Goal: Task Accomplishment & Management: Complete application form

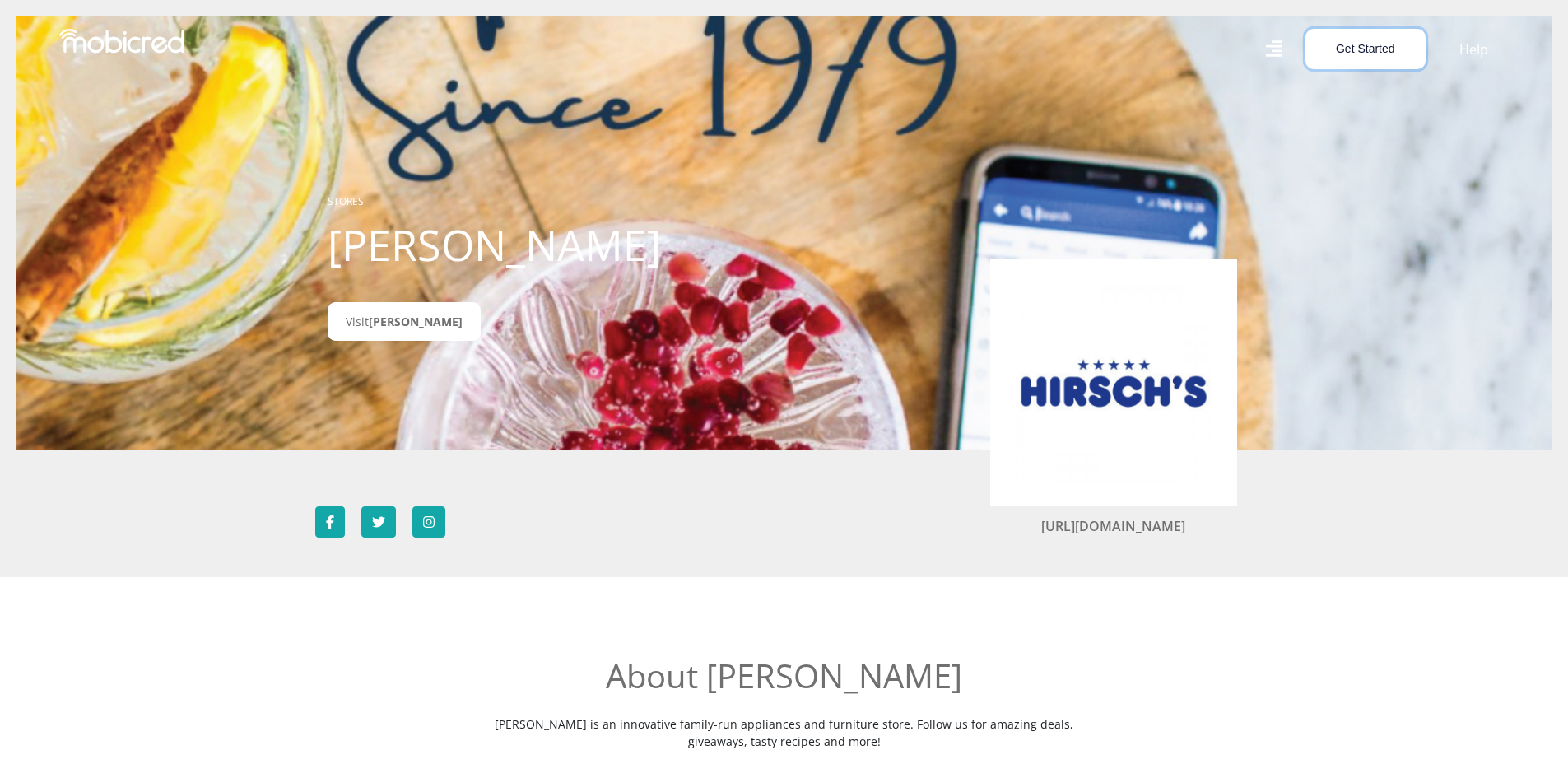
click at [1391, 34] on button "Get Started" at bounding box center [1365, 49] width 120 height 41
click at [1392, 92] on link "Open an Account" at bounding box center [1375, 89] width 138 height 21
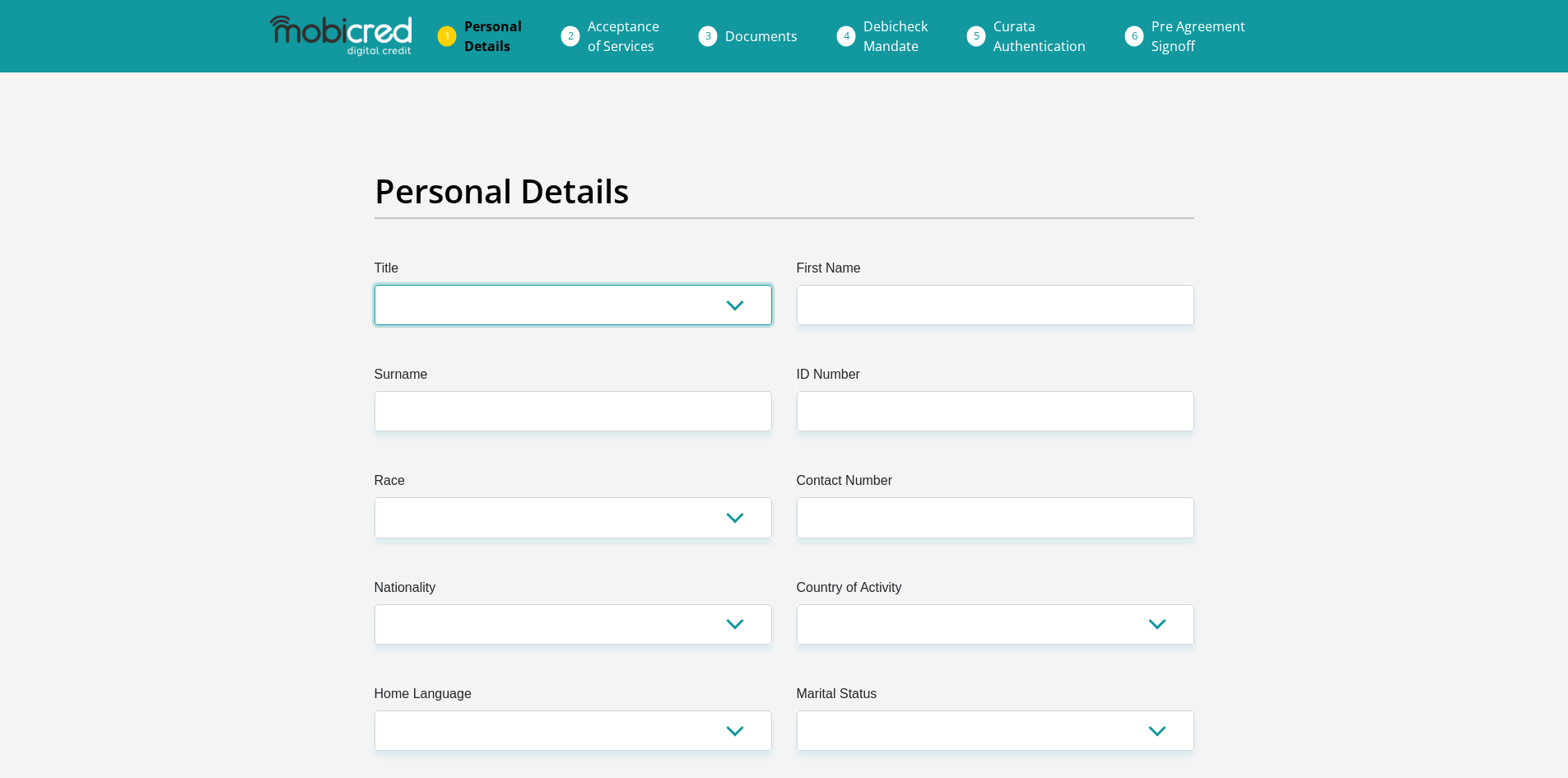
click at [492, 301] on select "Mr Ms Mrs Dr Other" at bounding box center [574, 305] width 397 height 41
select select "Mr"
click at [375, 285] on select "Mr Ms Mrs Dr Other" at bounding box center [574, 305] width 397 height 41
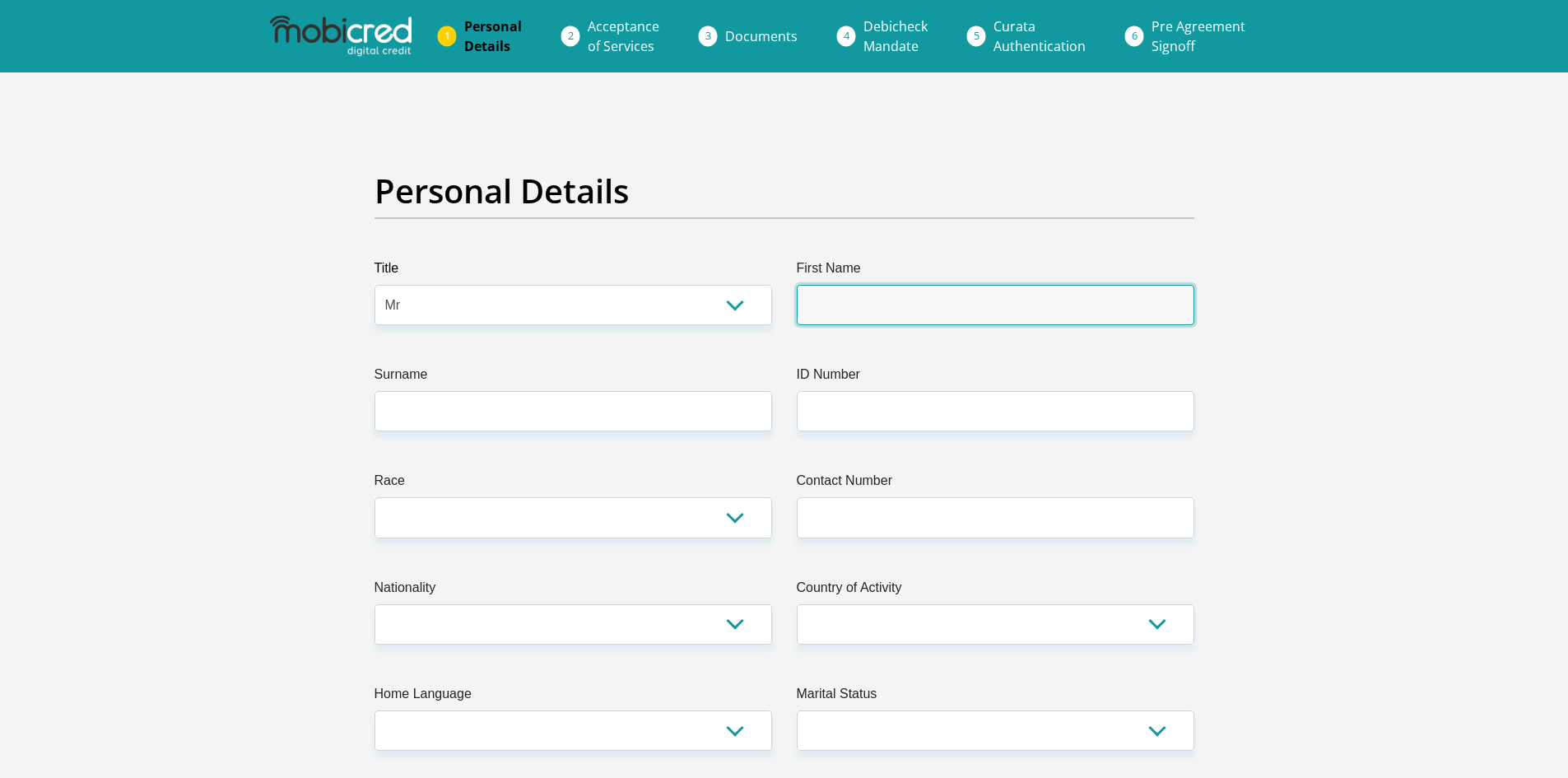
click at [867, 304] on input "First Name" at bounding box center [995, 305] width 397 height 41
type input "Jarryd"
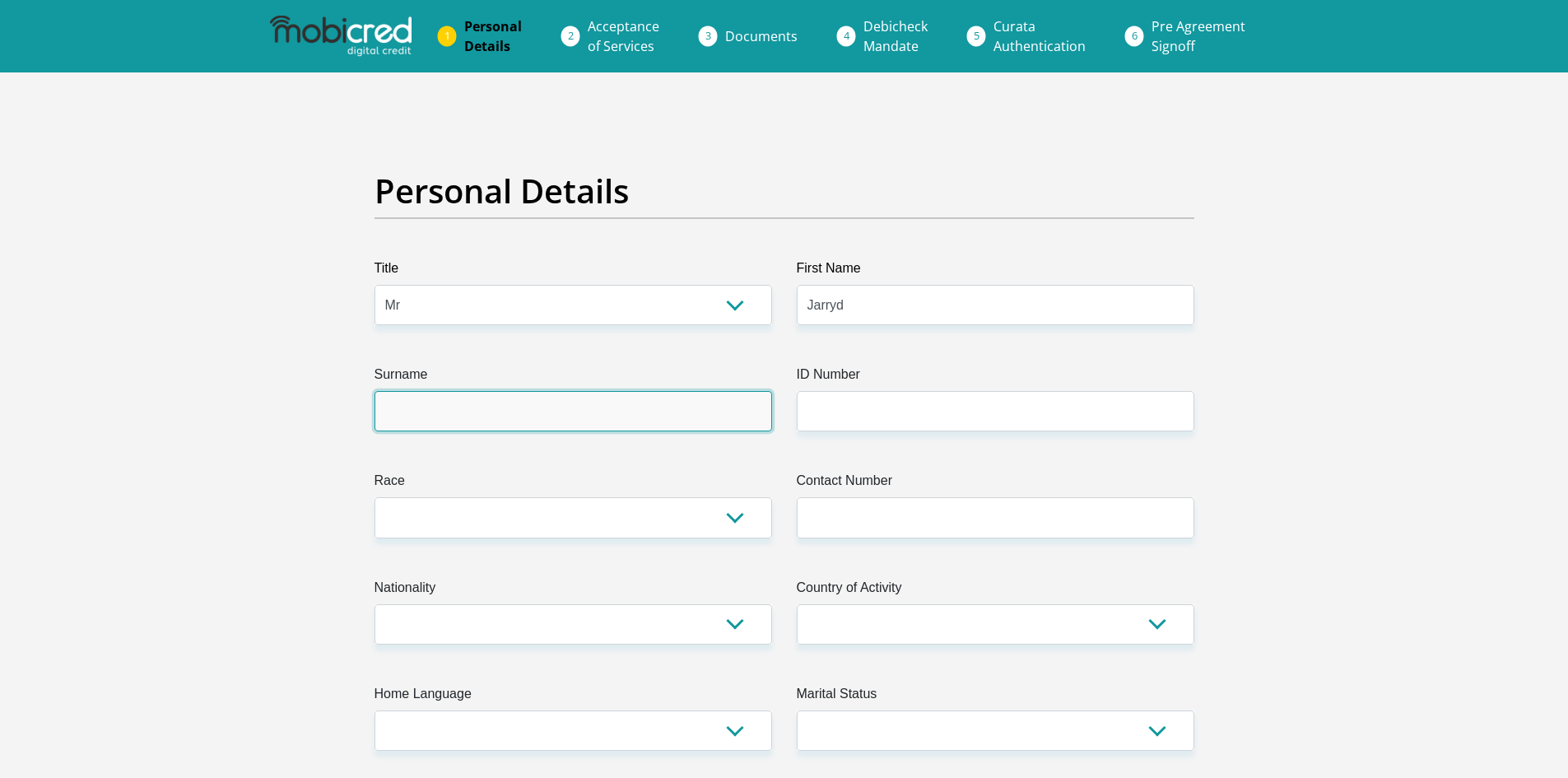
click at [665, 408] on input "Surname" at bounding box center [574, 412] width 397 height 41
type input "Naidoo"
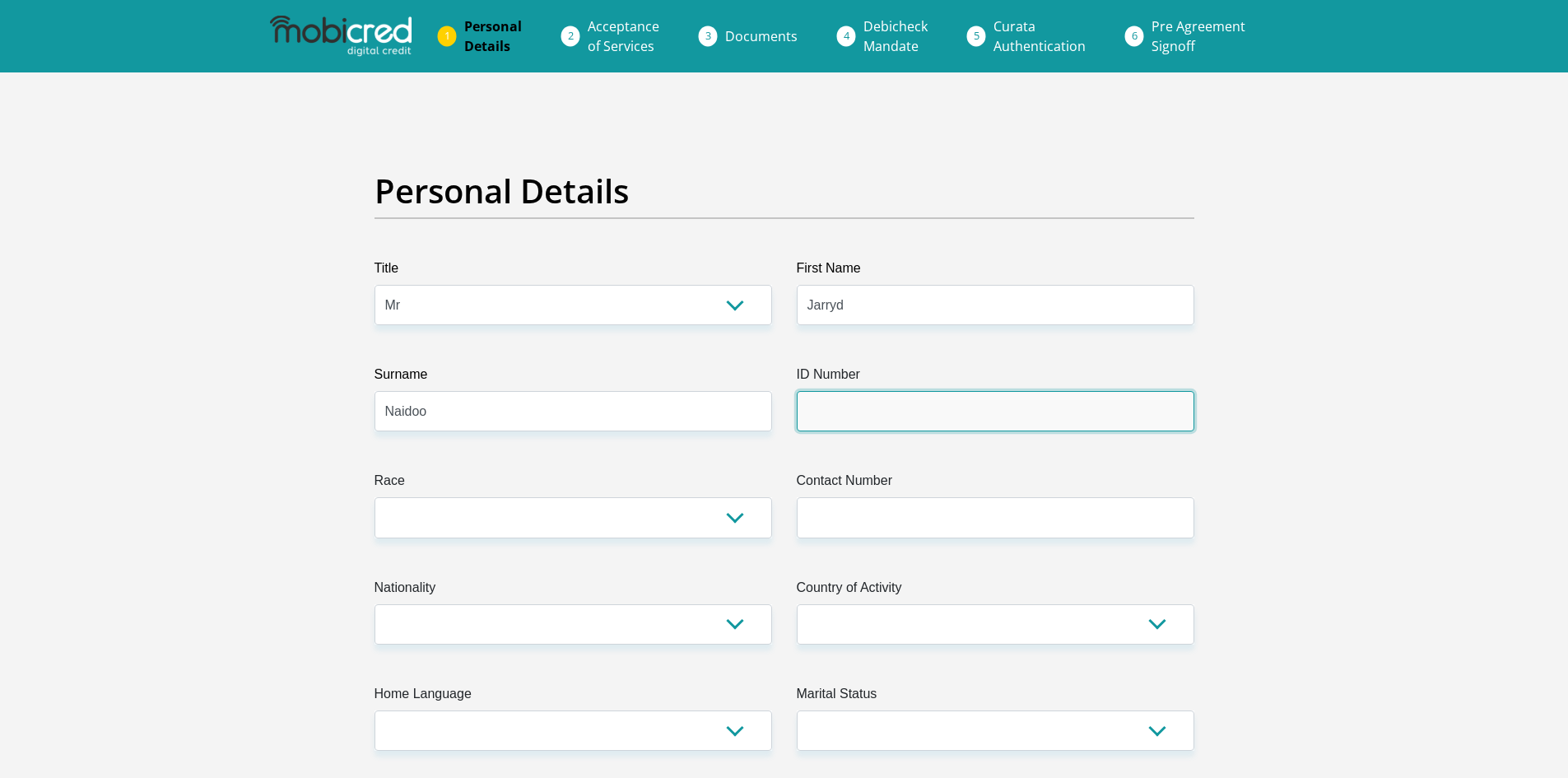
click at [873, 403] on input "ID Number" at bounding box center [995, 412] width 397 height 41
type input "0703286438089"
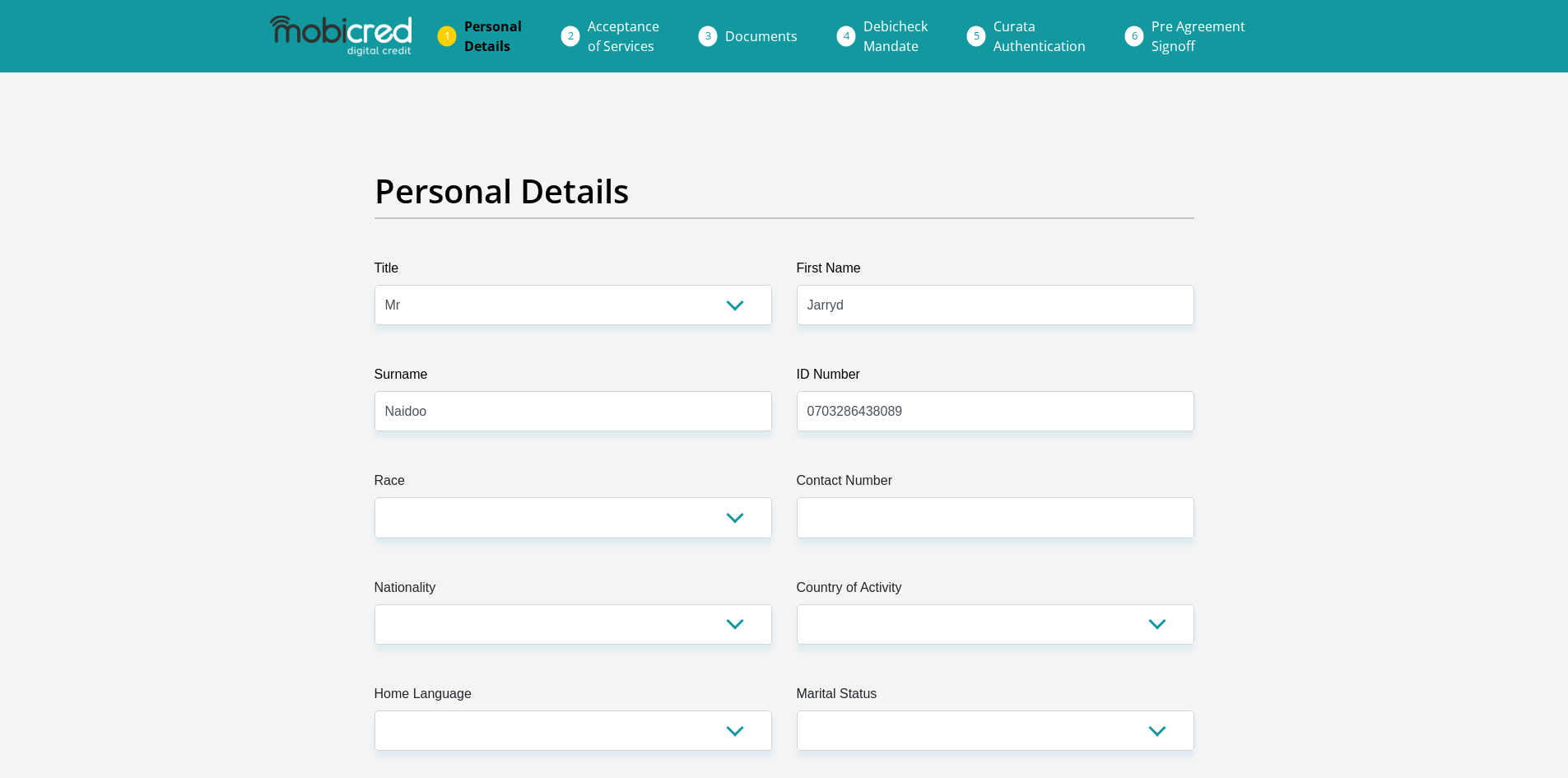
click at [751, 522] on select "Black Coloured Indian White Other" at bounding box center [574, 517] width 397 height 41
select select "3"
click at [375, 497] on select "Black Coloured Indian White Other" at bounding box center [574, 517] width 397 height 41
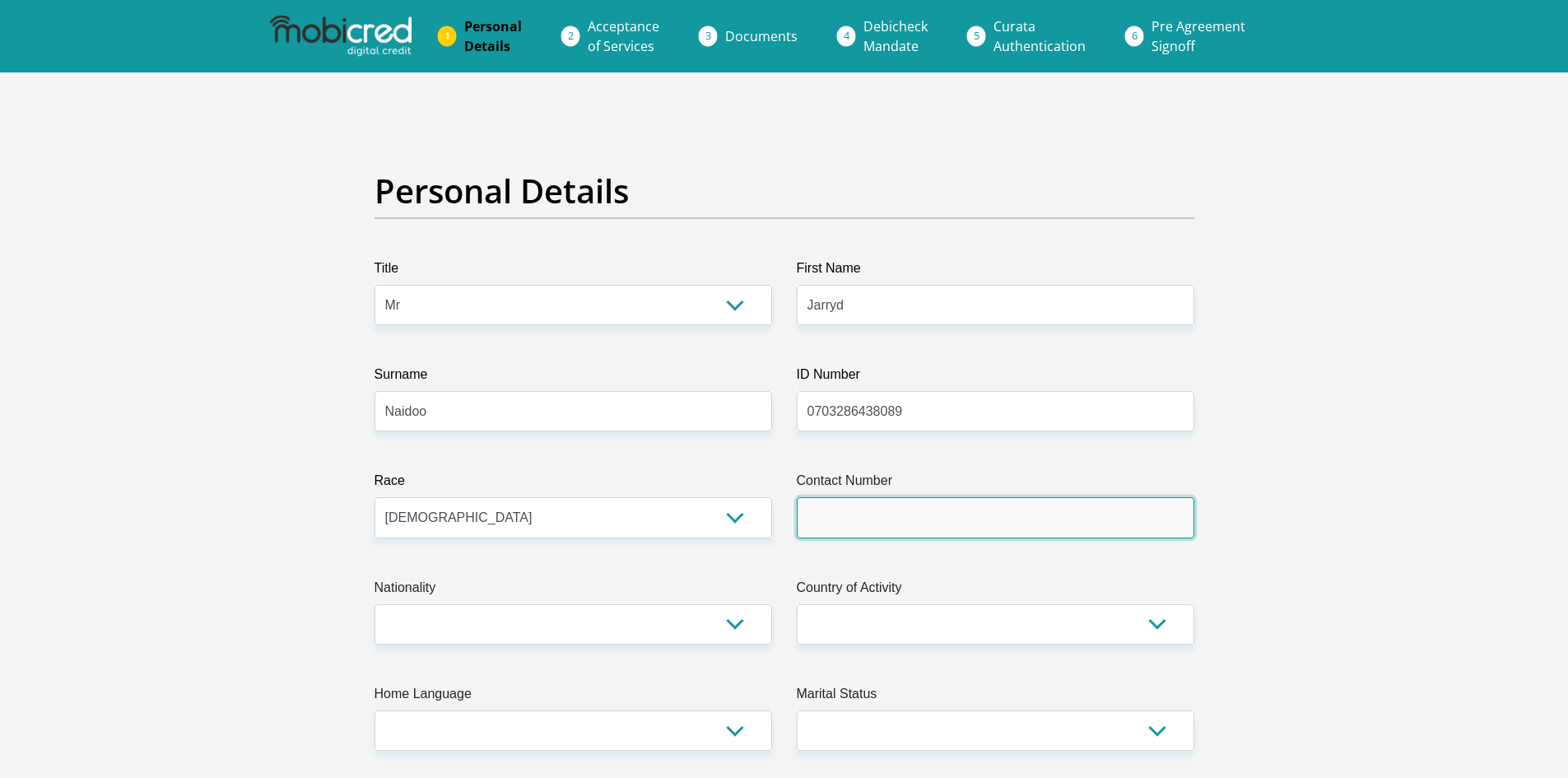
click at [849, 511] on input "Contact Number" at bounding box center [995, 517] width 397 height 41
type input "0671128715"
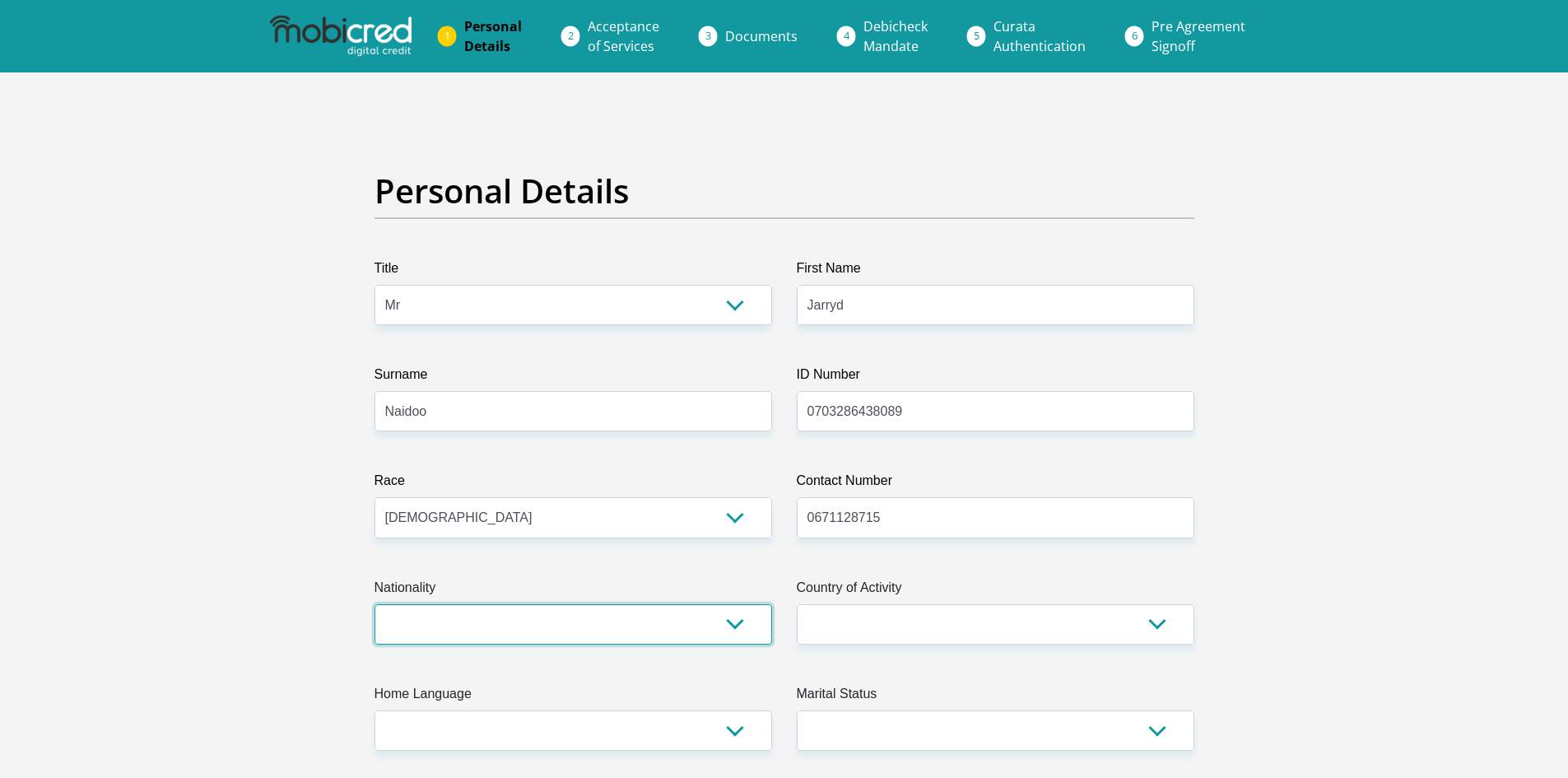
click at [615, 641] on select "South Africa Afghanistan Aland Islands Albania Algeria America Samoa American V…" at bounding box center [574, 625] width 397 height 41
select select "ZAF"
click at [375, 605] on select "South Africa Afghanistan Aland Islands Albania Algeria America Samoa American V…" at bounding box center [574, 625] width 397 height 41
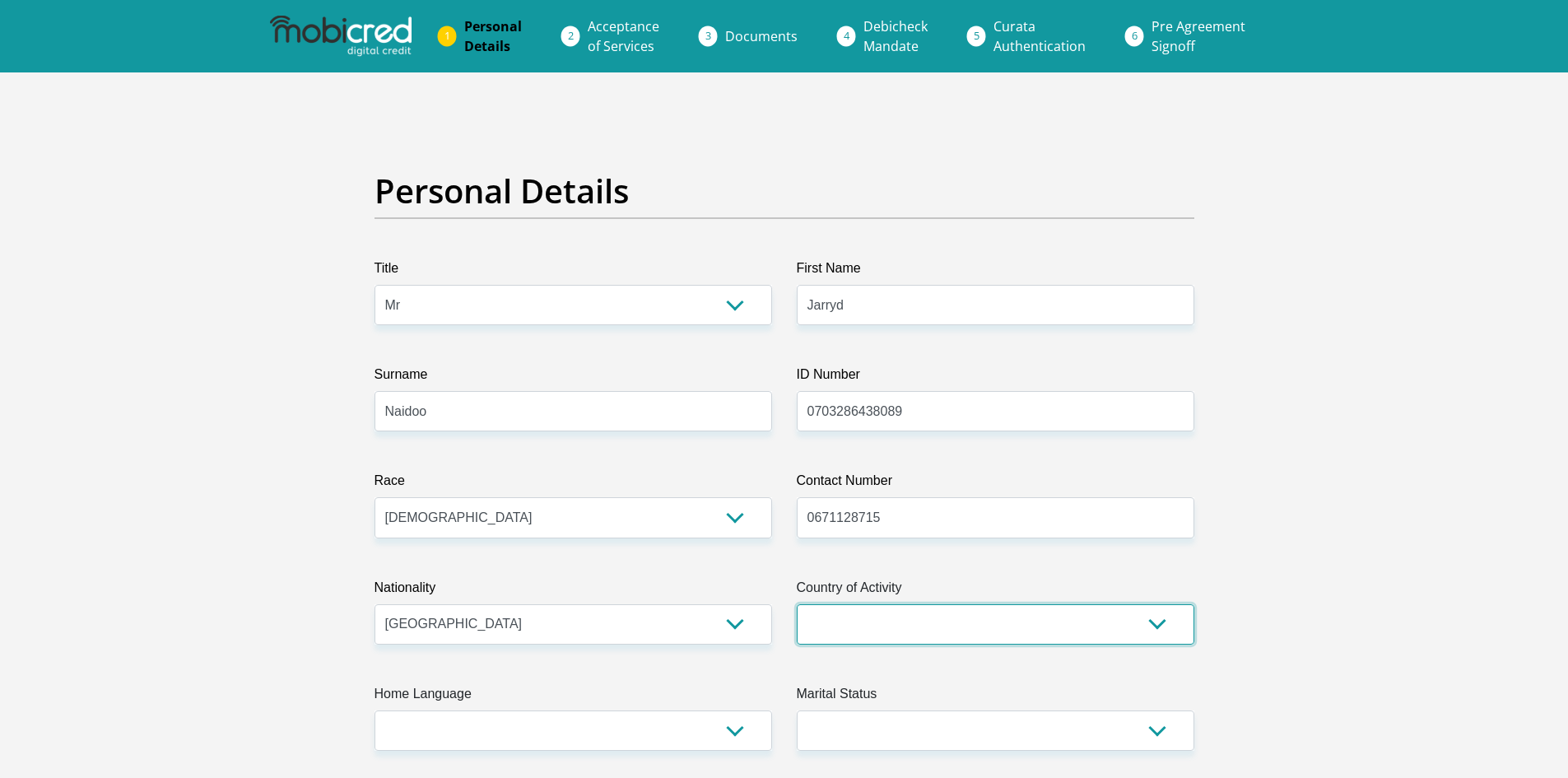
click at [1084, 634] on select "South Africa Afghanistan Aland Islands Albania Algeria America Samoa American V…" at bounding box center [995, 625] width 397 height 41
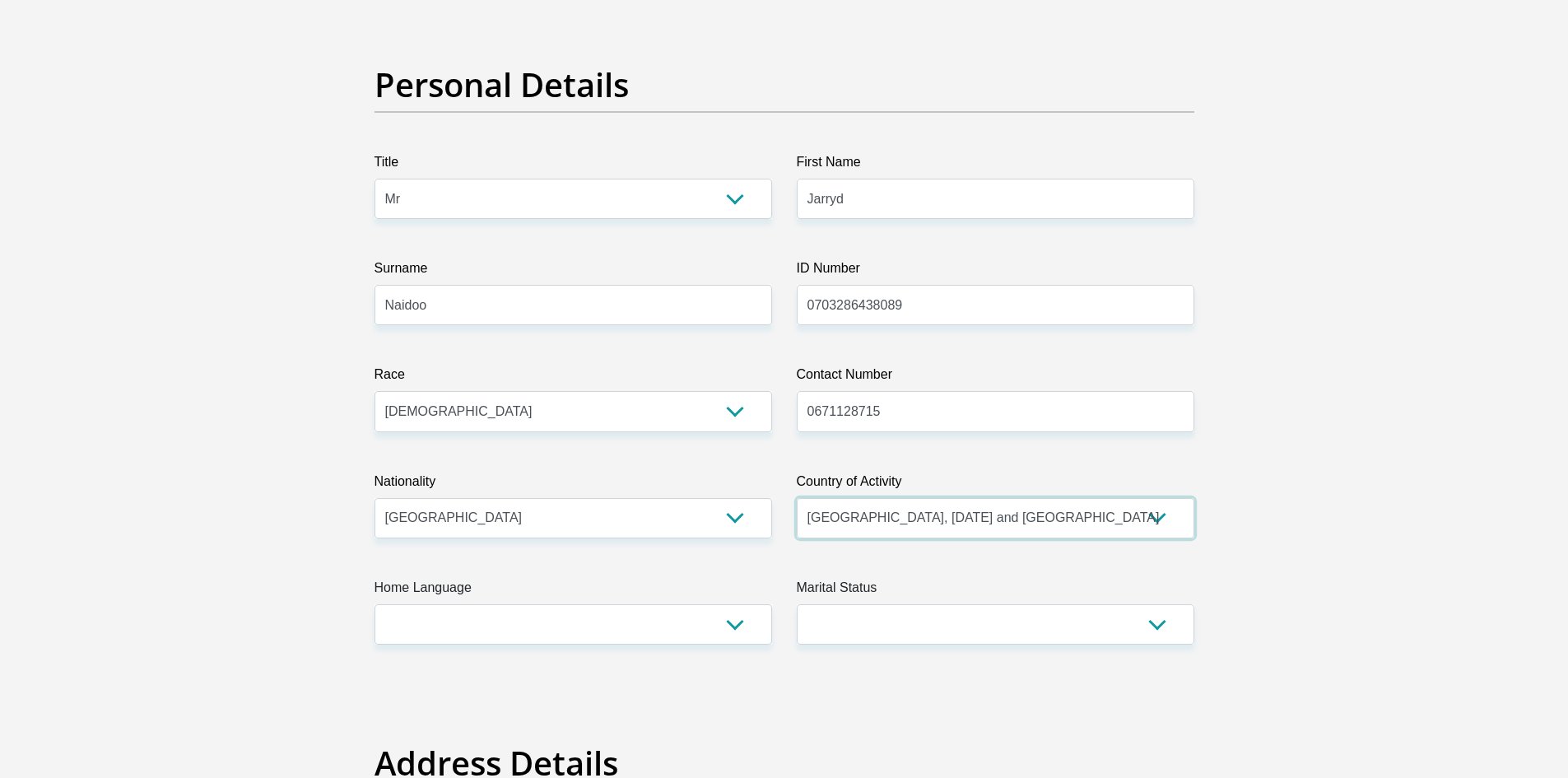
scroll to position [165, 0]
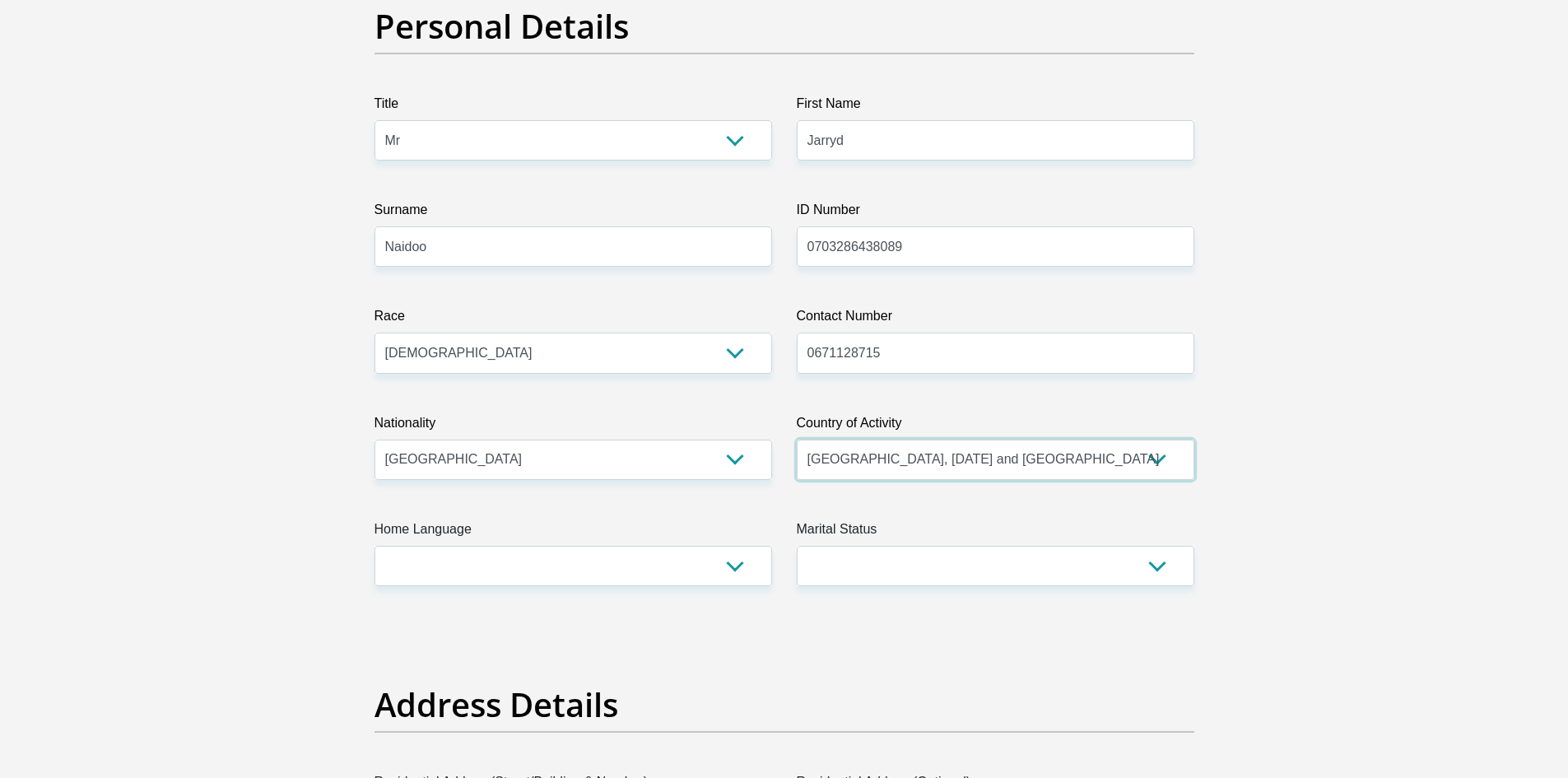
click at [932, 459] on select "South Africa Afghanistan Aland Islands Albania Algeria America Samoa American V…" at bounding box center [995, 460] width 397 height 41
select select "ZAF"
click at [797, 440] on select "South Africa Afghanistan Aland Islands Albania Algeria America Samoa American V…" at bounding box center [995, 460] width 397 height 41
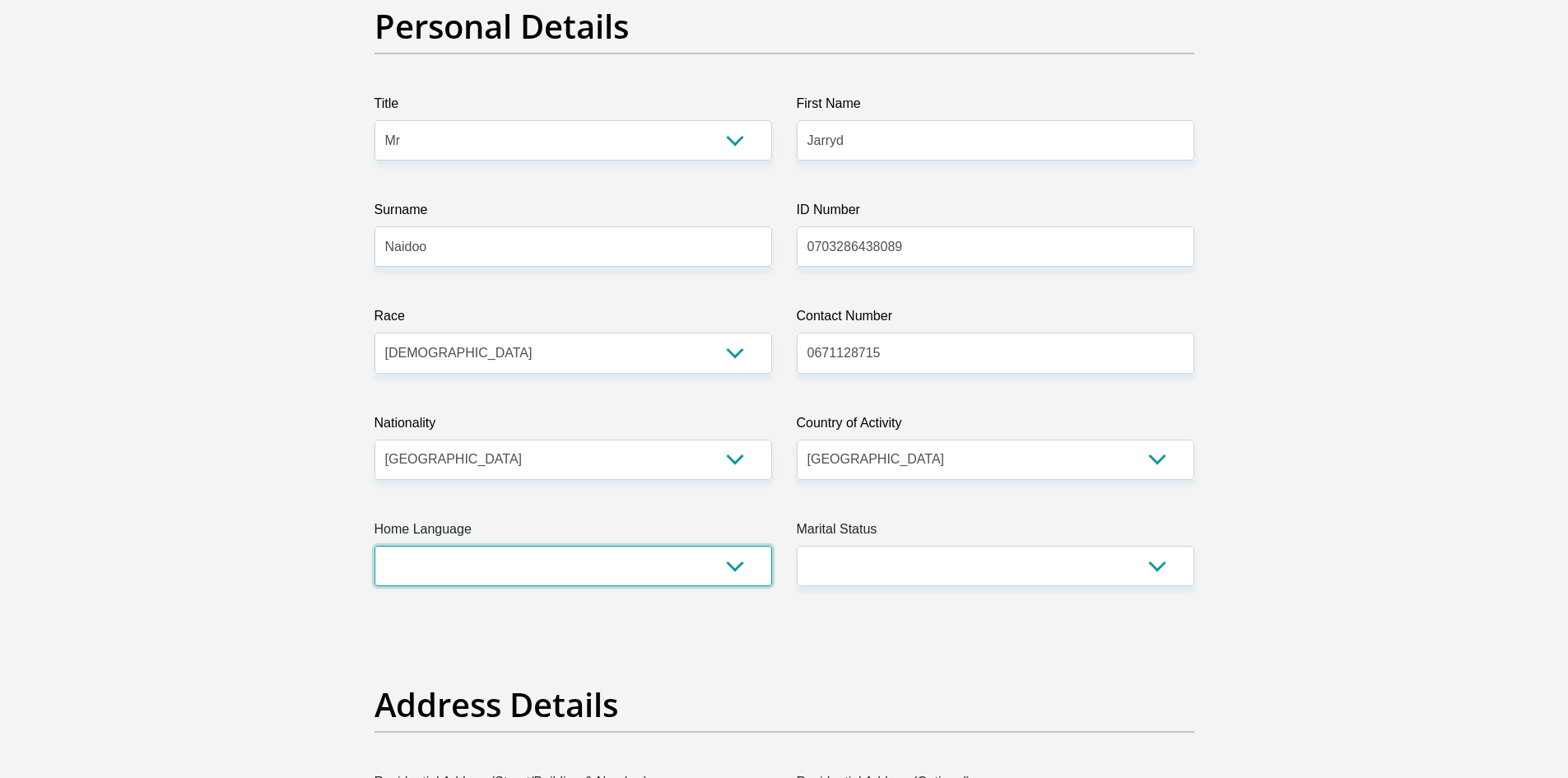
click at [505, 572] on select "Afrikaans English Sepedi South Ndebele Southern Sotho Swati Tsonga Tswana Venda…" at bounding box center [574, 566] width 397 height 41
select select "eng"
click at [375, 545] on select "Afrikaans English Sepedi South Ndebele Southern Sotho Swati Tsonga Tswana Venda…" at bounding box center [574, 566] width 397 height 41
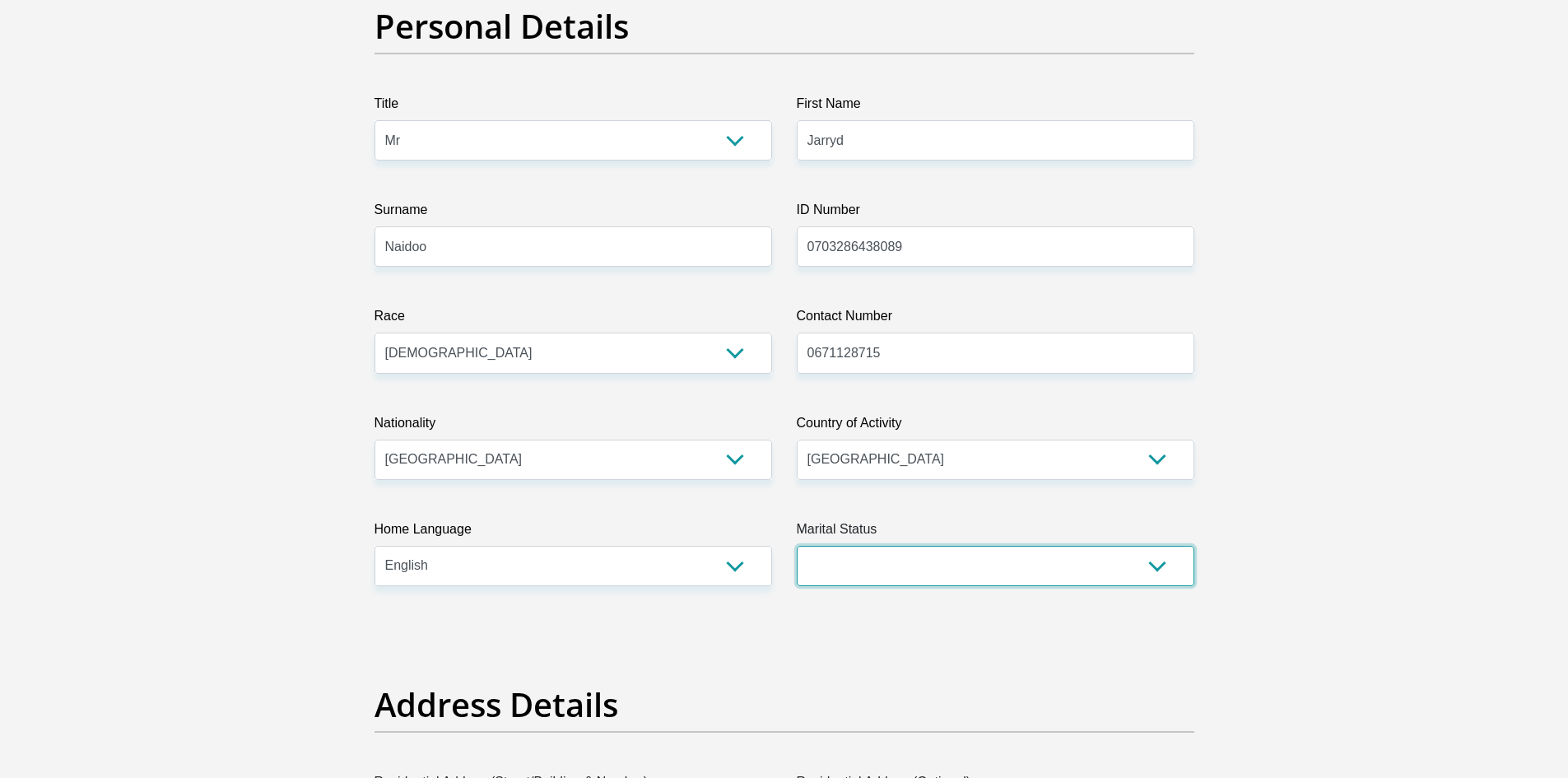
click at [943, 559] on select "Married ANC Single Divorced Widowed Married COP or Customary Law" at bounding box center [995, 566] width 397 height 41
select select "2"
click at [797, 545] on select "Married ANC Single Divorced Widowed Married COP or Customary Law" at bounding box center [995, 566] width 397 height 41
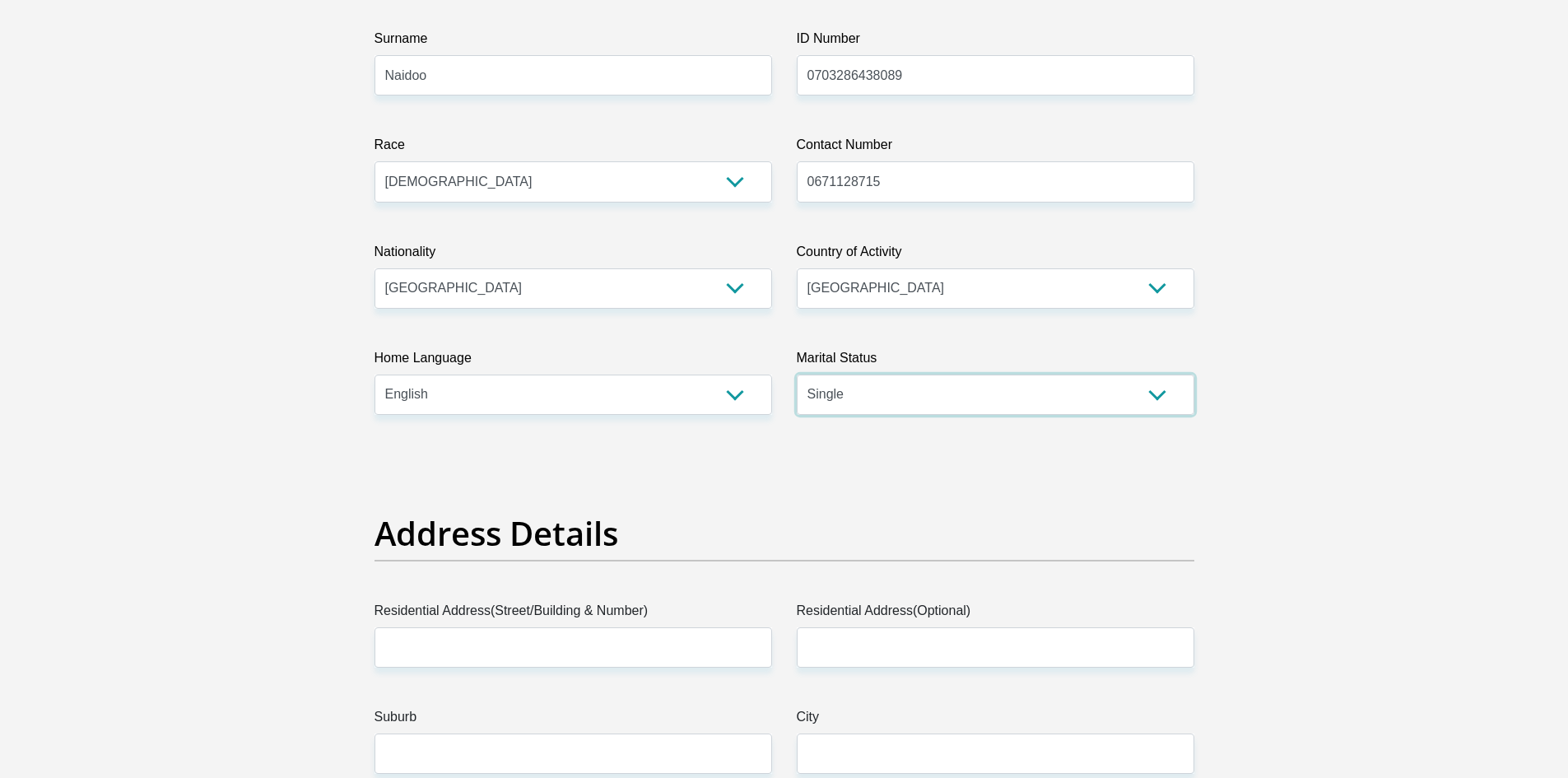
scroll to position [494, 0]
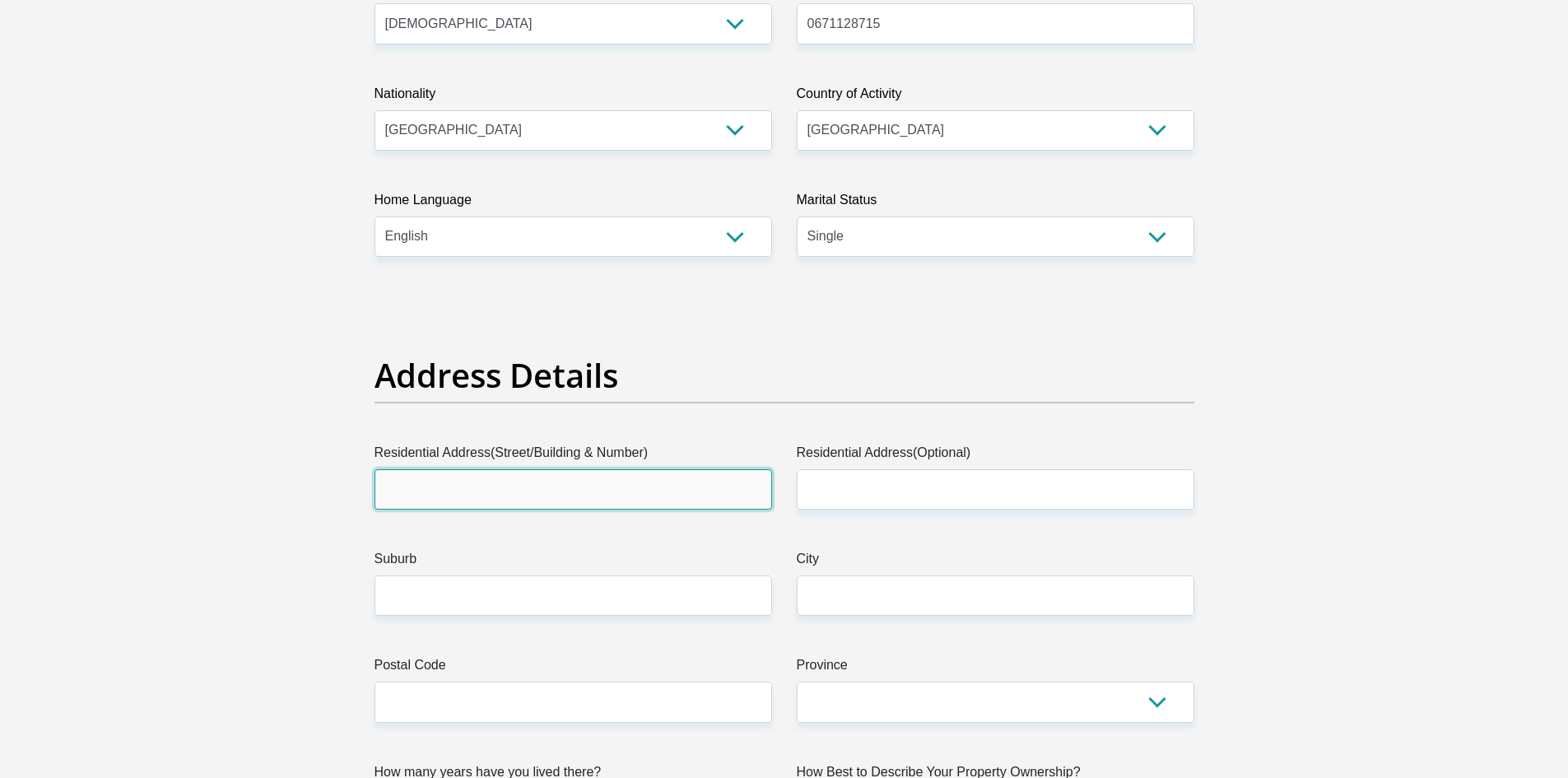
click at [476, 489] on input "Residential Address(Street/Building & Number)" at bounding box center [574, 489] width 397 height 41
type input "16 Meadvale Place"
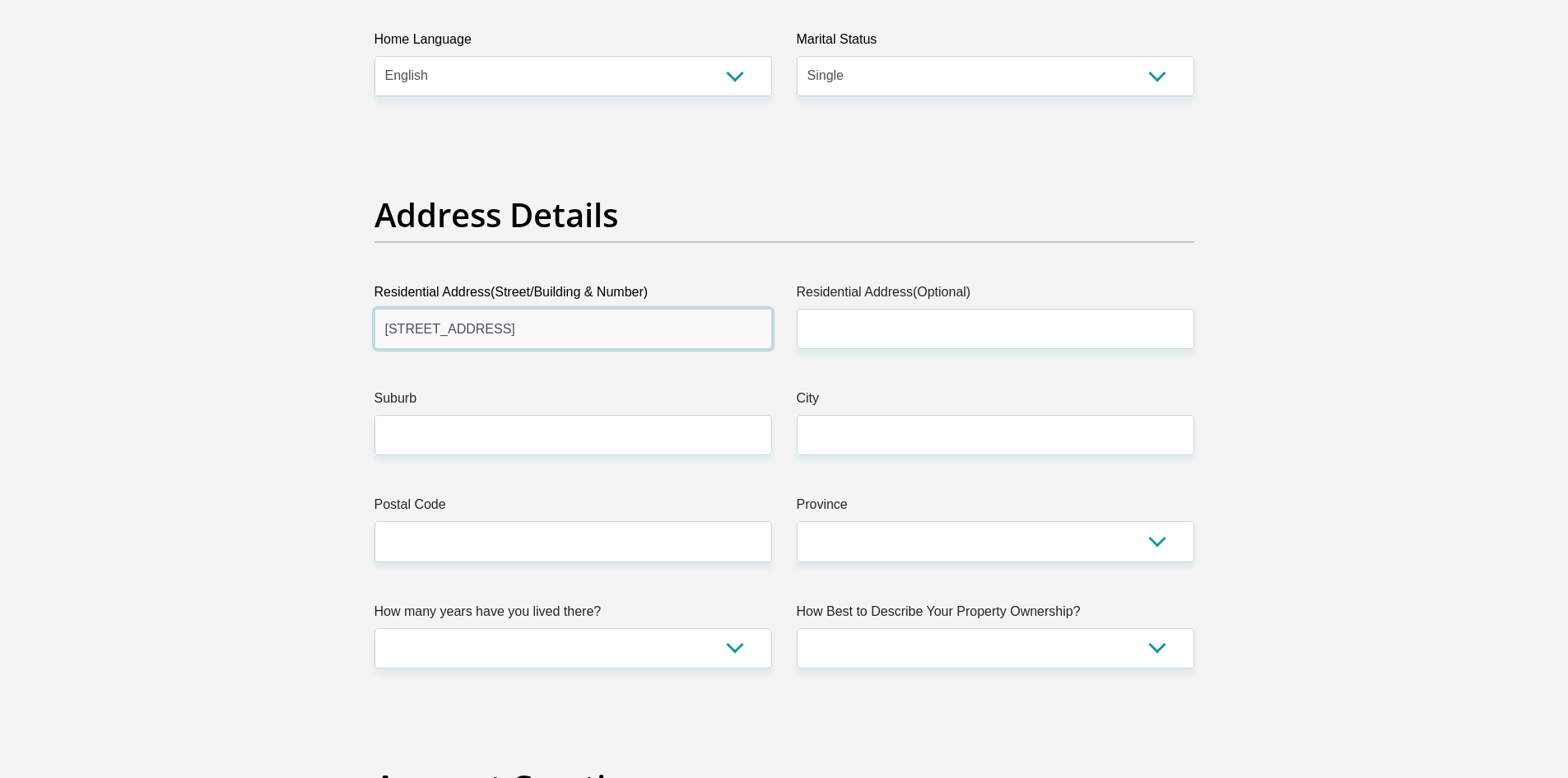
scroll to position [659, 0]
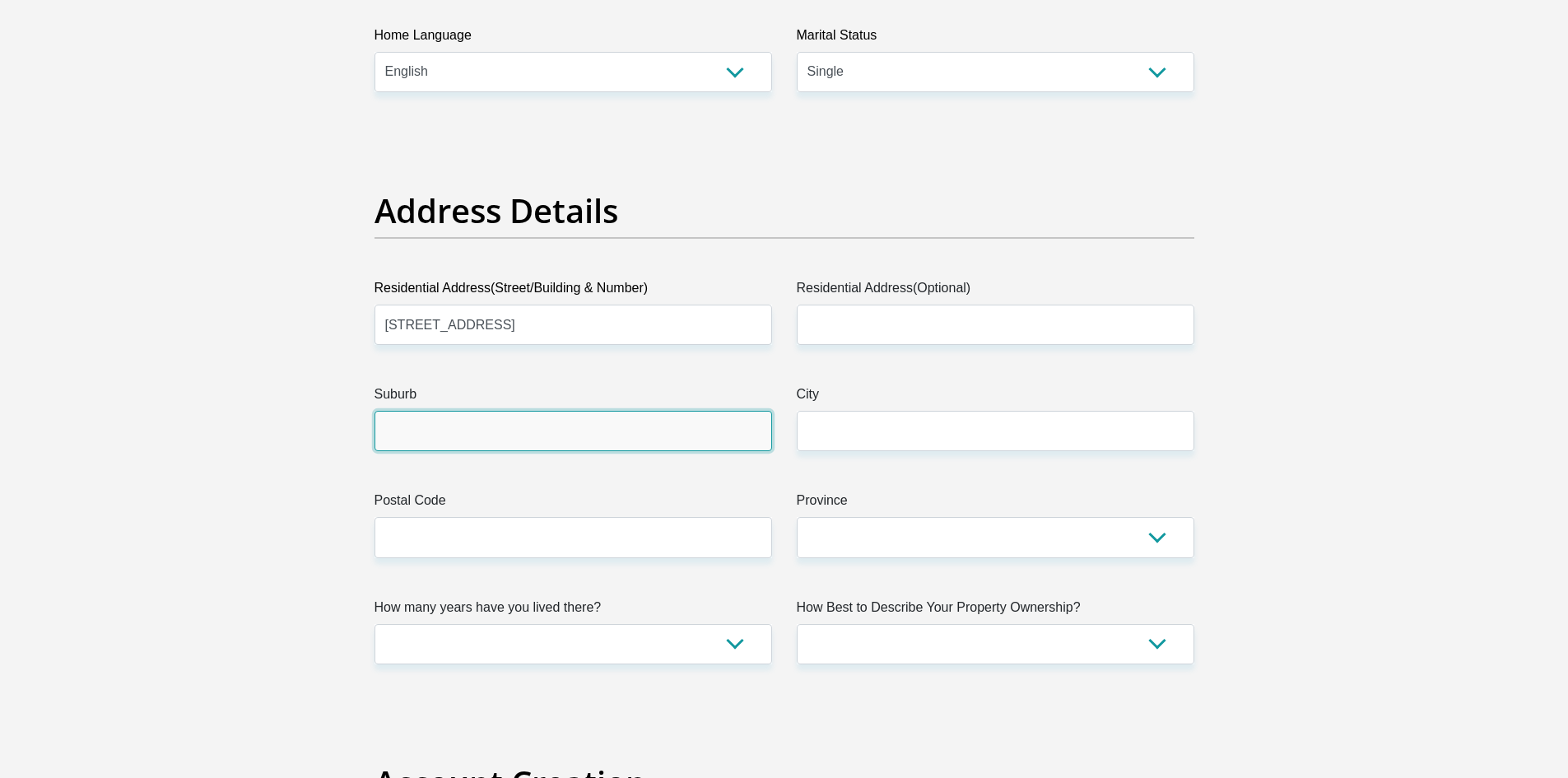
drag, startPoint x: 578, startPoint y: 429, endPoint x: 517, endPoint y: 451, distance: 64.8
click at [578, 429] on input "Suburb" at bounding box center [574, 431] width 397 height 41
type input "Durban"
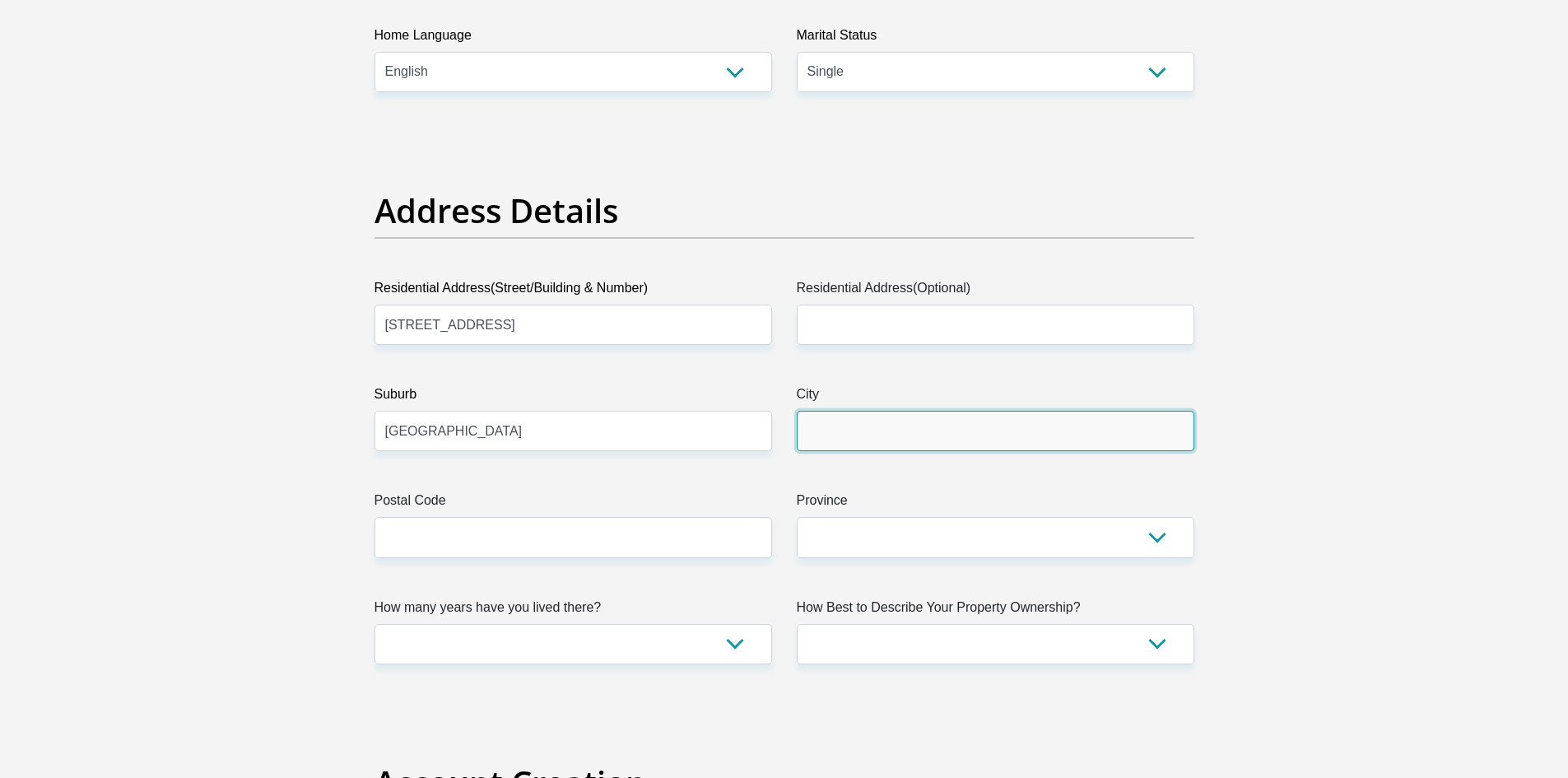
click at [925, 438] on input "City" at bounding box center [995, 431] width 397 height 41
type input "P"
type input "Durban"
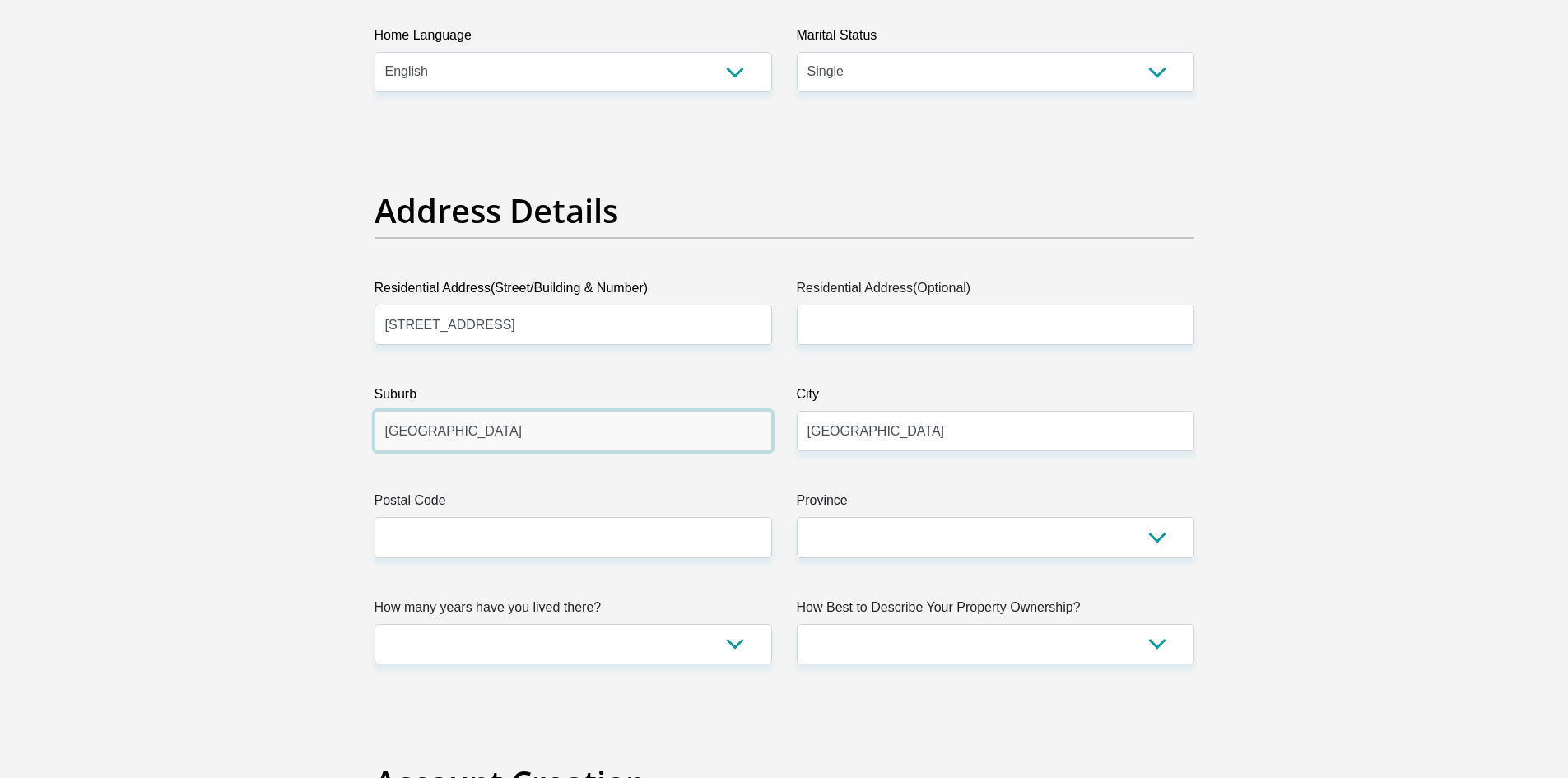
click at [691, 420] on input "Durban" at bounding box center [574, 431] width 397 height 41
type input "D"
type input "Phoenix"
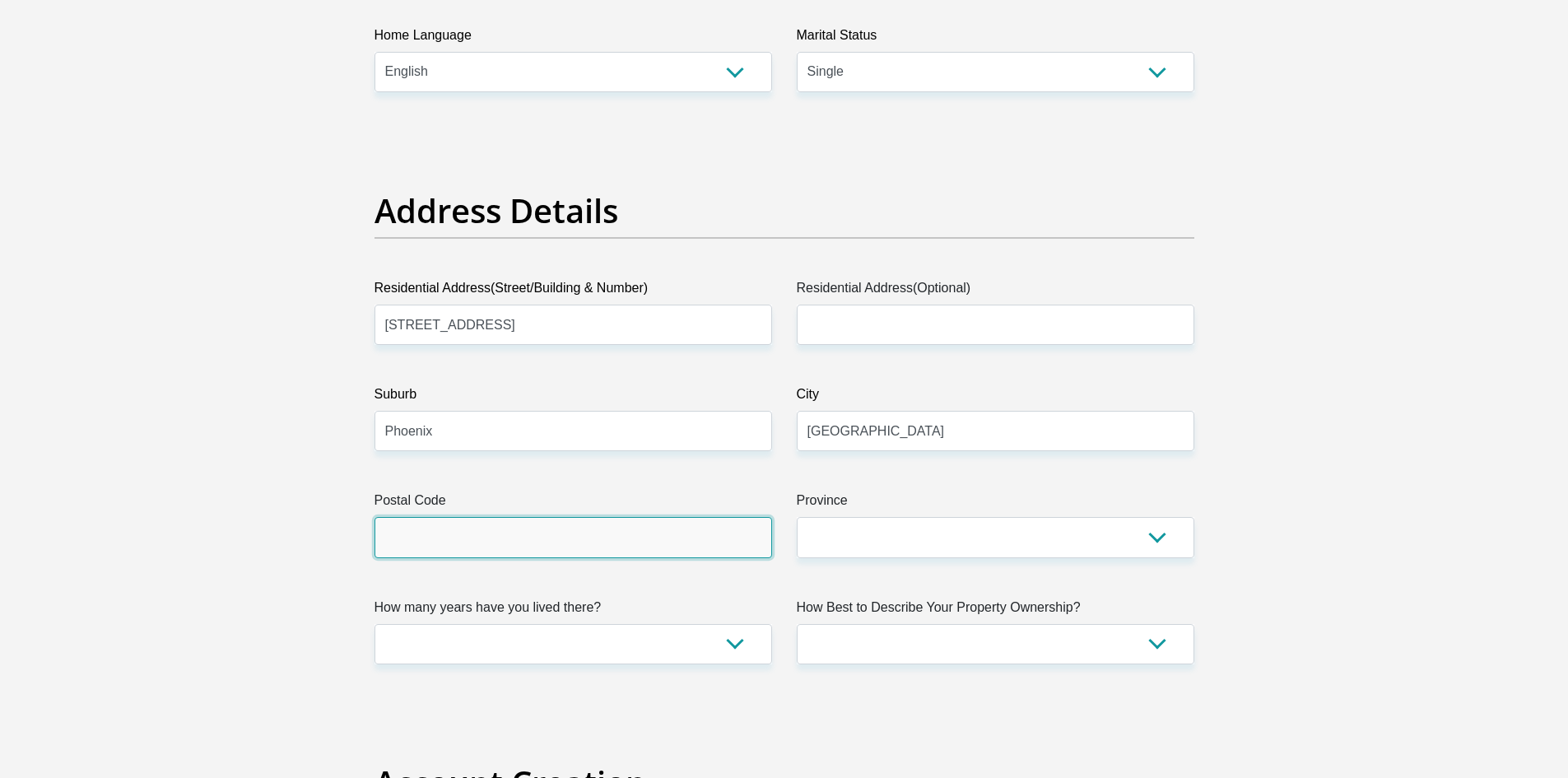
click at [658, 534] on input "Postal Code" at bounding box center [574, 538] width 397 height 41
type input "4068"
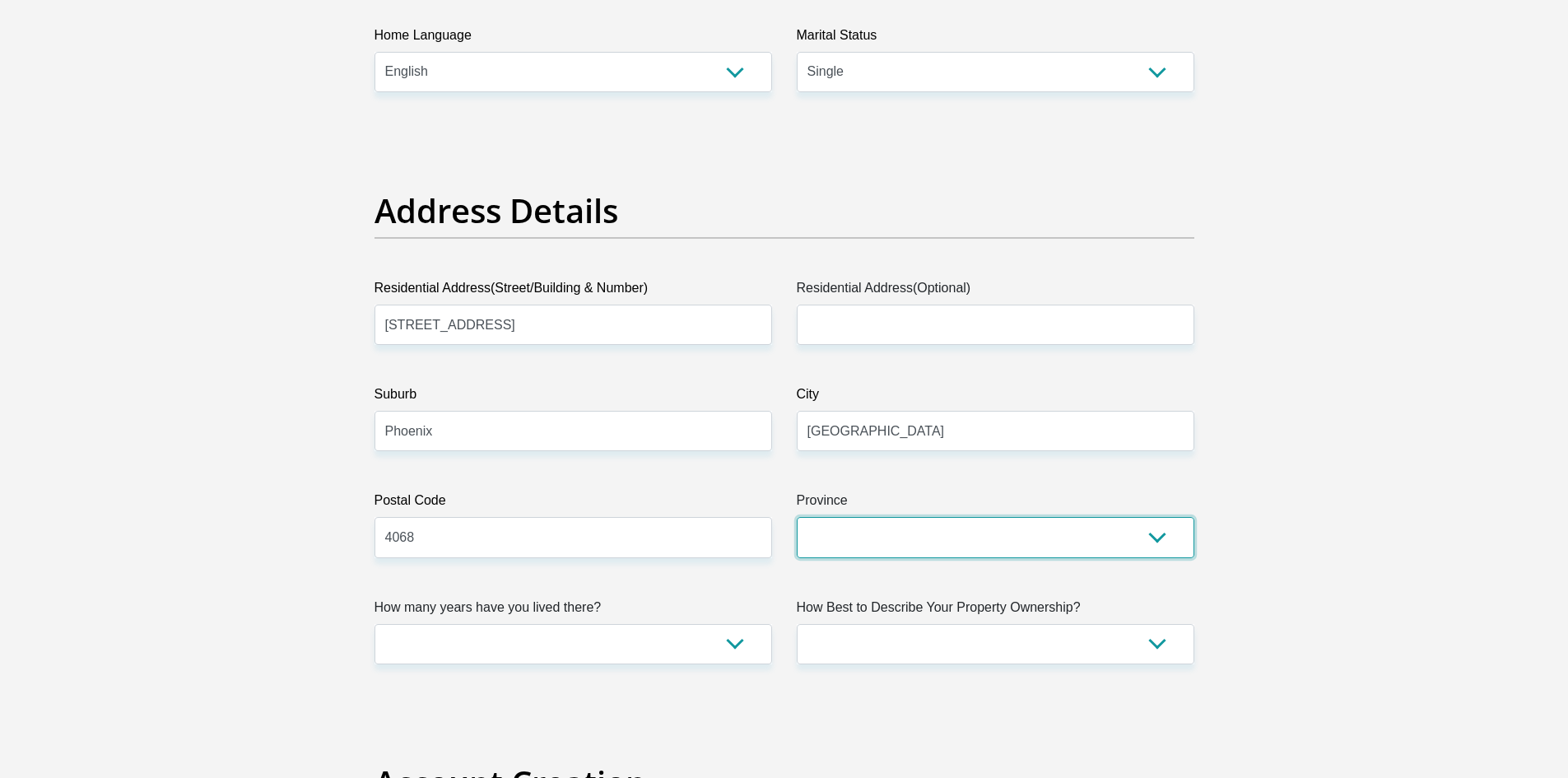
click at [901, 545] on select "Eastern Cape Free State Gauteng KwaZulu-Natal Limpopo Mpumalanga Northern Cape …" at bounding box center [995, 538] width 397 height 41
select select "KwaZulu-Natal"
click at [797, 517] on select "Eastern Cape Free State Gauteng KwaZulu-Natal Limpopo Mpumalanga Northern Cape …" at bounding box center [995, 538] width 397 height 41
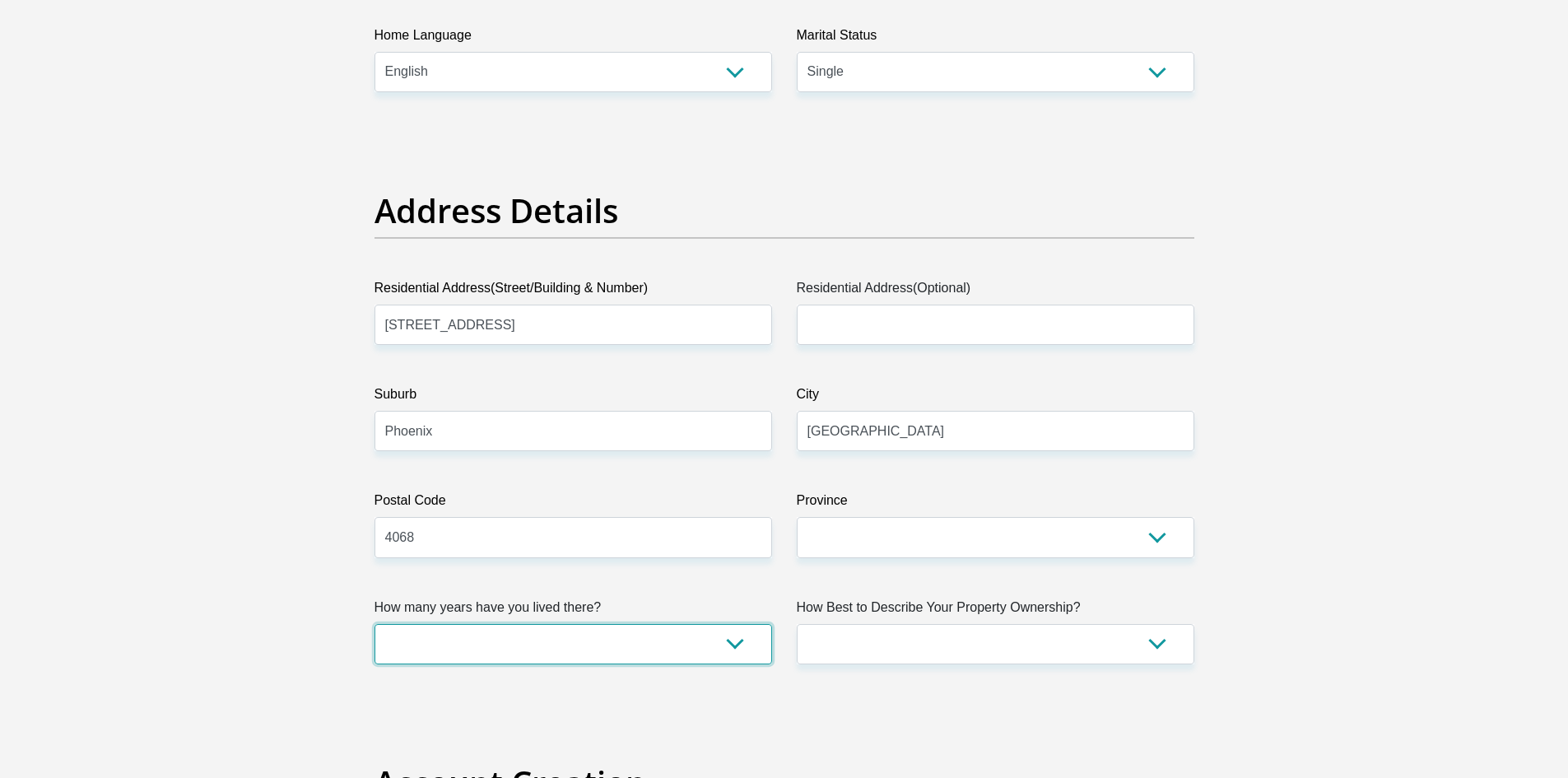
click at [563, 637] on select "less than 1 year 1-3 years 3-5 years 5+ years" at bounding box center [574, 644] width 397 height 41
select select "5"
click at [375, 624] on select "less than 1 year 1-3 years 3-5 years 5+ years" at bounding box center [574, 644] width 397 height 41
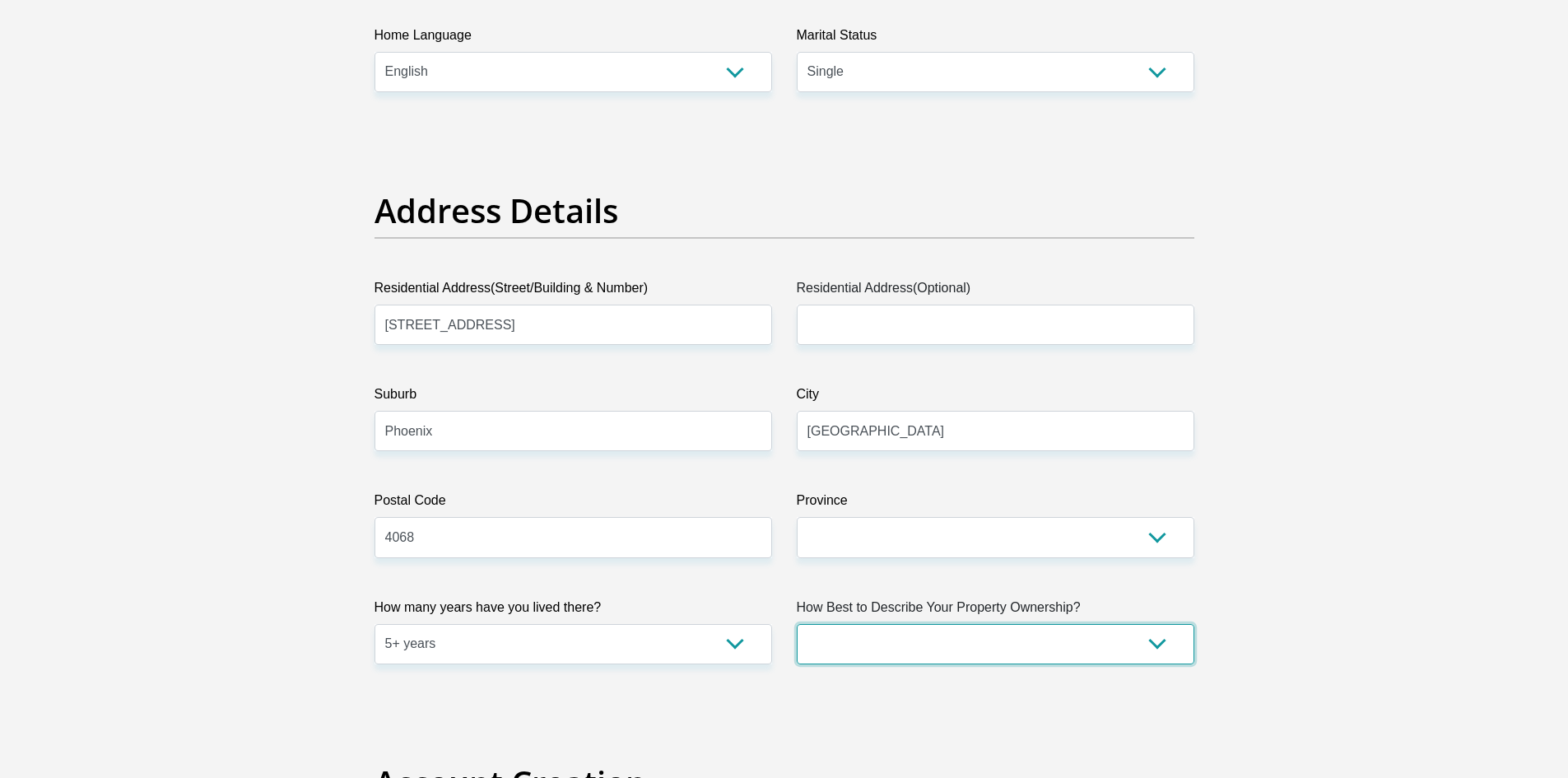
click at [813, 643] on select "Owned Rented Family Owned Company Dwelling" at bounding box center [995, 644] width 397 height 41
select select "Owned"
click at [797, 624] on select "Owned Rented Family Owned Company Dwelling" at bounding box center [995, 644] width 397 height 41
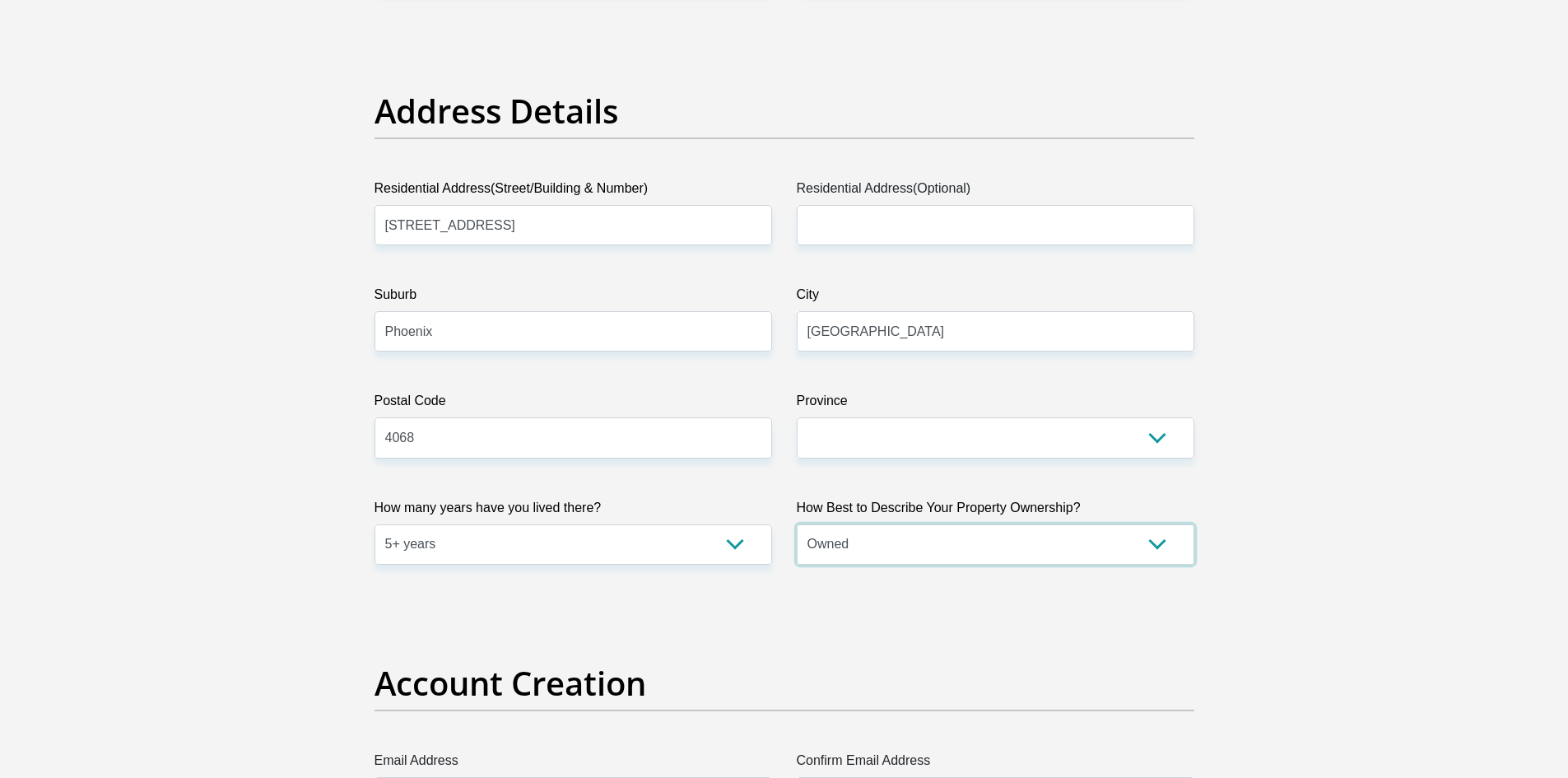
scroll to position [987, 0]
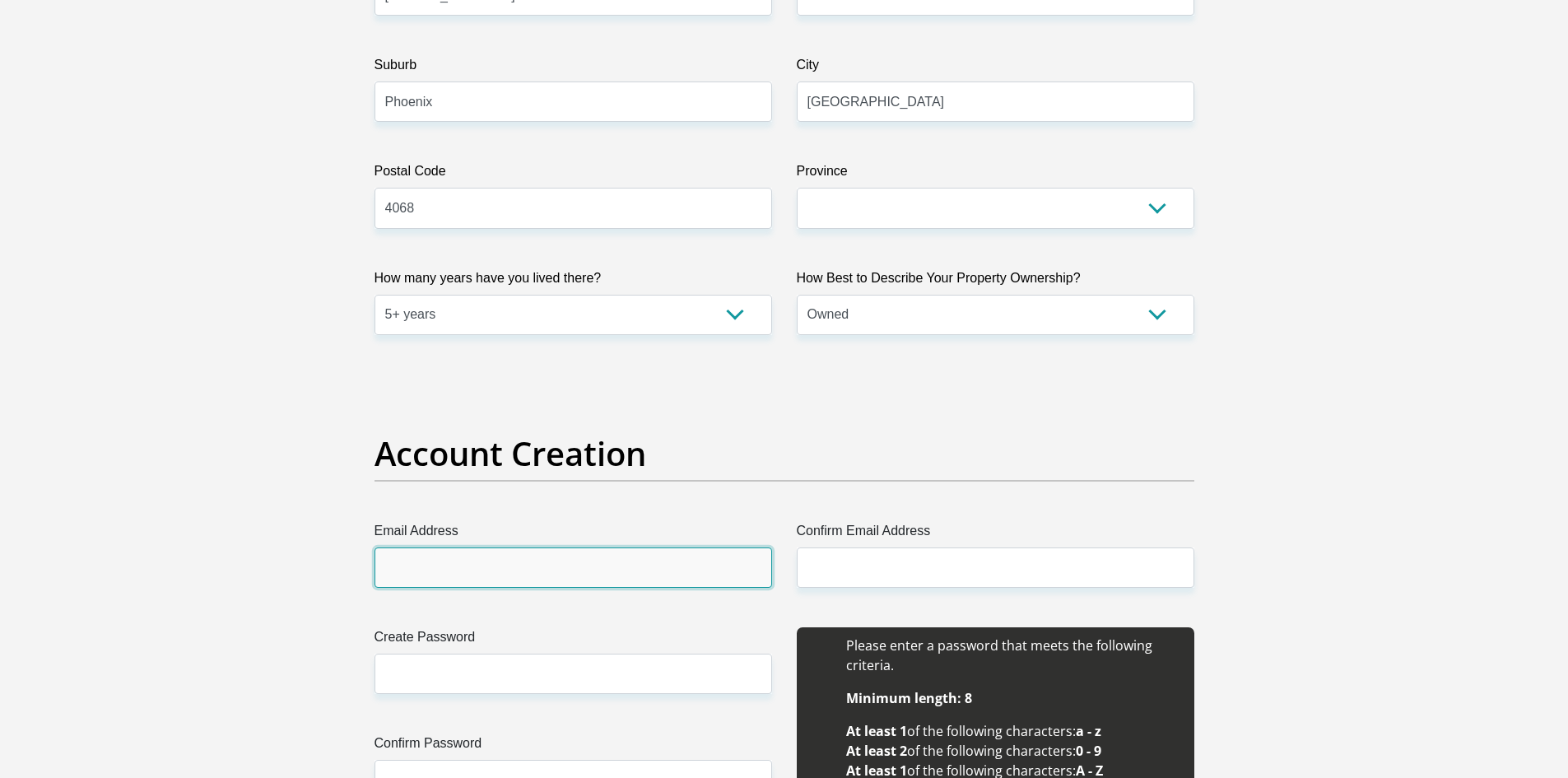
click at [483, 555] on input "Email Address" at bounding box center [574, 568] width 397 height 41
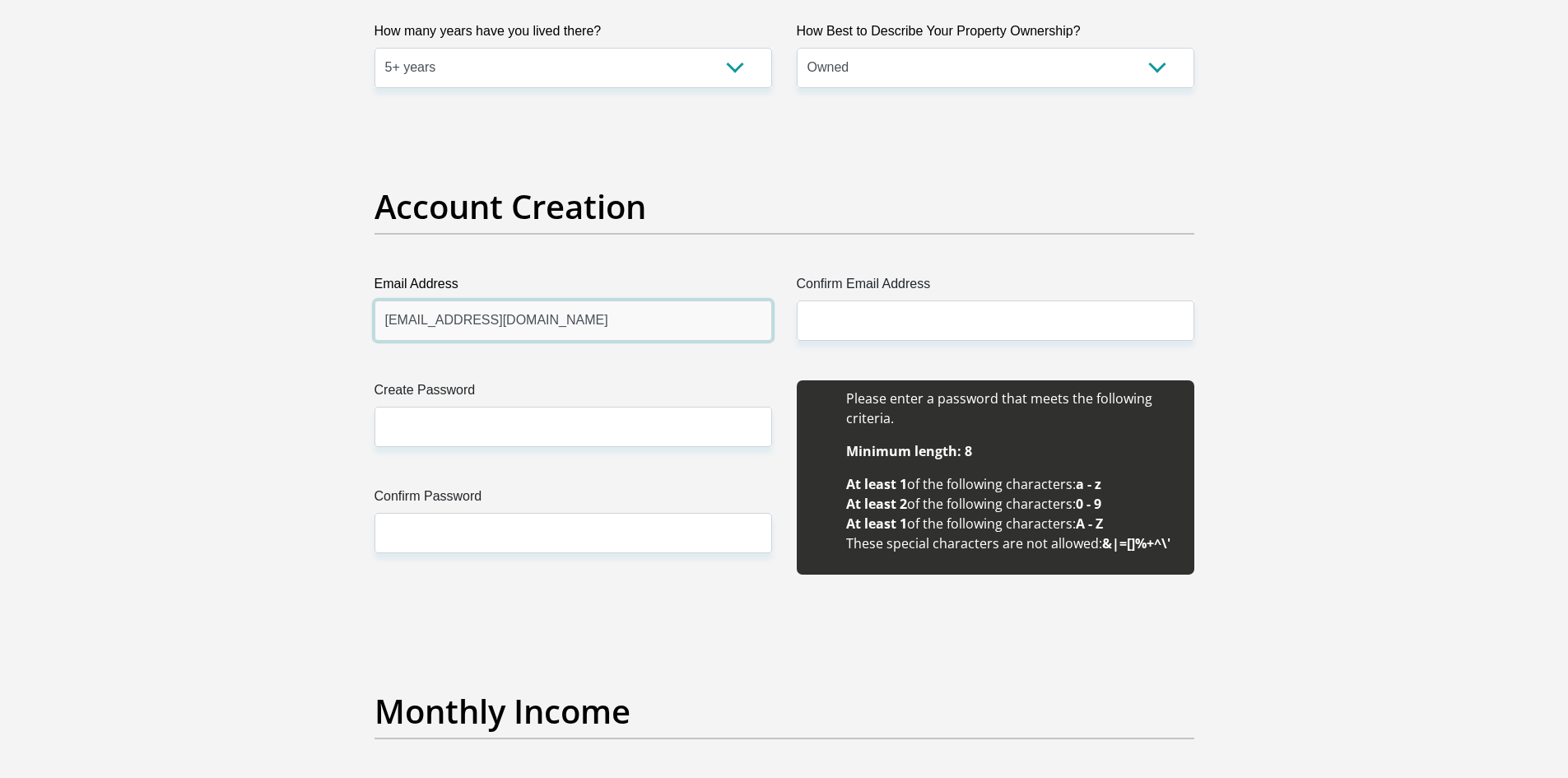
type input "jvnaidoo@icloud.com"
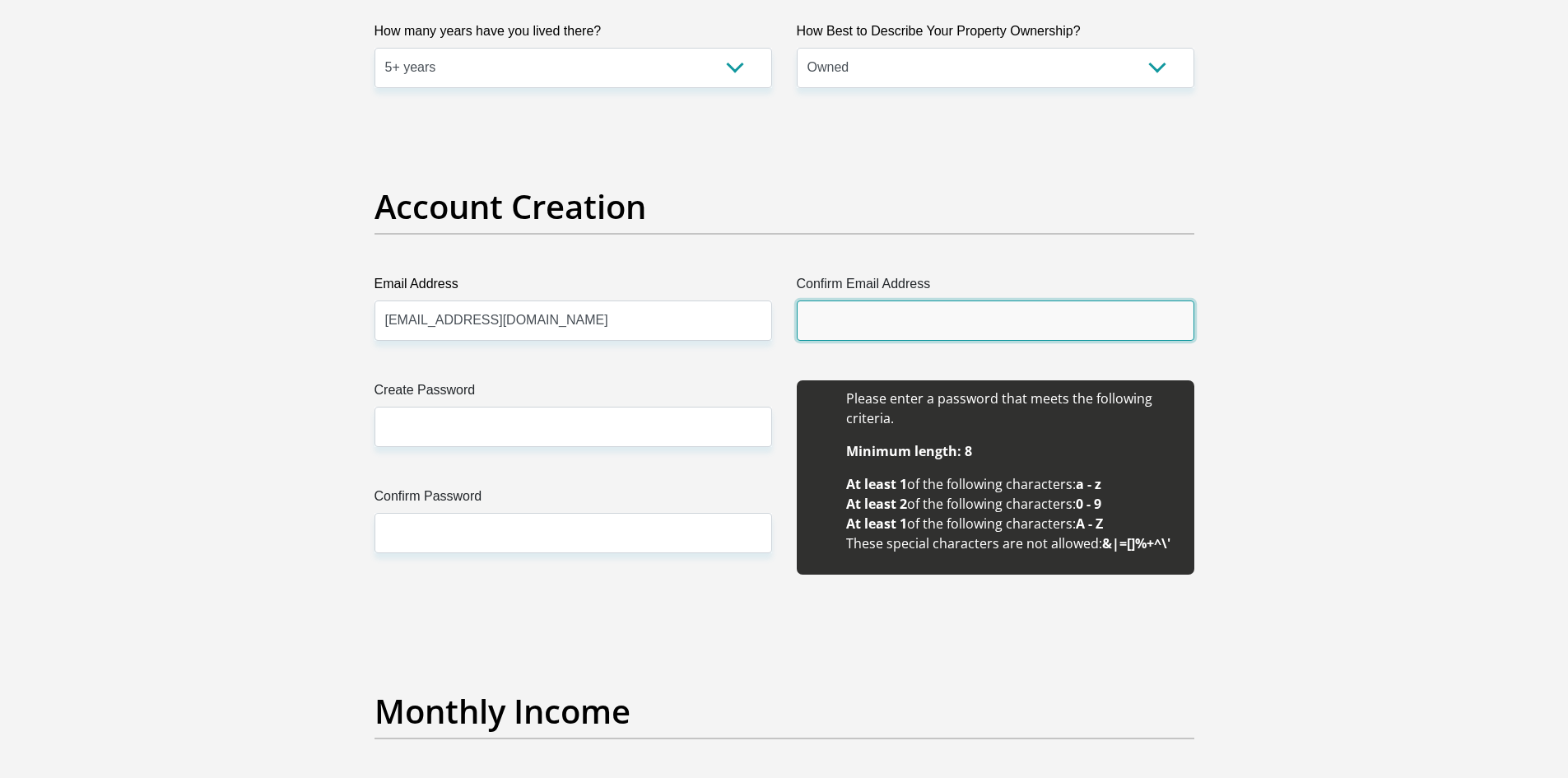
click at [869, 317] on input "Confirm Email Address" at bounding box center [995, 321] width 397 height 41
type input "jvnaidoo@icloud.com"
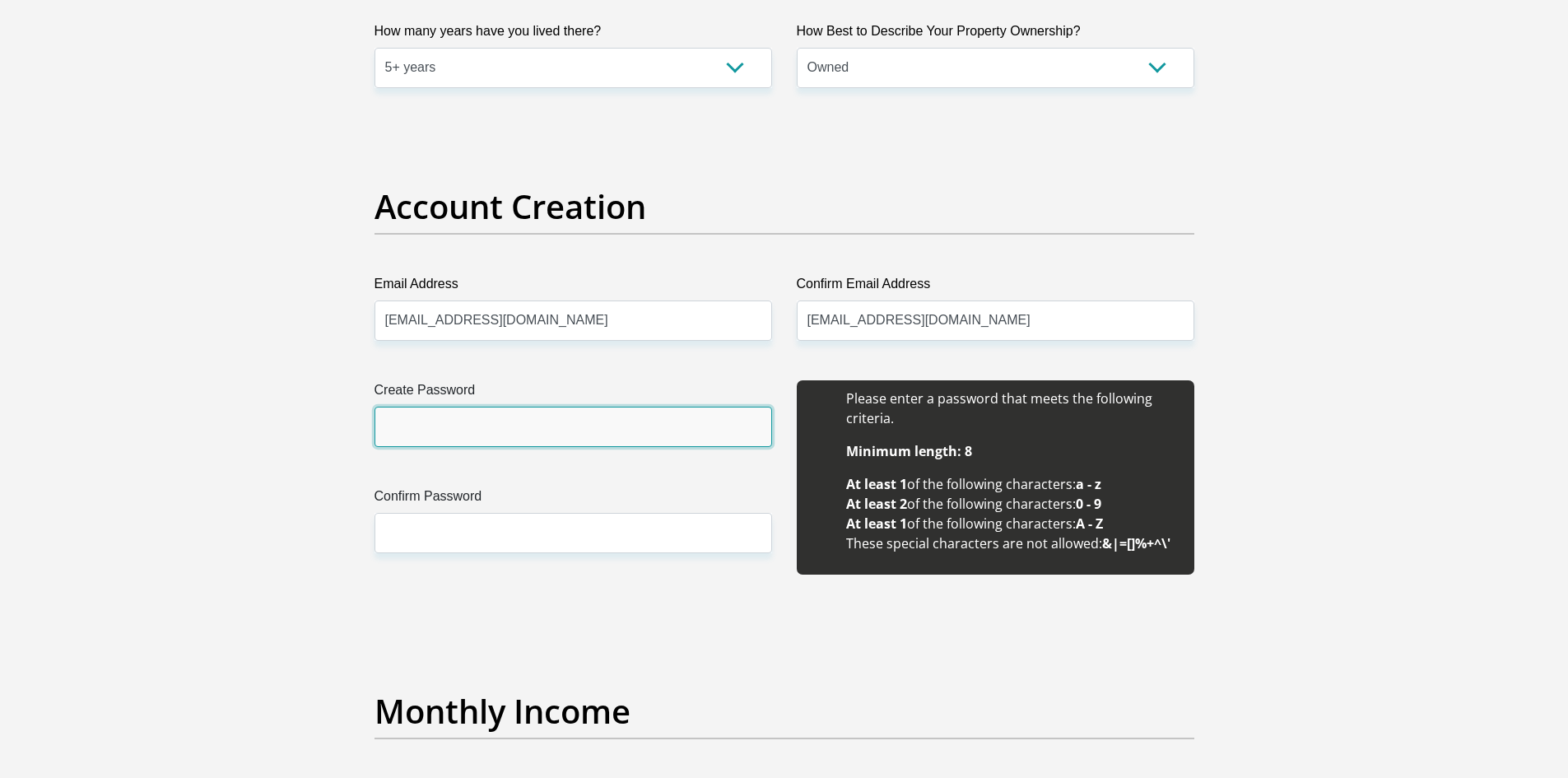
click at [688, 414] on input "Create Password" at bounding box center [574, 427] width 397 height 41
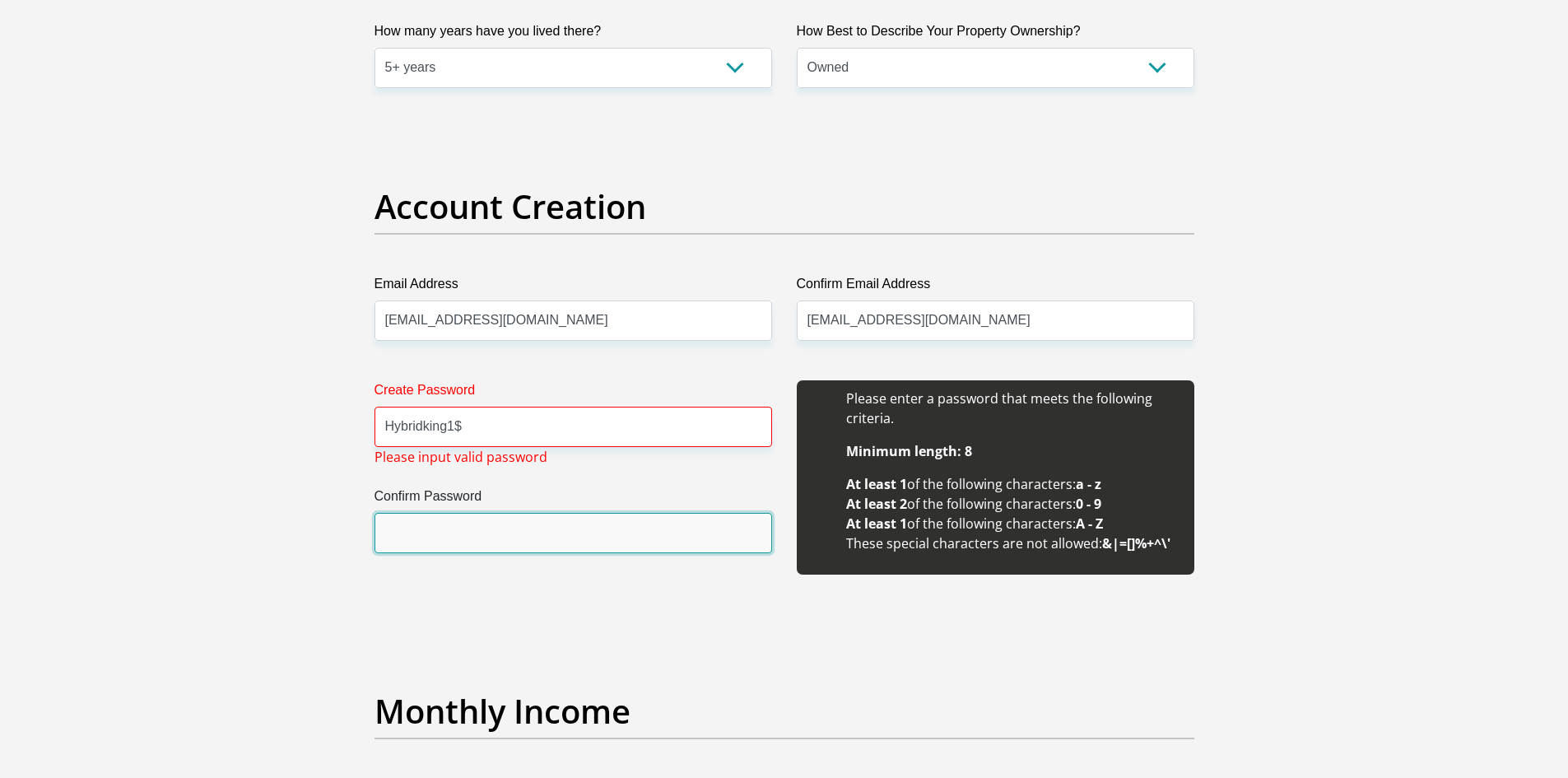
click at [594, 539] on input "Confirm Password" at bounding box center [574, 533] width 397 height 41
click at [524, 539] on input "Confirm Password" at bounding box center [574, 533] width 397 height 41
click at [520, 534] on input "Confirm Password" at bounding box center [574, 533] width 397 height 41
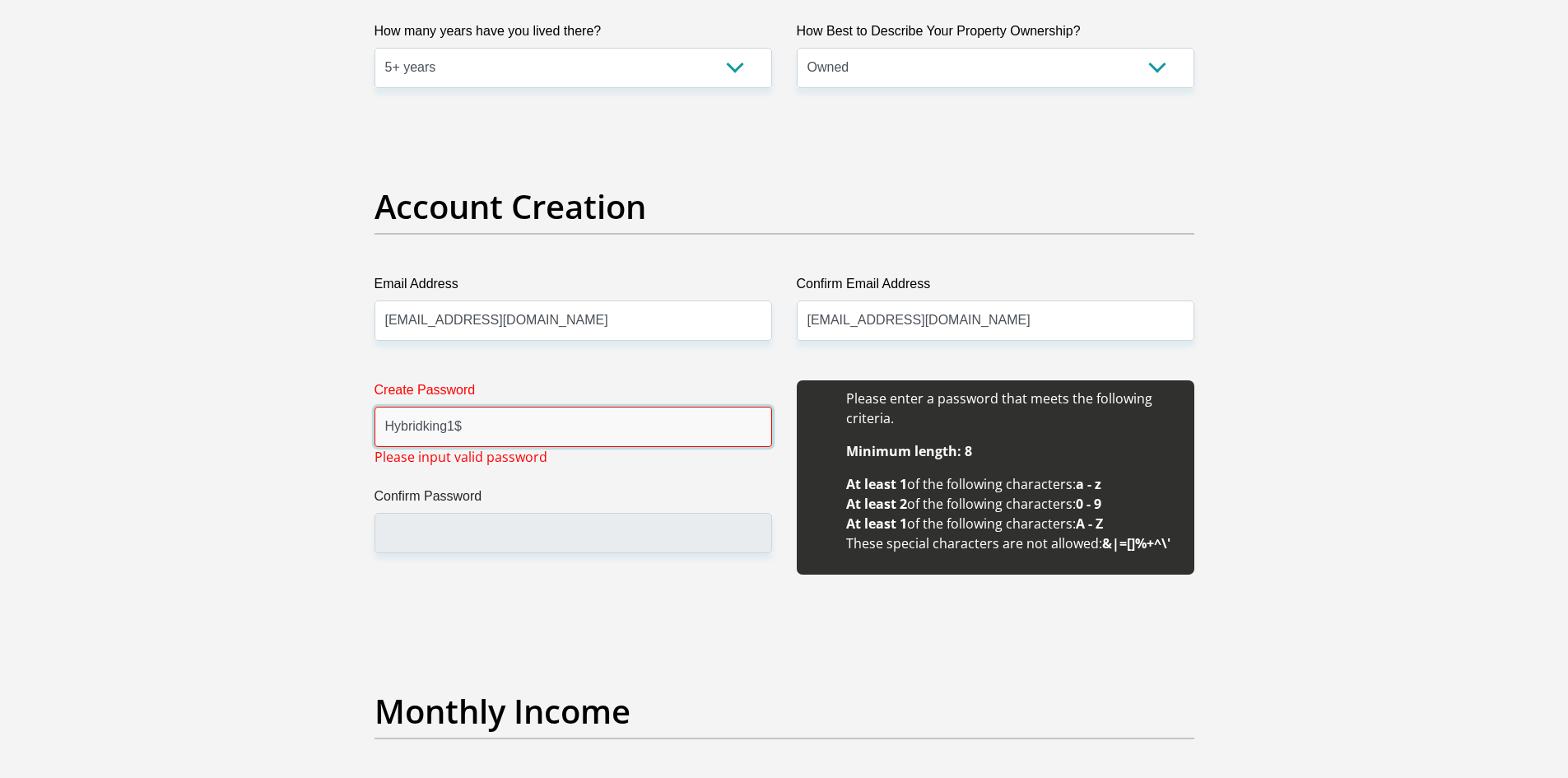
click at [501, 419] on input "Hybridking1$" at bounding box center [574, 427] width 397 height 41
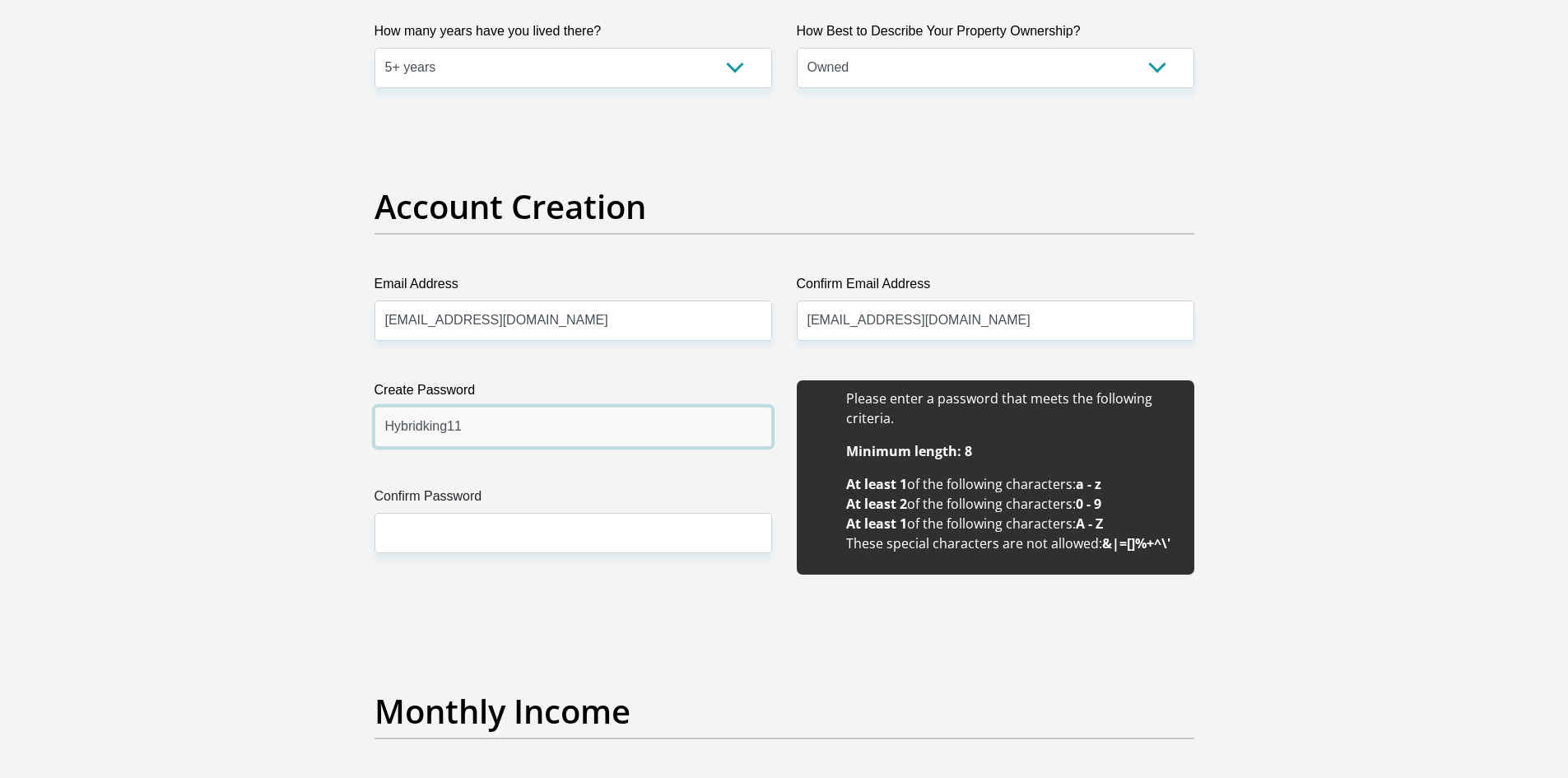
type input "Hybridking11"
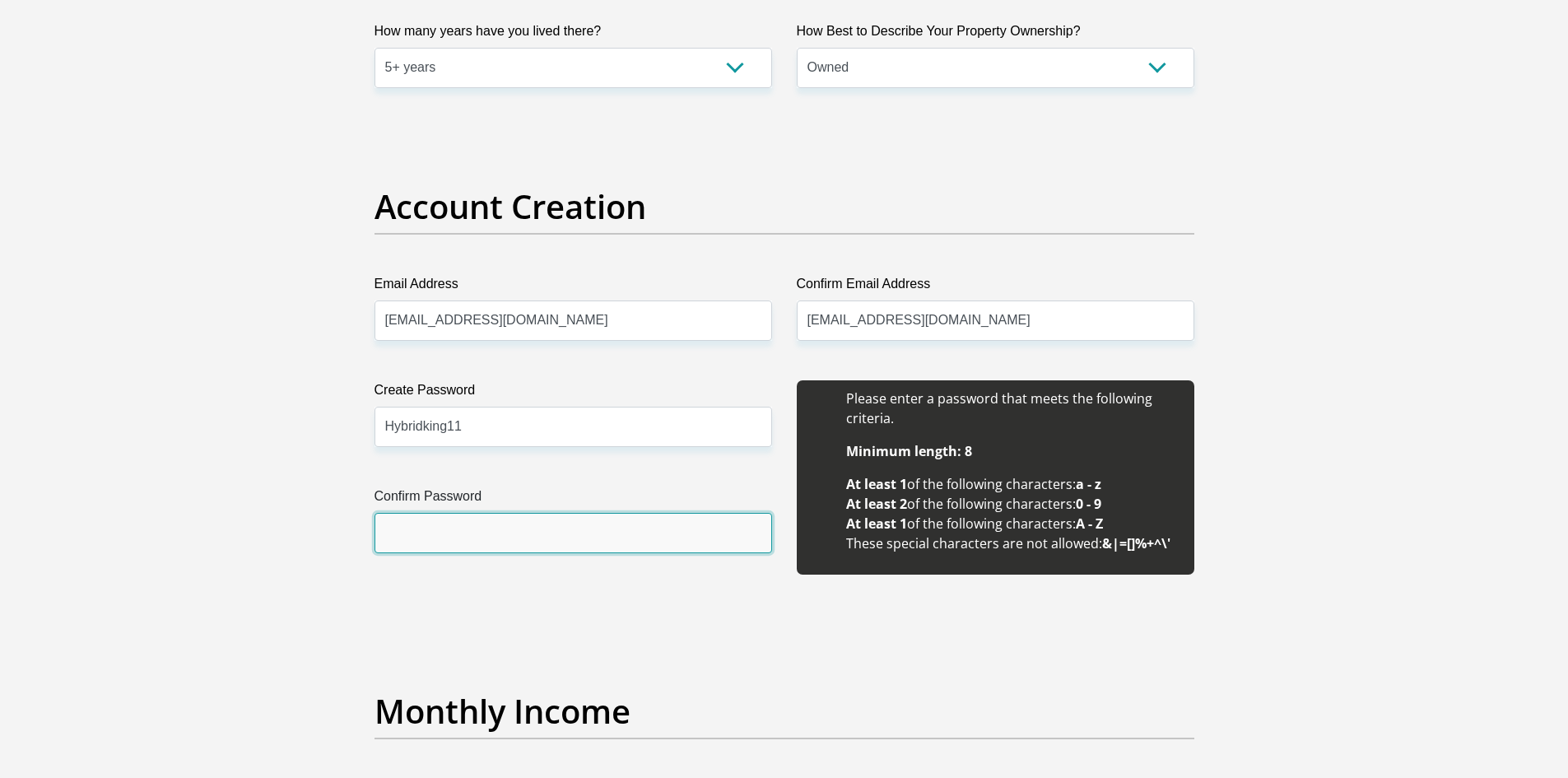
click at [667, 527] on input "Confirm Password" at bounding box center [574, 533] width 397 height 41
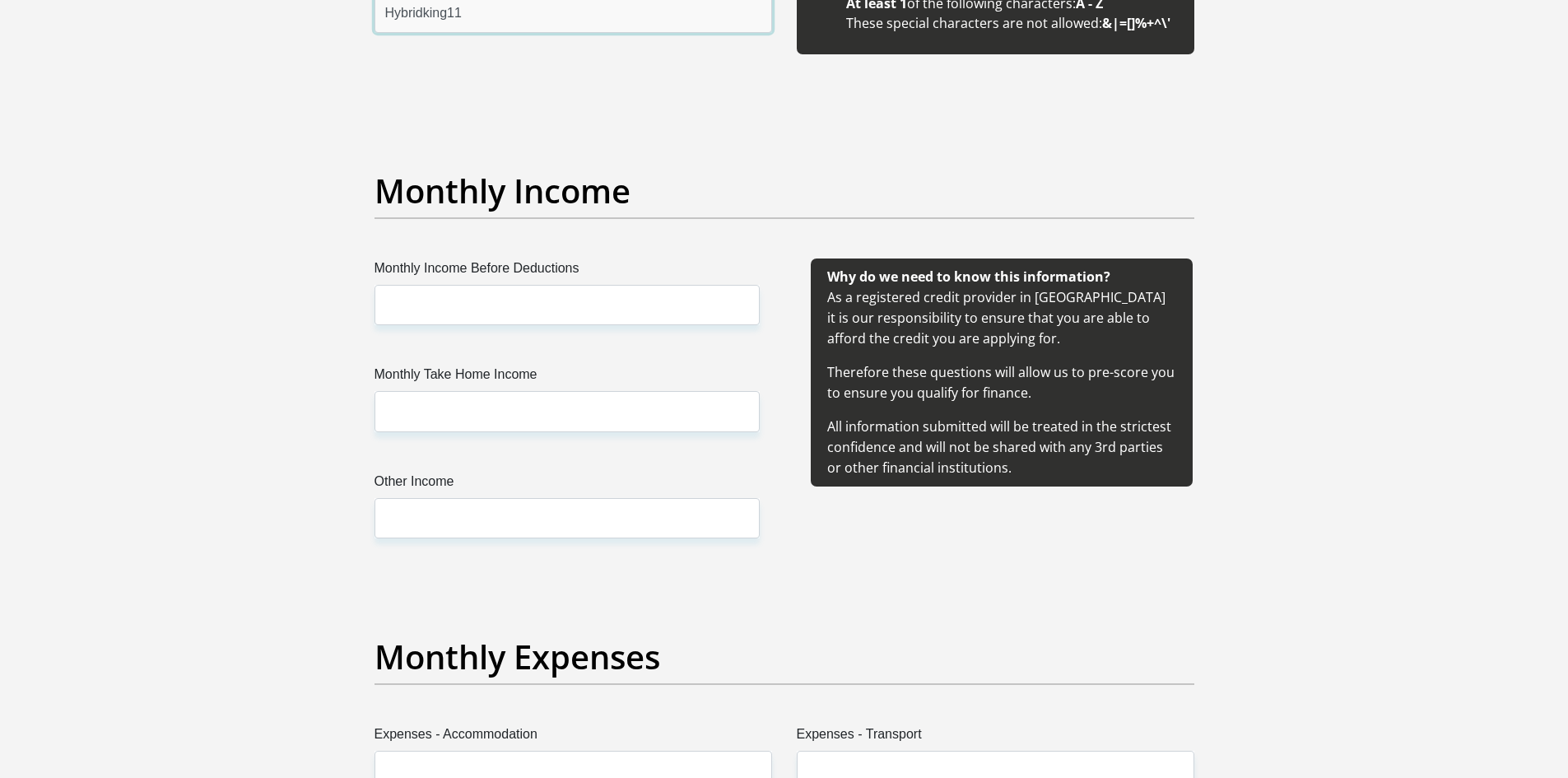
scroll to position [1893, 0]
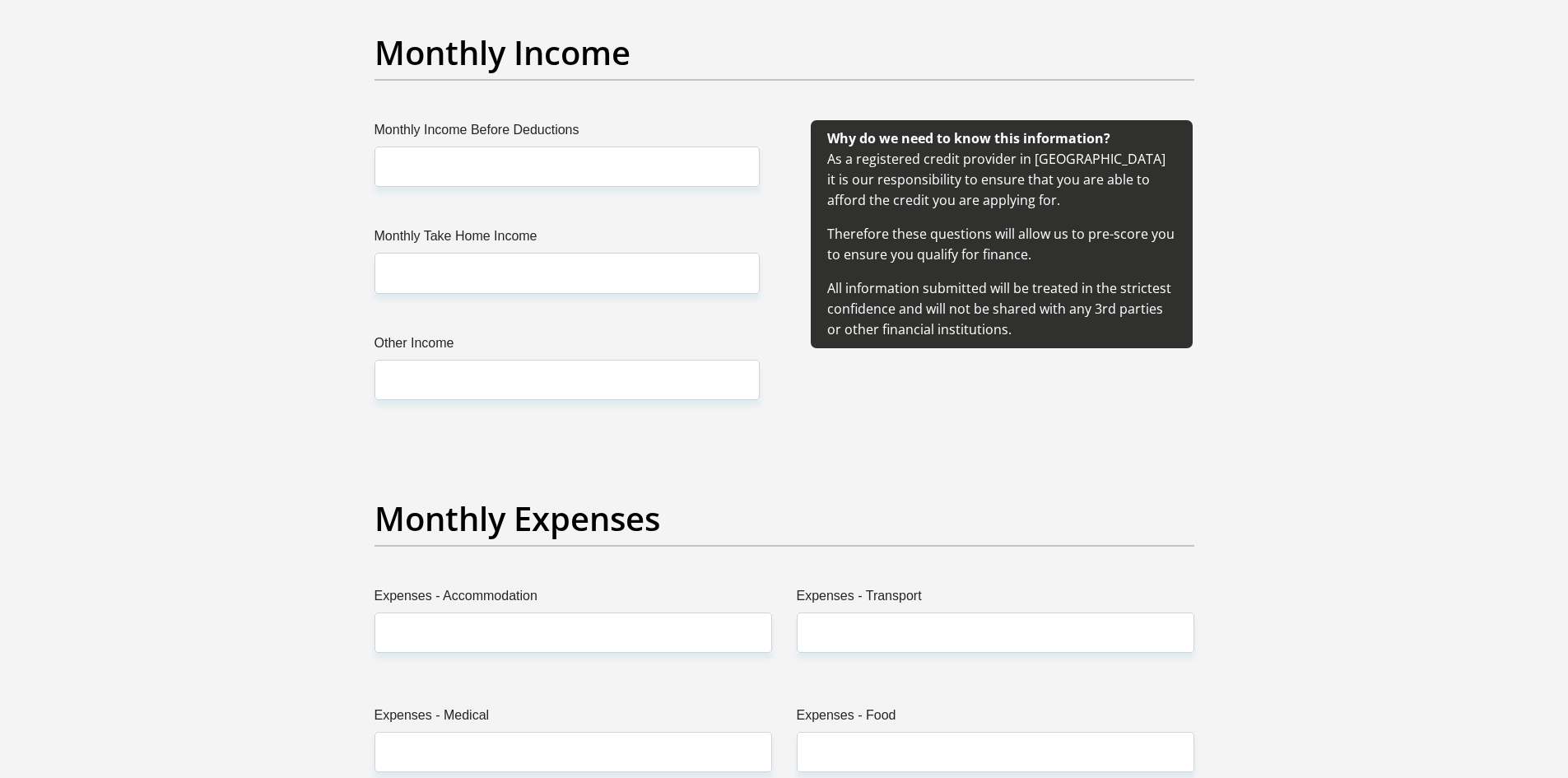
type input "Hybridking11"
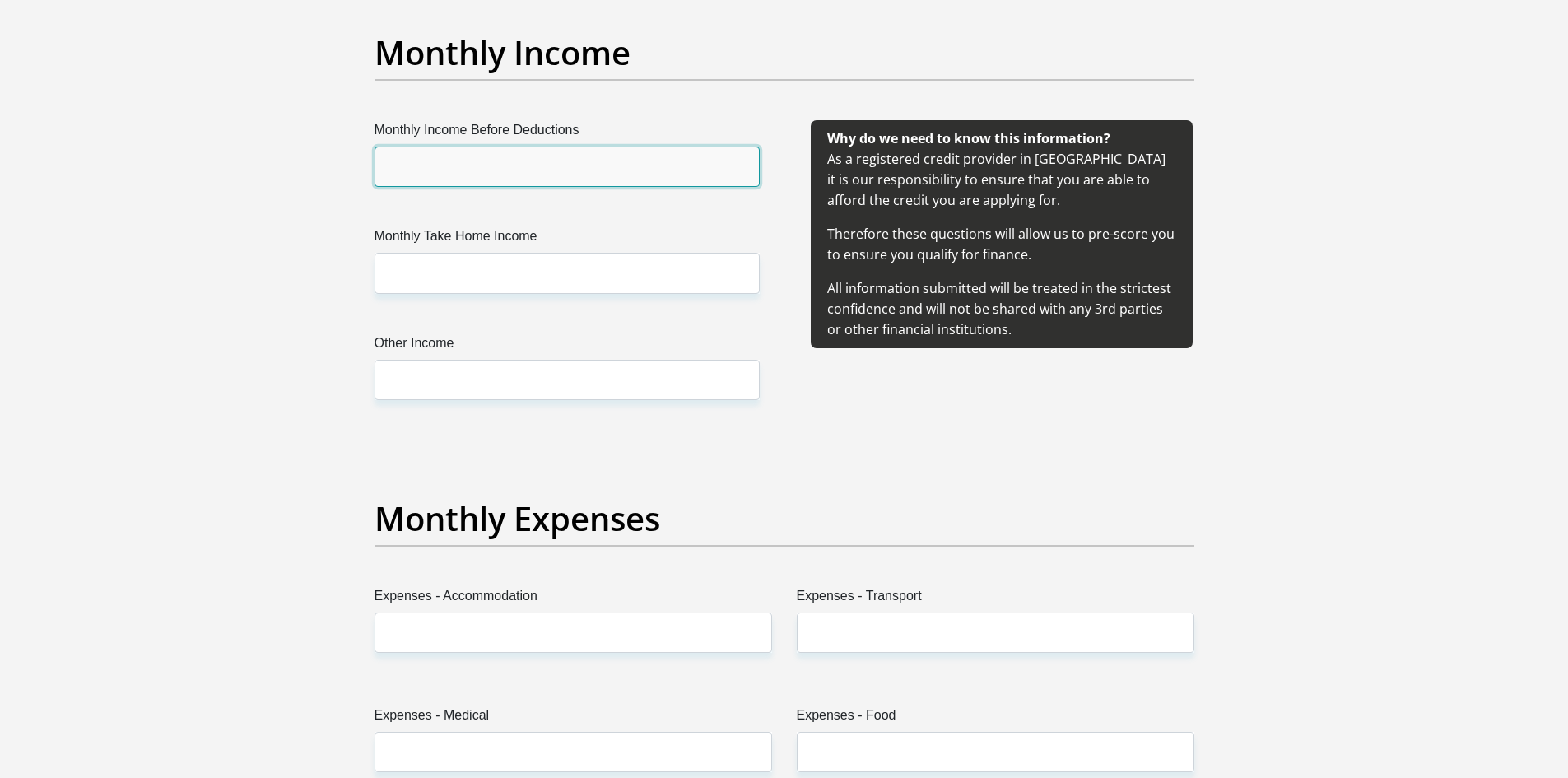
click at [464, 162] on input "Monthly Income Before Deductions" at bounding box center [568, 167] width 386 height 41
type input "7500"
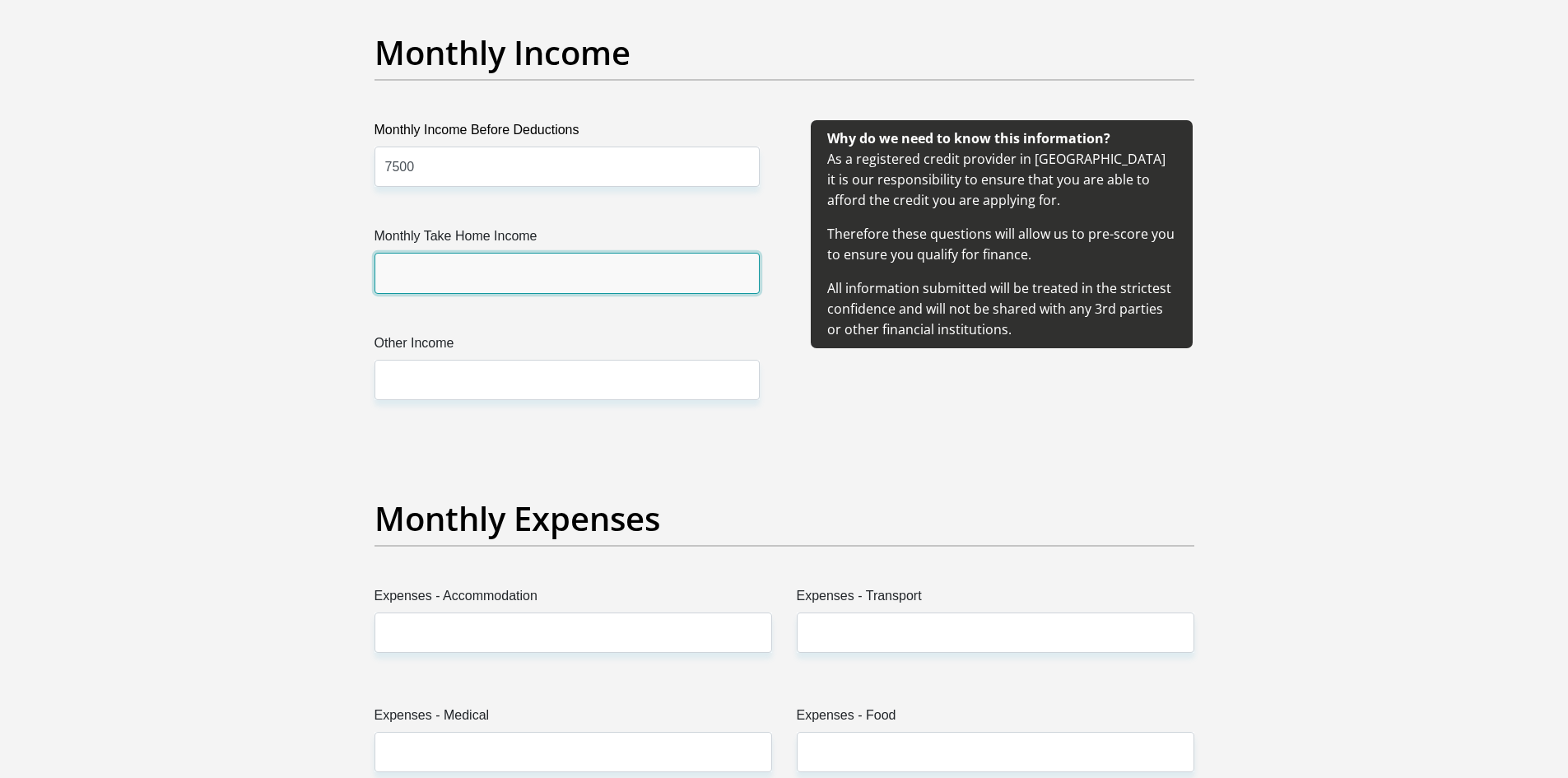
click at [475, 279] on input "Monthly Take Home Income" at bounding box center [568, 273] width 386 height 41
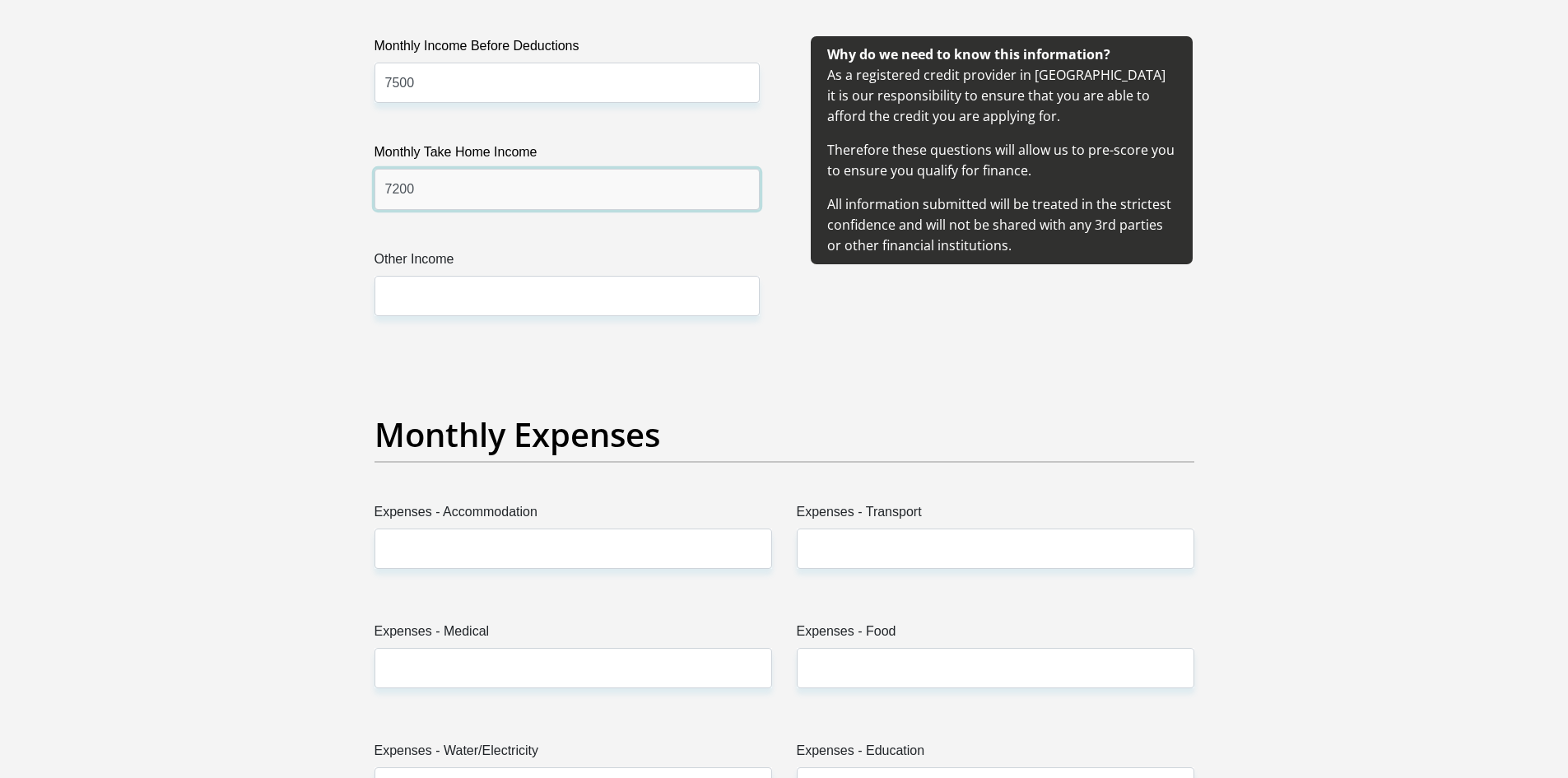
scroll to position [2140, 0]
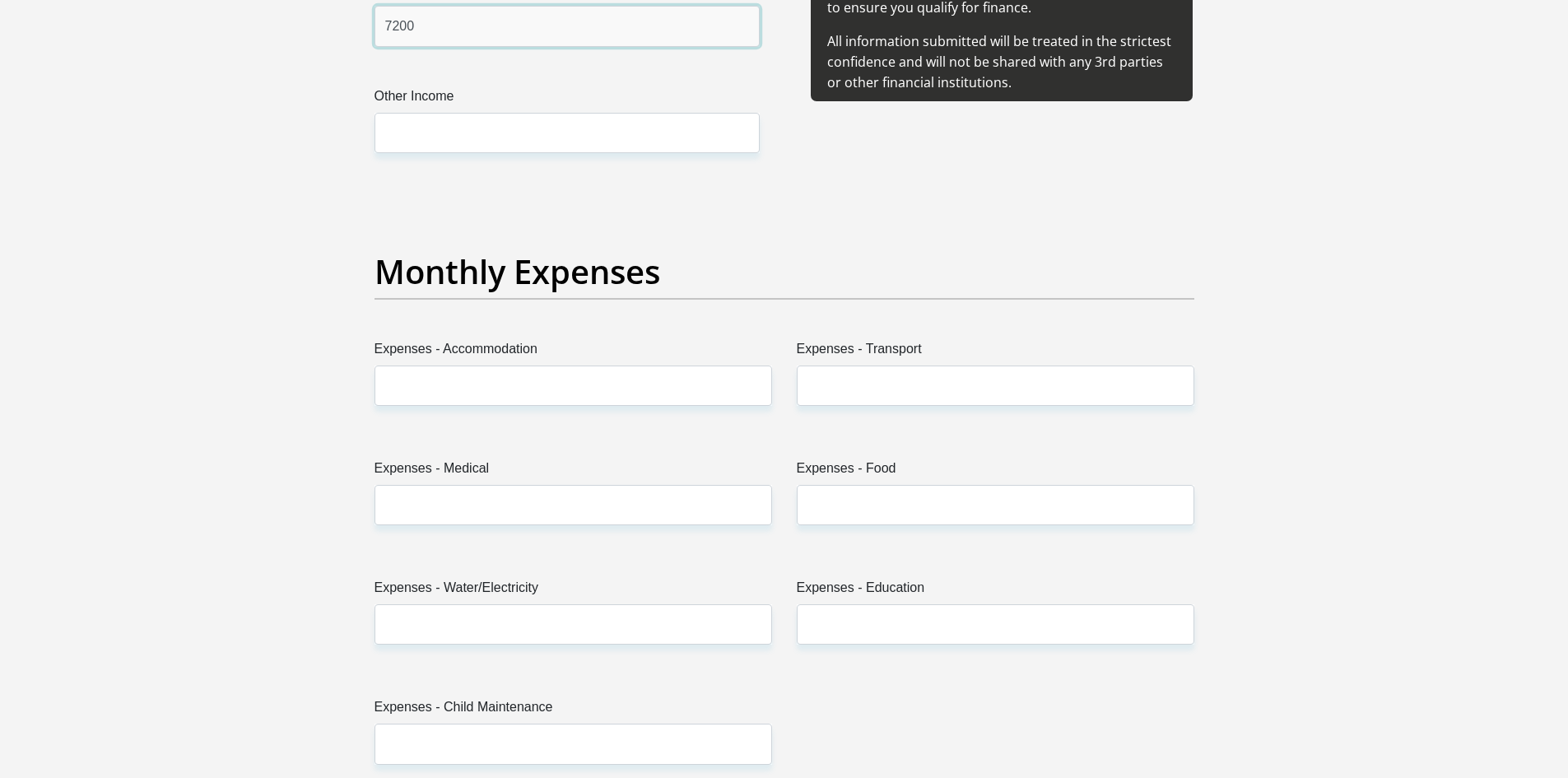
type input "7200"
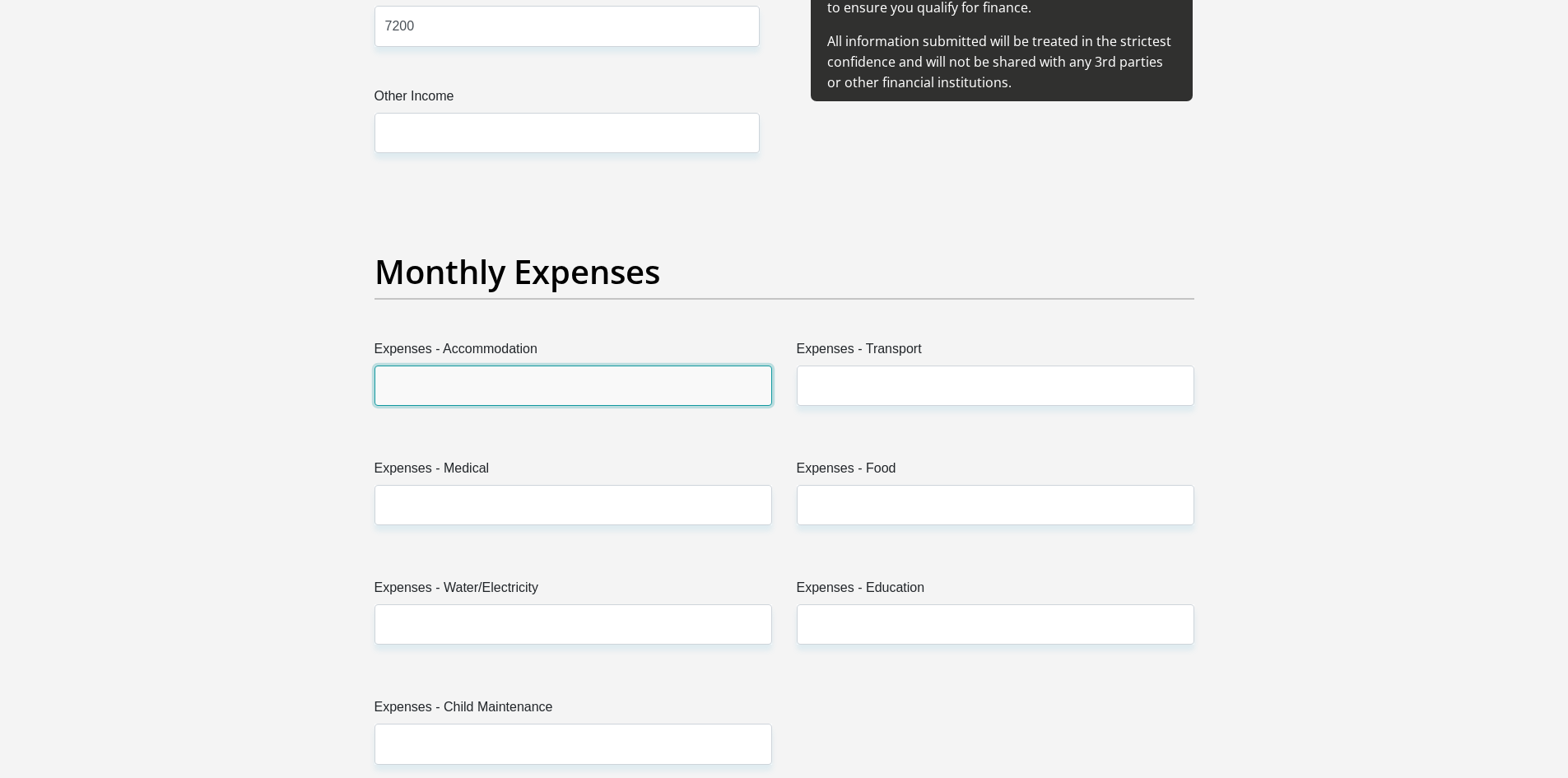
click at [625, 391] on input "Expenses - Accommodation" at bounding box center [574, 386] width 397 height 41
type input "0"
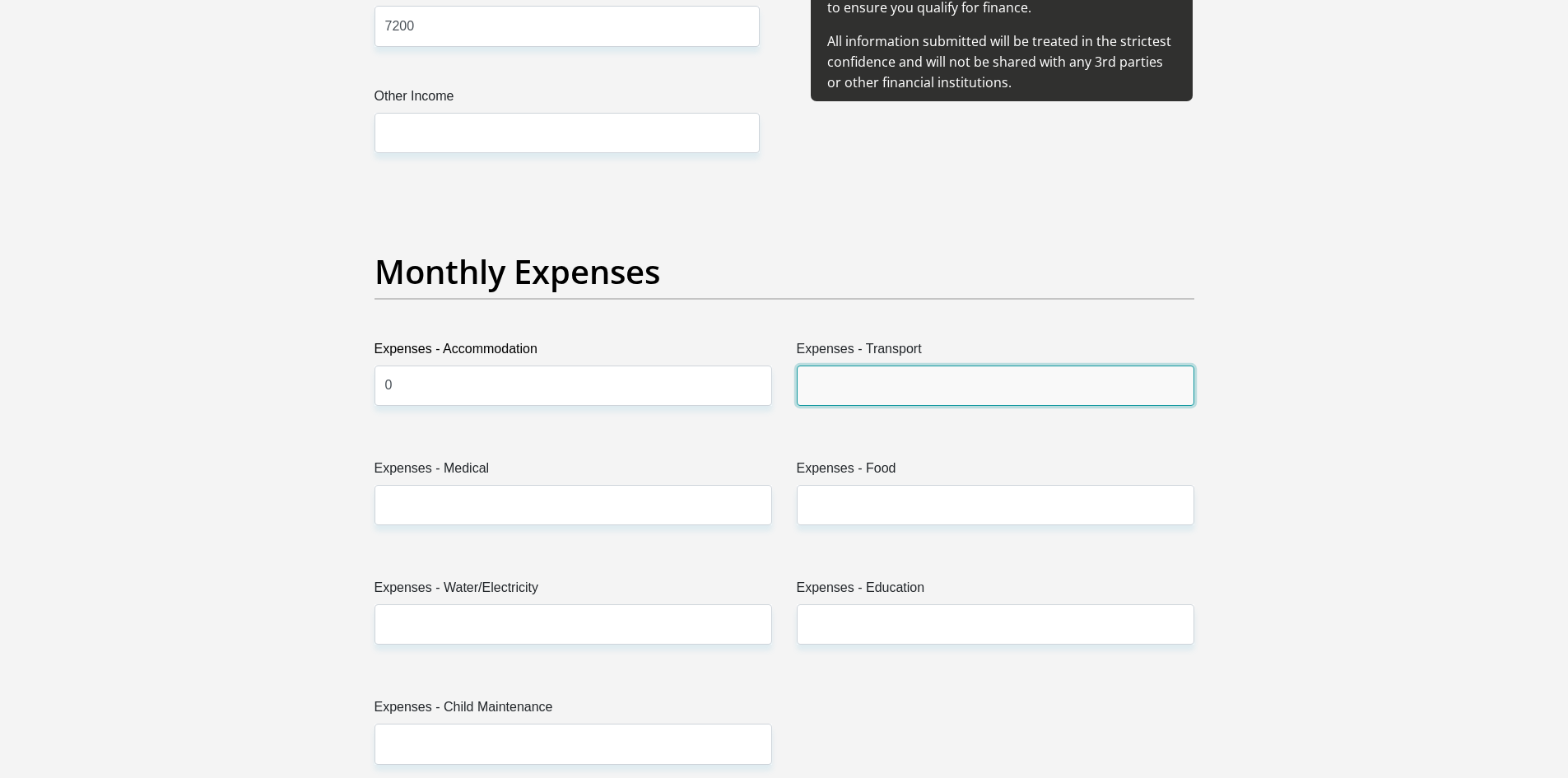
click at [890, 386] on input "Expenses - Transport" at bounding box center [995, 386] width 397 height 41
type input "200"
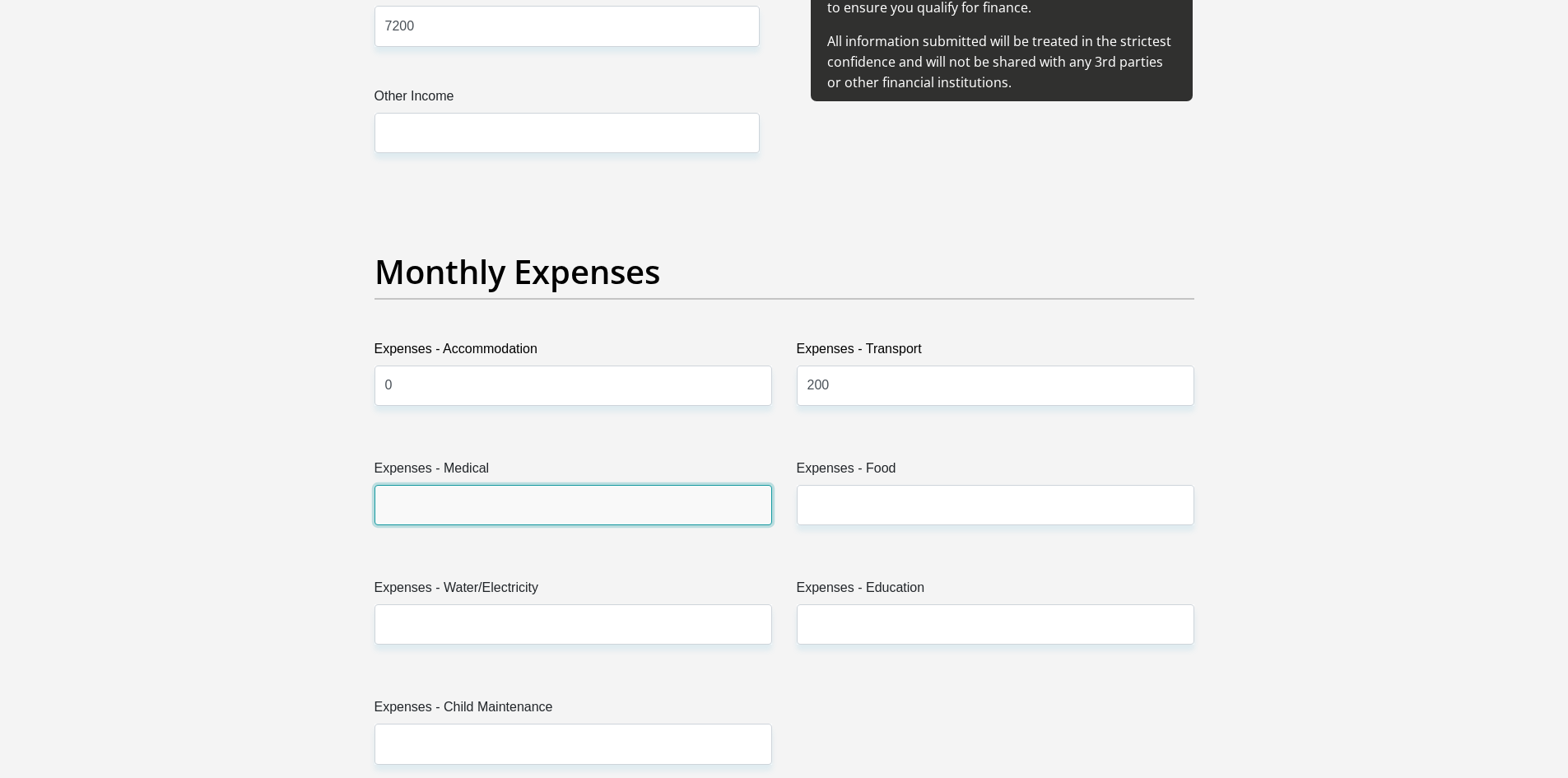
click at [593, 511] on input "Expenses - Medical" at bounding box center [574, 505] width 397 height 41
type input "0"
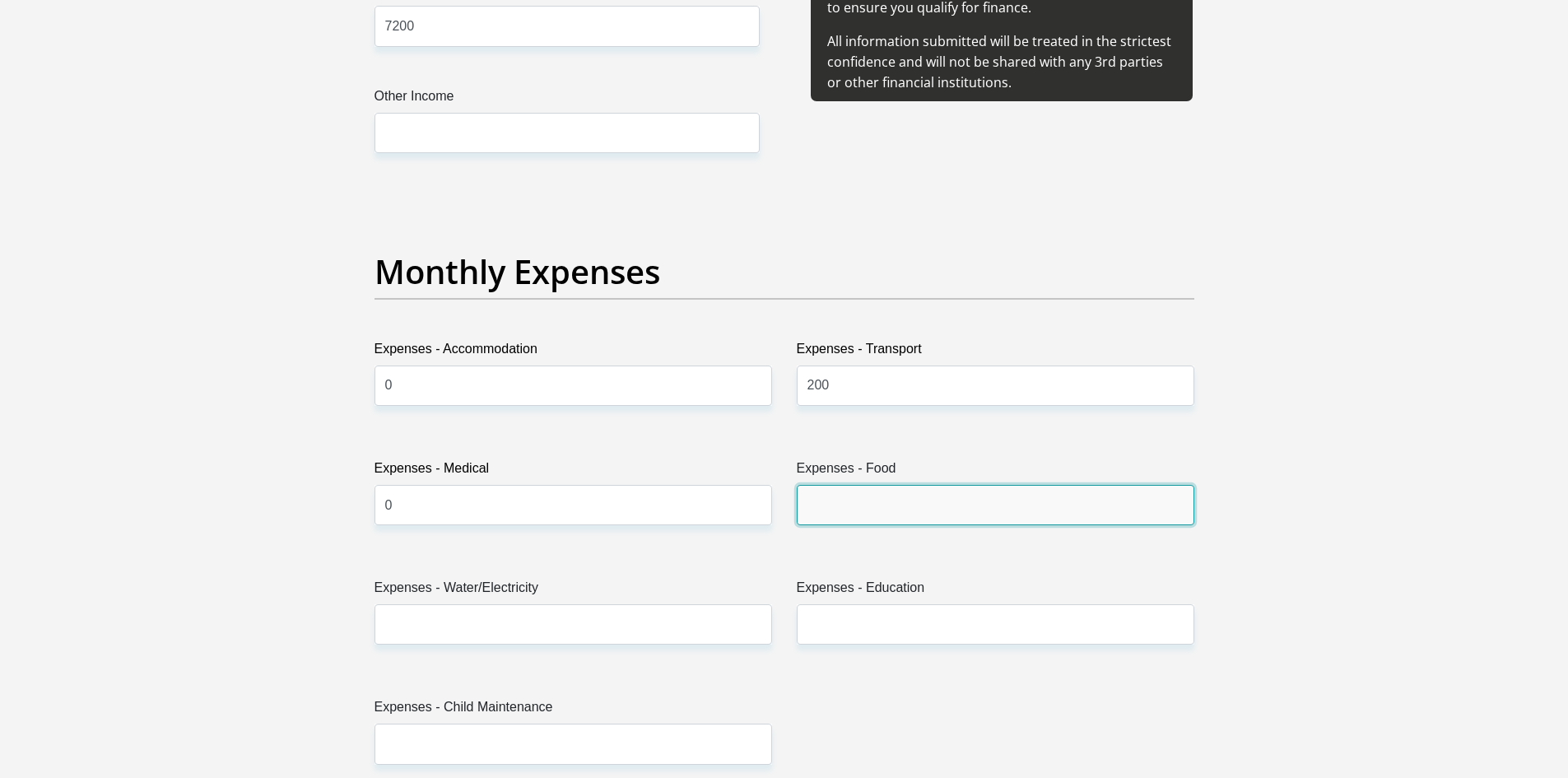
click at [857, 512] on input "Expenses - Food" at bounding box center [995, 505] width 397 height 41
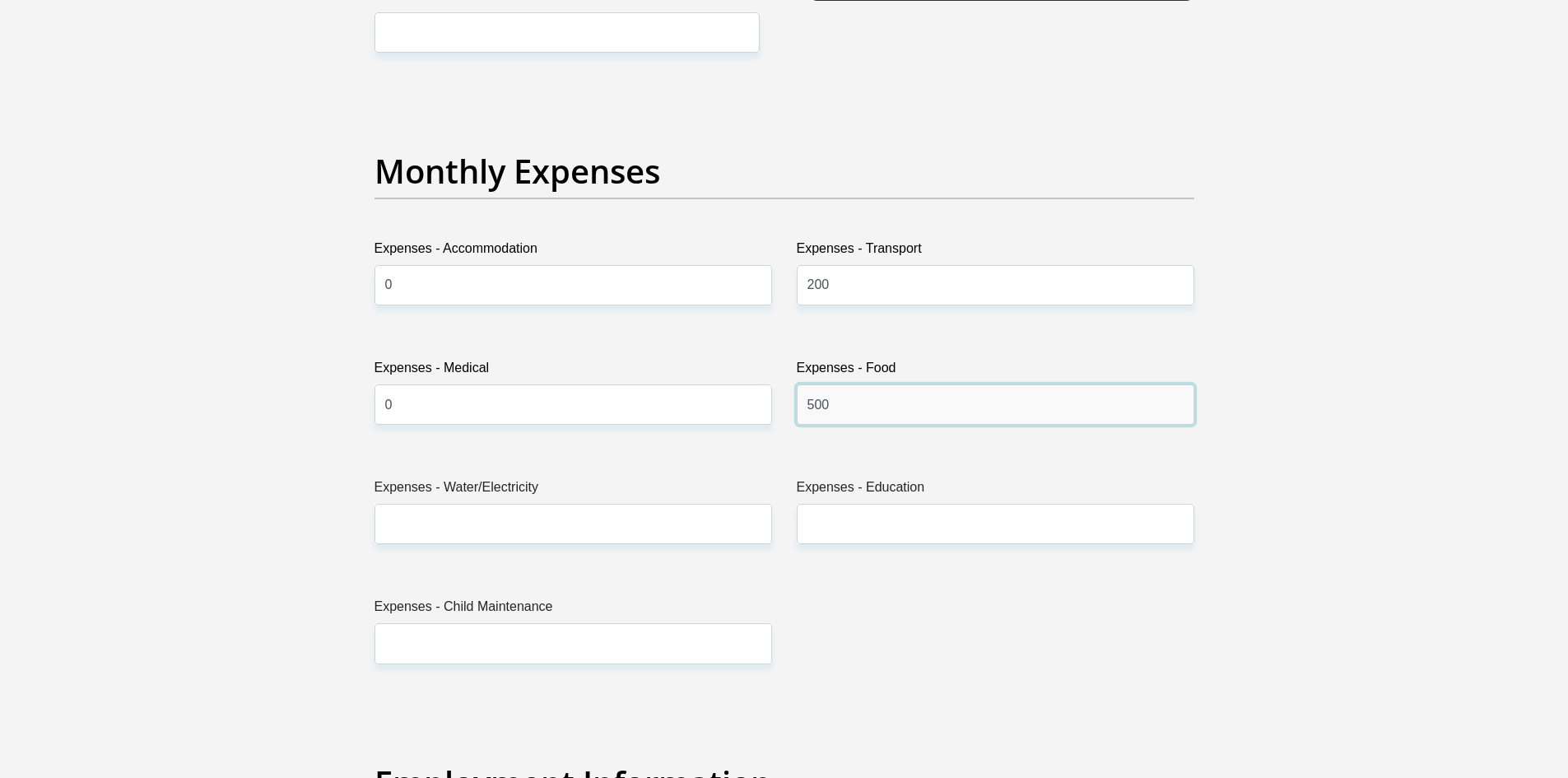
scroll to position [2387, 0]
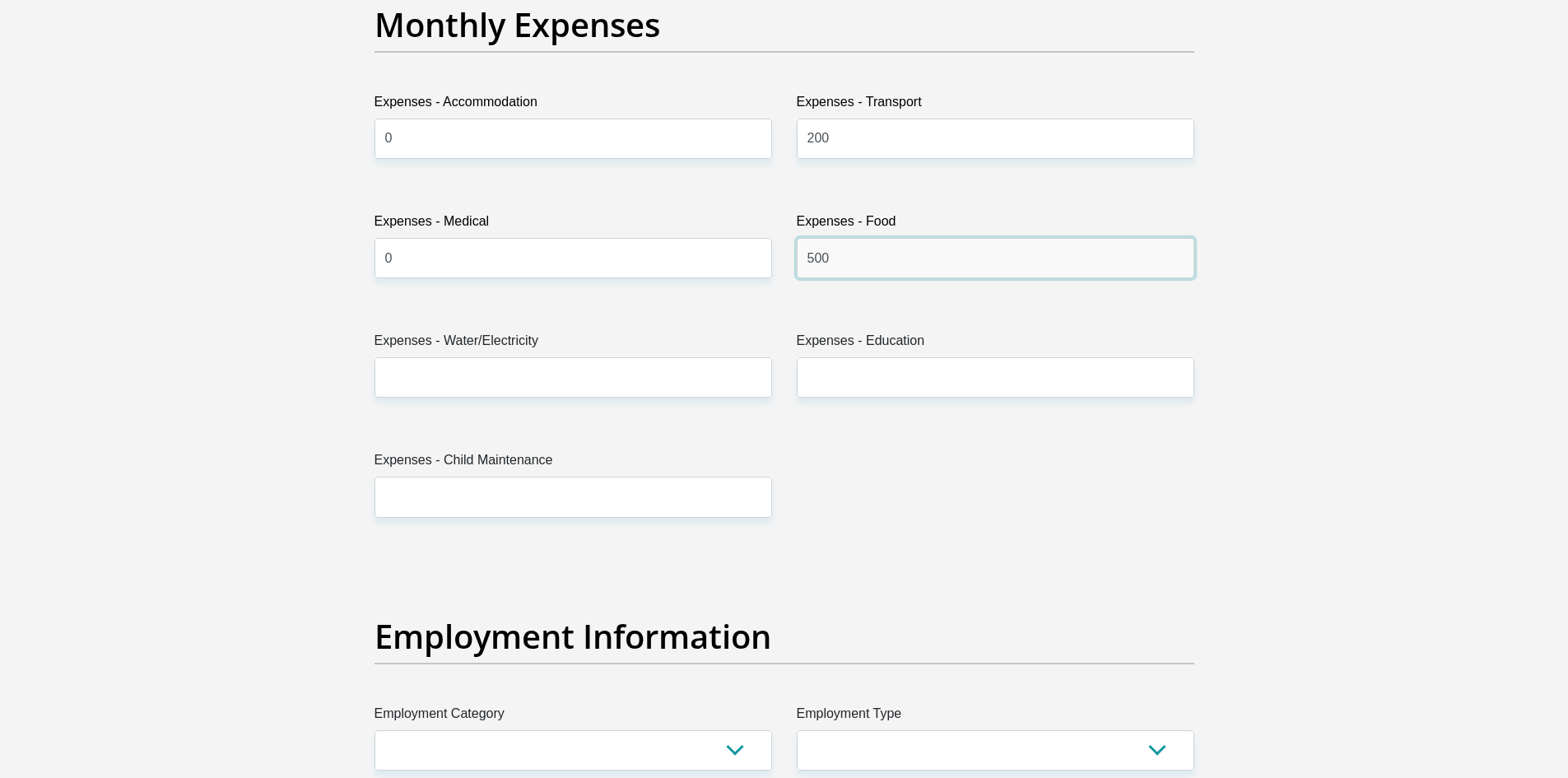
type input "500"
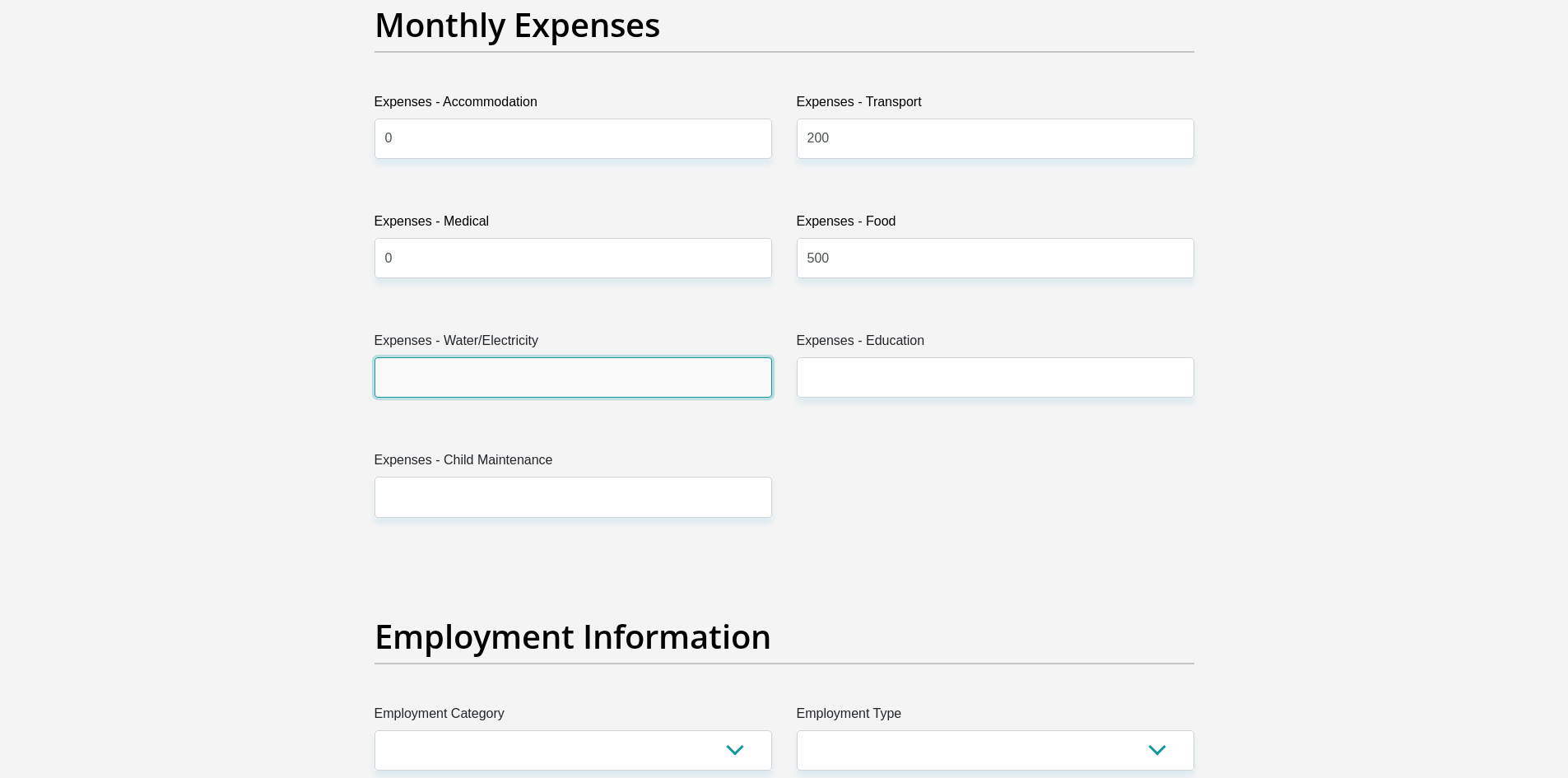
click at [521, 381] on input "Expenses - Water/Electricity" at bounding box center [574, 378] width 397 height 41
type input "200"
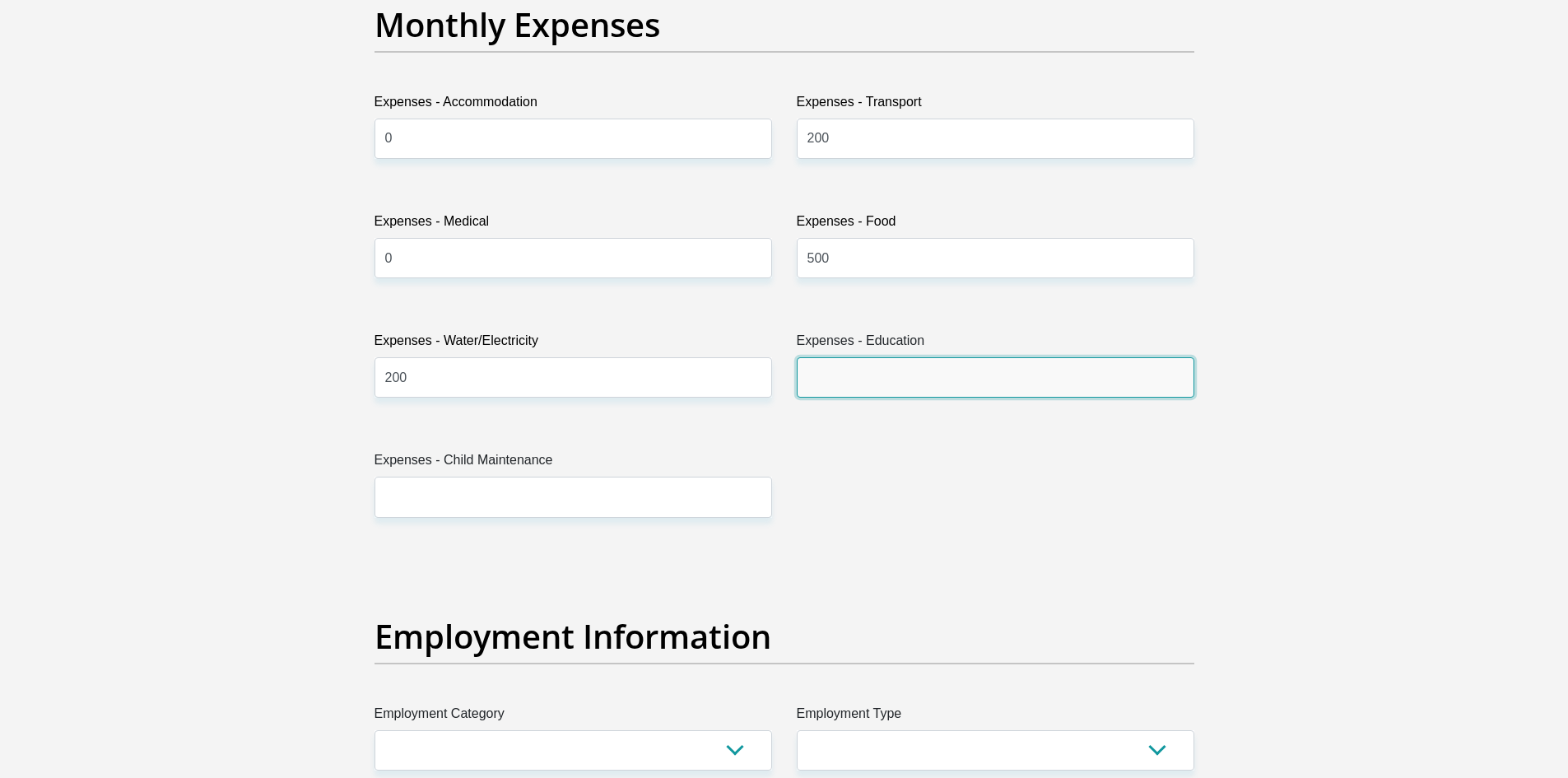
click at [932, 378] on input "Expenses - Education" at bounding box center [995, 378] width 397 height 41
type input "0"
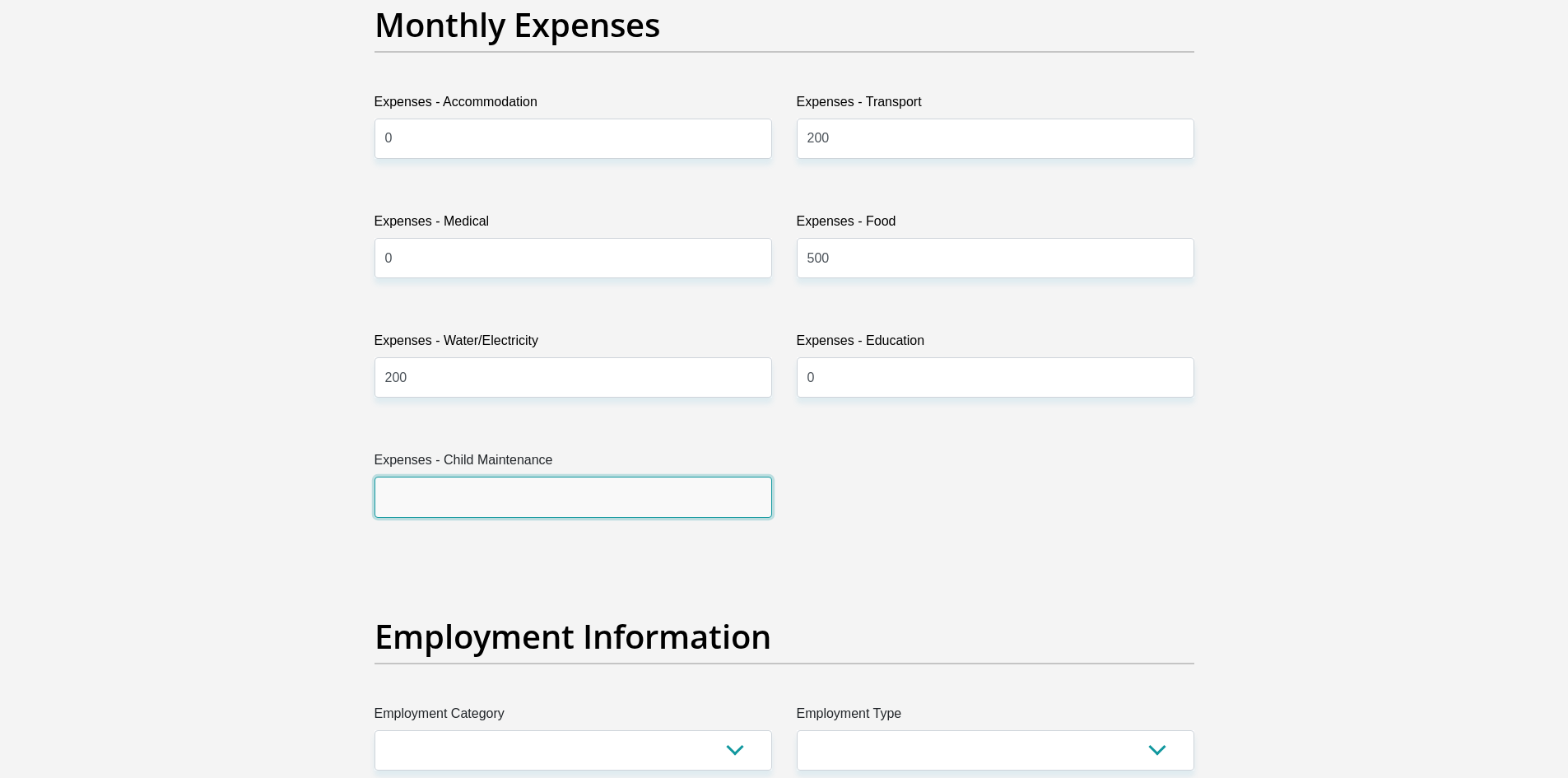
click at [541, 486] on input "Expenses - Child Maintenance" at bounding box center [574, 497] width 397 height 41
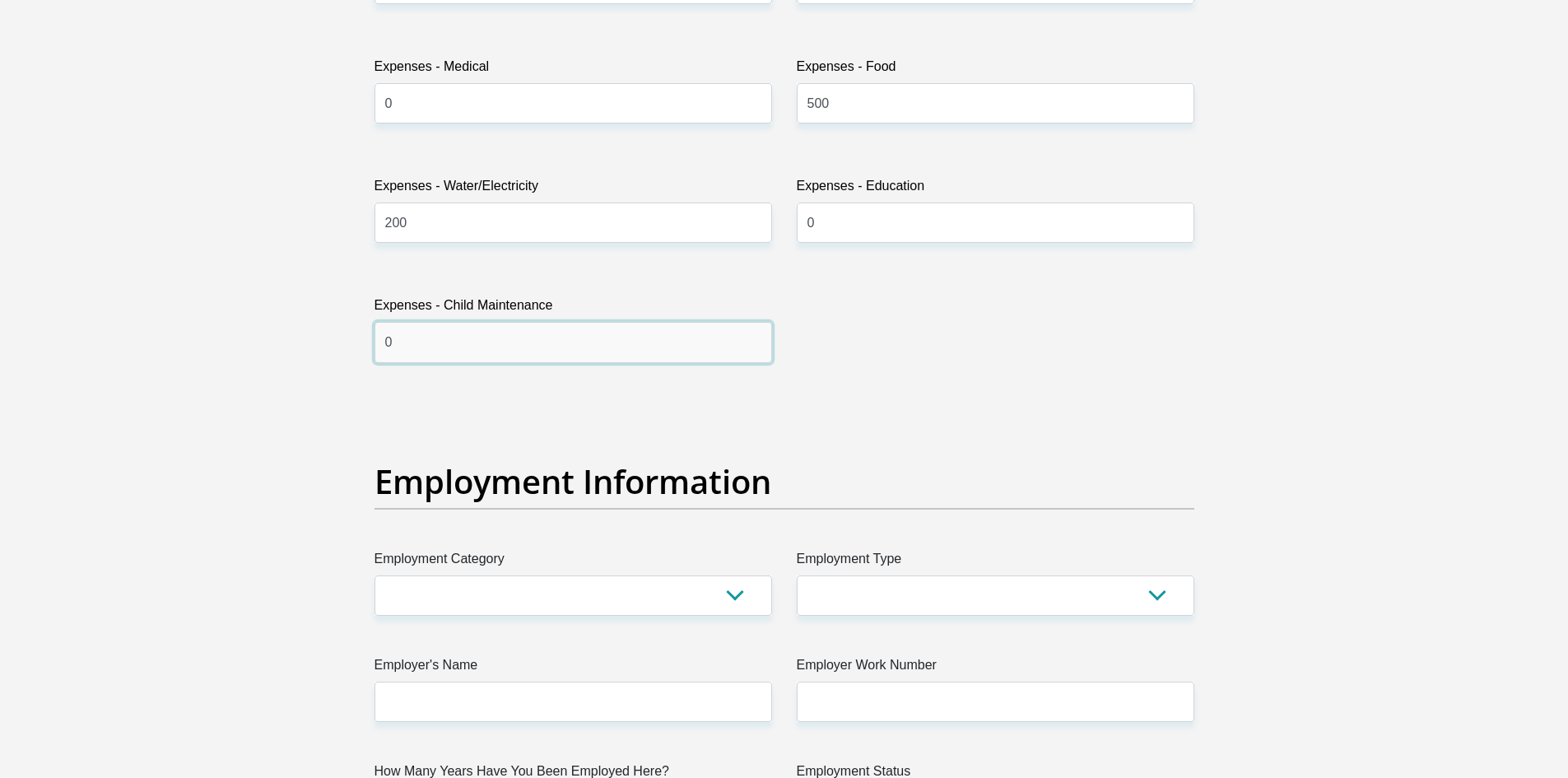
scroll to position [2717, 0]
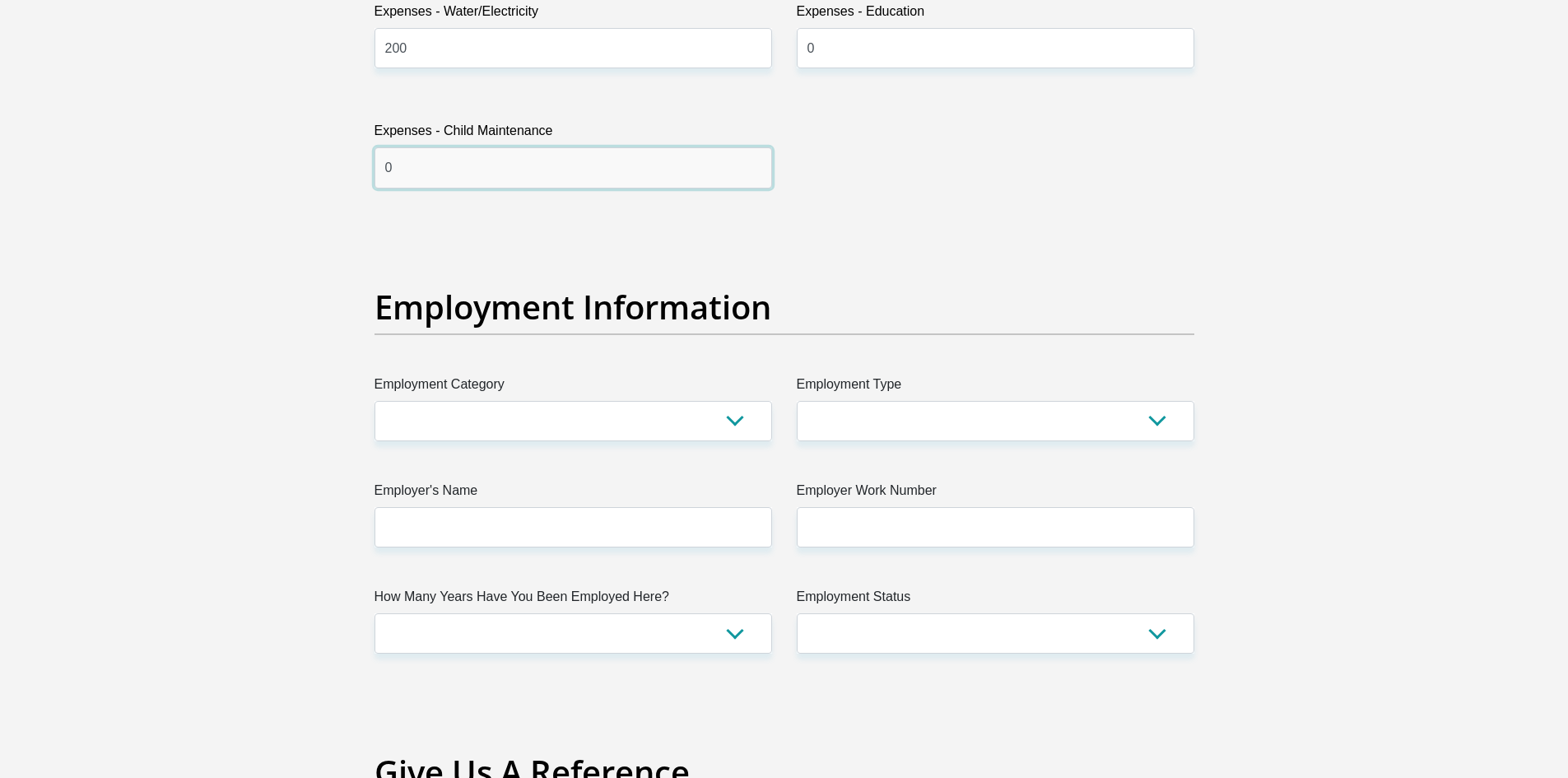
type input "0"
click at [569, 401] on select "AGRICULTURE ALCOHOL & TOBACCO CONSTRUCTION MATERIALS METALLURGY EQUIPMENT FOR R…" at bounding box center [574, 421] width 397 height 41
select select "53"
click at [375, 401] on select "AGRICULTURE ALCOHOL & TOBACCO CONSTRUCTION MATERIALS METALLURGY EQUIPMENT FOR R…" at bounding box center [574, 421] width 397 height 41
click at [813, 410] on select "College/Lecturer Craft Seller Creative Driver Executive Farmer Forces - Non Com…" at bounding box center [995, 421] width 397 height 41
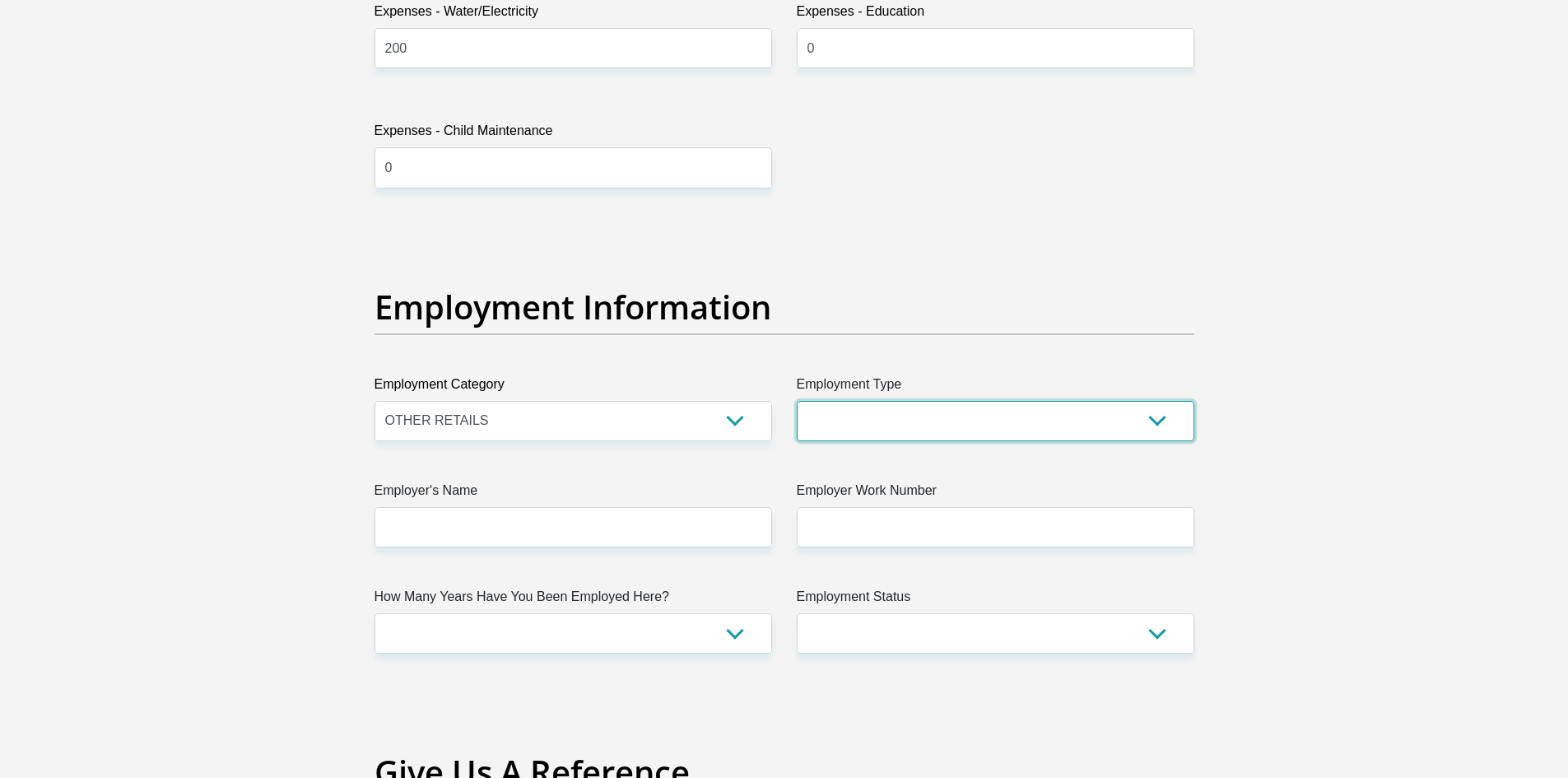
select select "Sales"
click at [797, 401] on select "College/Lecturer Craft Seller Creative Driver Executive Farmer Forces - Non Com…" at bounding box center [995, 421] width 397 height 41
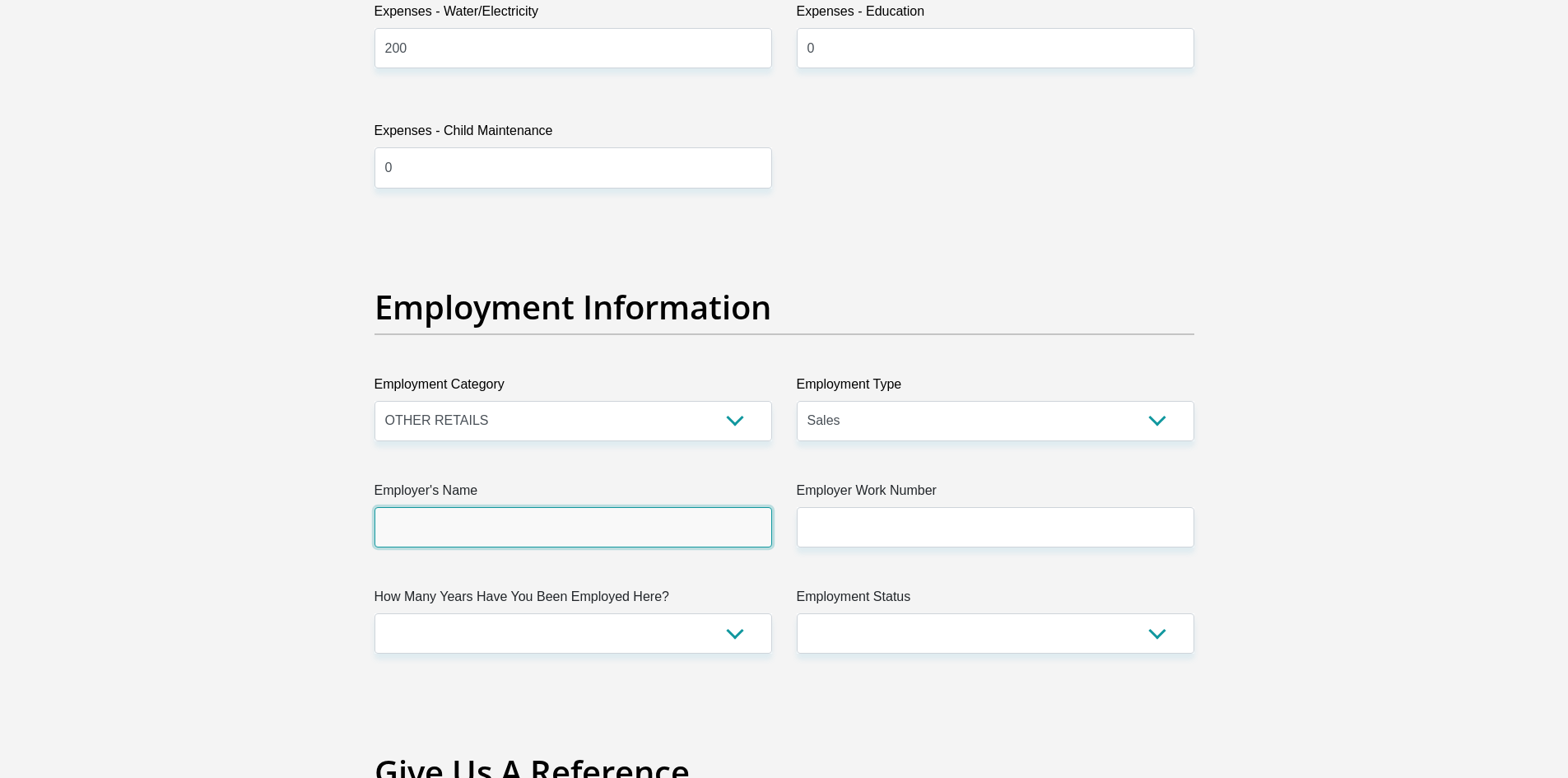
click at [595, 521] on input "Employer's Name" at bounding box center [574, 527] width 397 height 41
type input "Klinsmed"
click at [576, 424] on select "AGRICULTURE ALCOHOL & TOBACCO CONSTRUCTION MATERIALS METALLURGY EQUIPMENT FOR R…" at bounding box center [574, 421] width 397 height 41
select select "8"
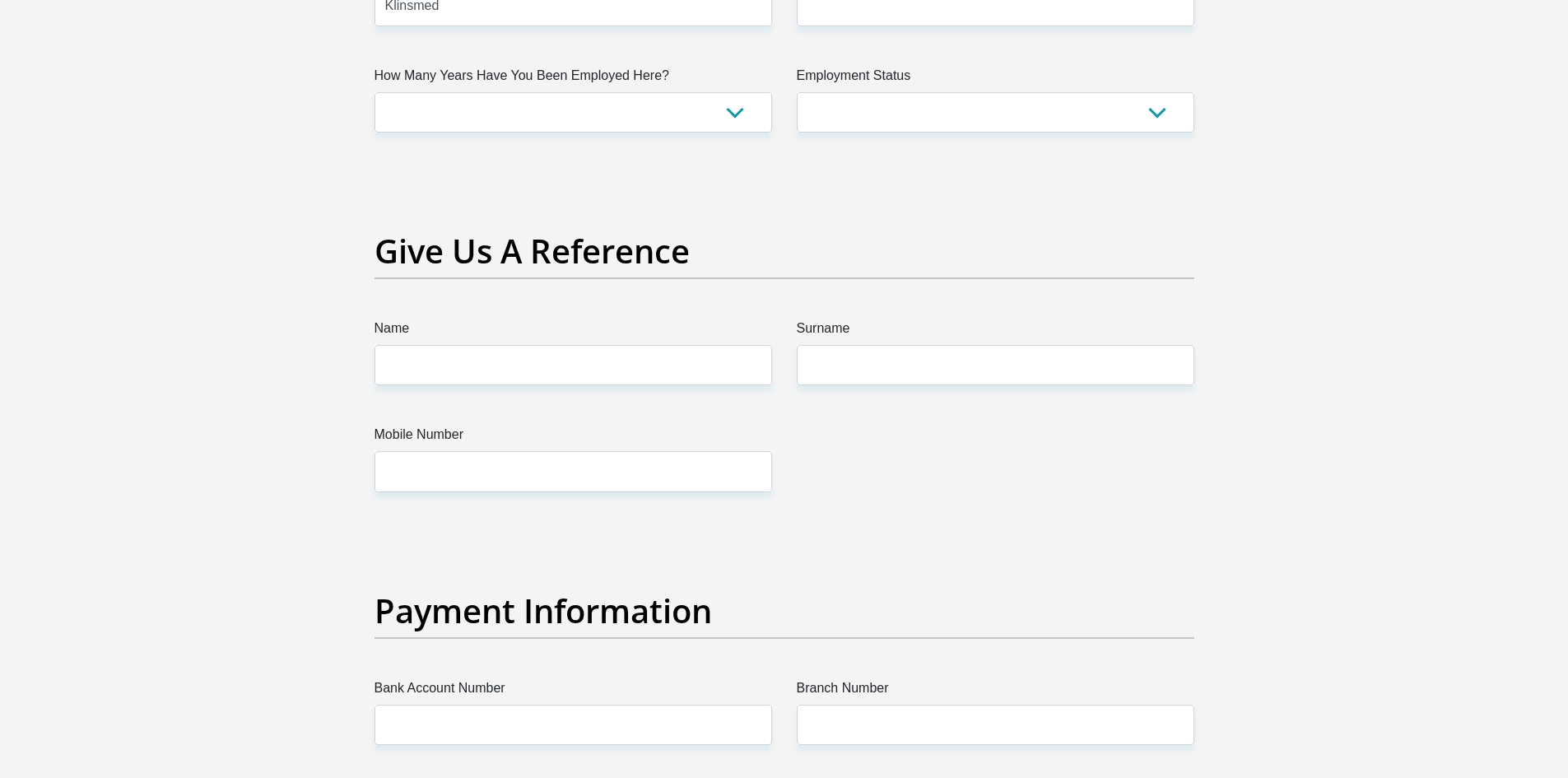
scroll to position [2941, 0]
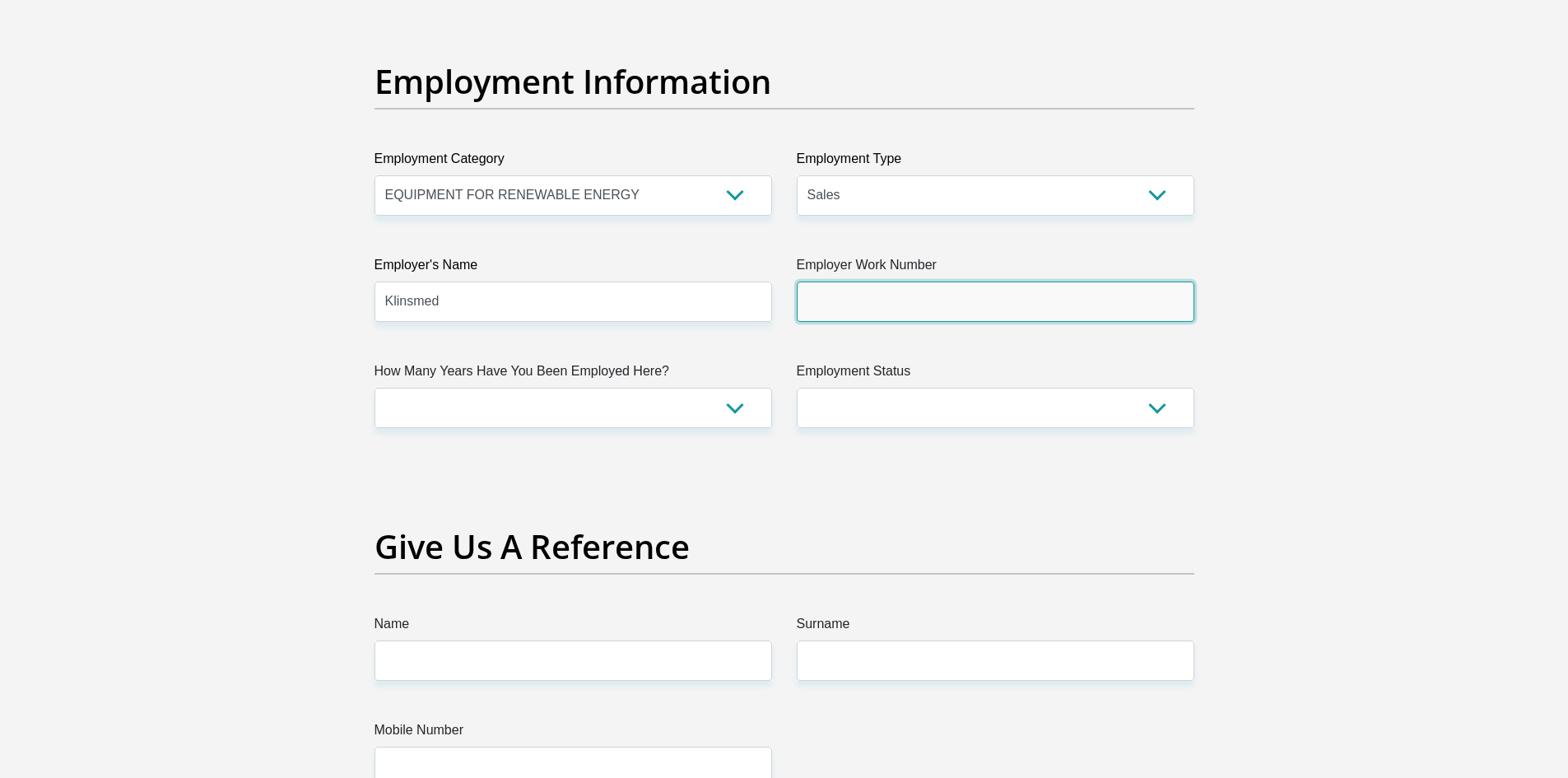
click at [904, 302] on input "Employer Work Number" at bounding box center [995, 302] width 397 height 41
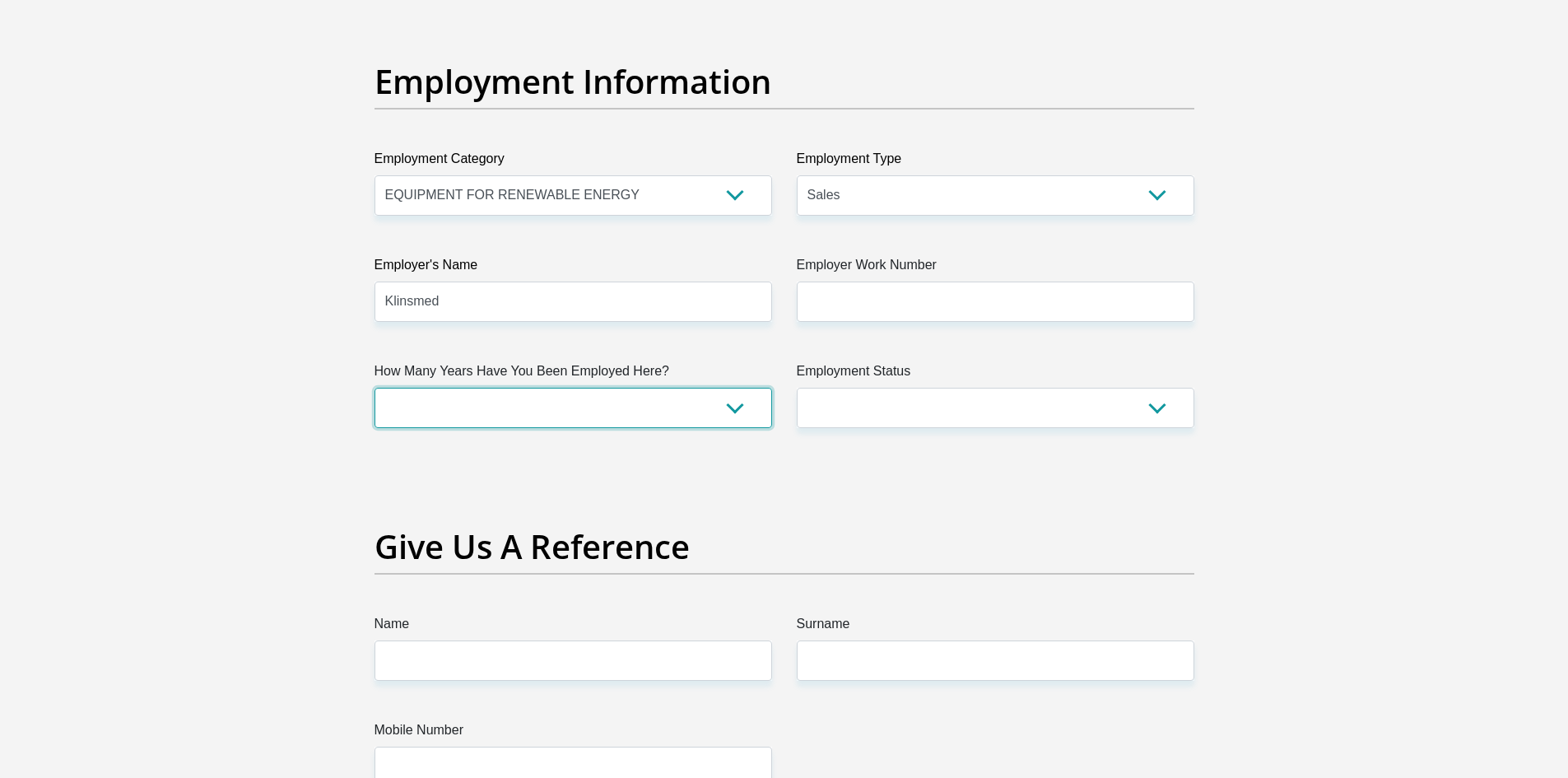
click at [579, 396] on select "less than 1 year 1-3 years 3-5 years 5+ years" at bounding box center [574, 408] width 397 height 41
click at [375, 388] on select "less than 1 year 1-3 years 3-5 years 5+ years" at bounding box center [574, 408] width 397 height 41
click at [1038, 383] on label "Employment Status" at bounding box center [995, 374] width 397 height 26
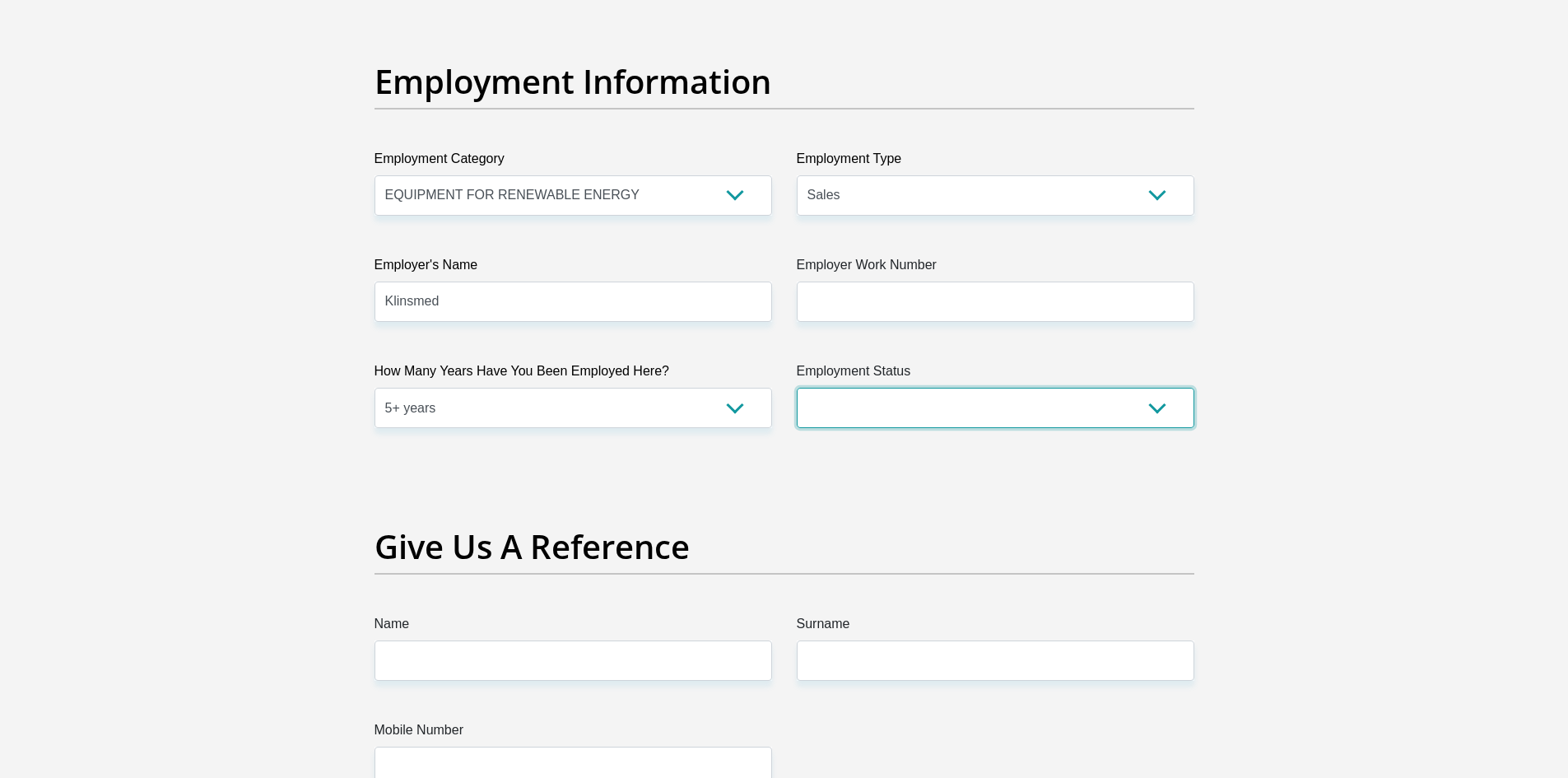
click at [1038, 388] on select "Permanent/Full-time Part-time/Casual Contract Worker Self-Employed Housewife Re…" at bounding box center [995, 408] width 397 height 41
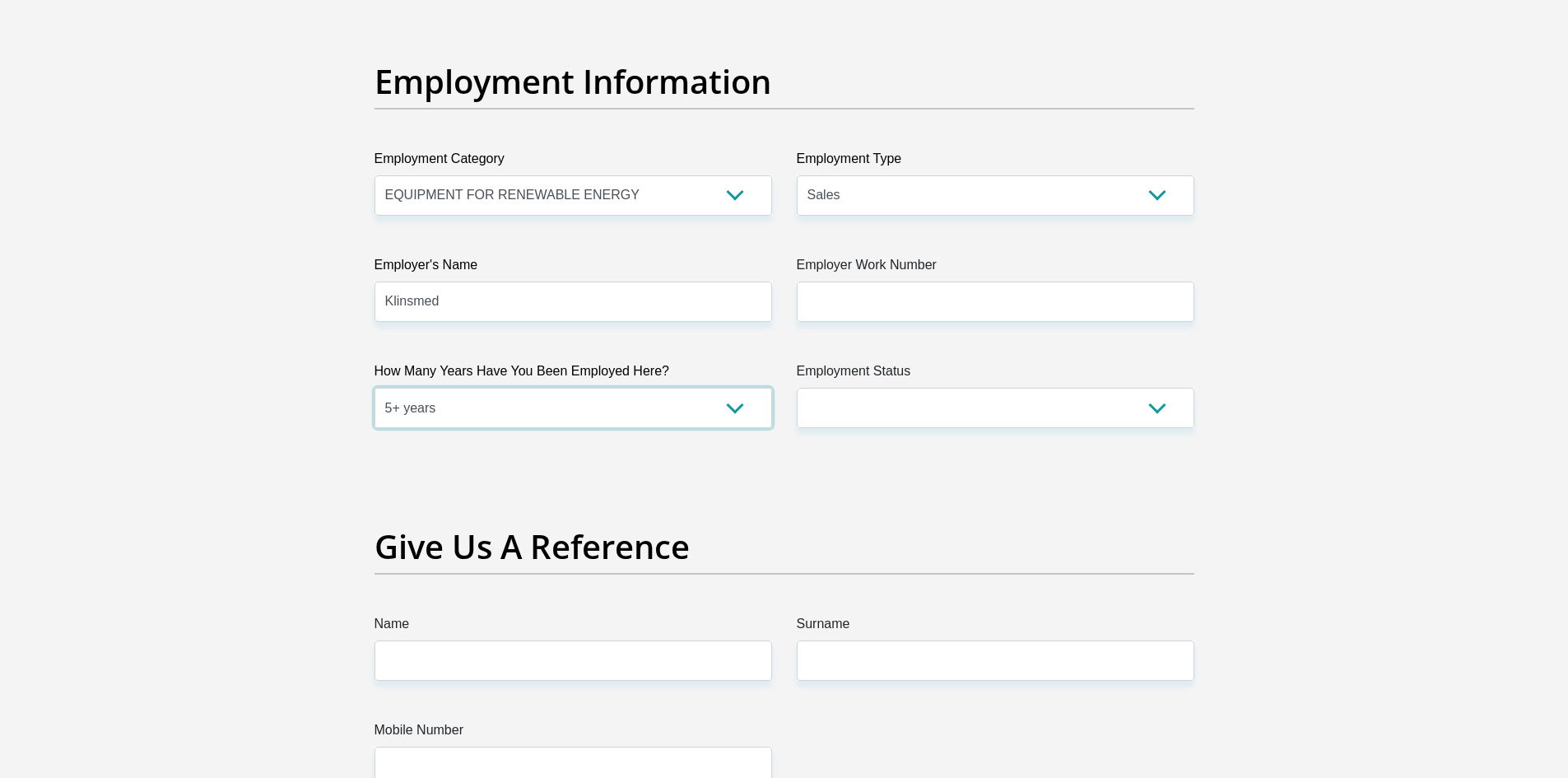
click at [726, 411] on select "less than 1 year 1-3 years 3-5 years 5+ years" at bounding box center [574, 408] width 397 height 41
select select "6"
click at [375, 388] on select "less than 1 year 1-3 years 3-5 years 5+ years" at bounding box center [574, 408] width 397 height 41
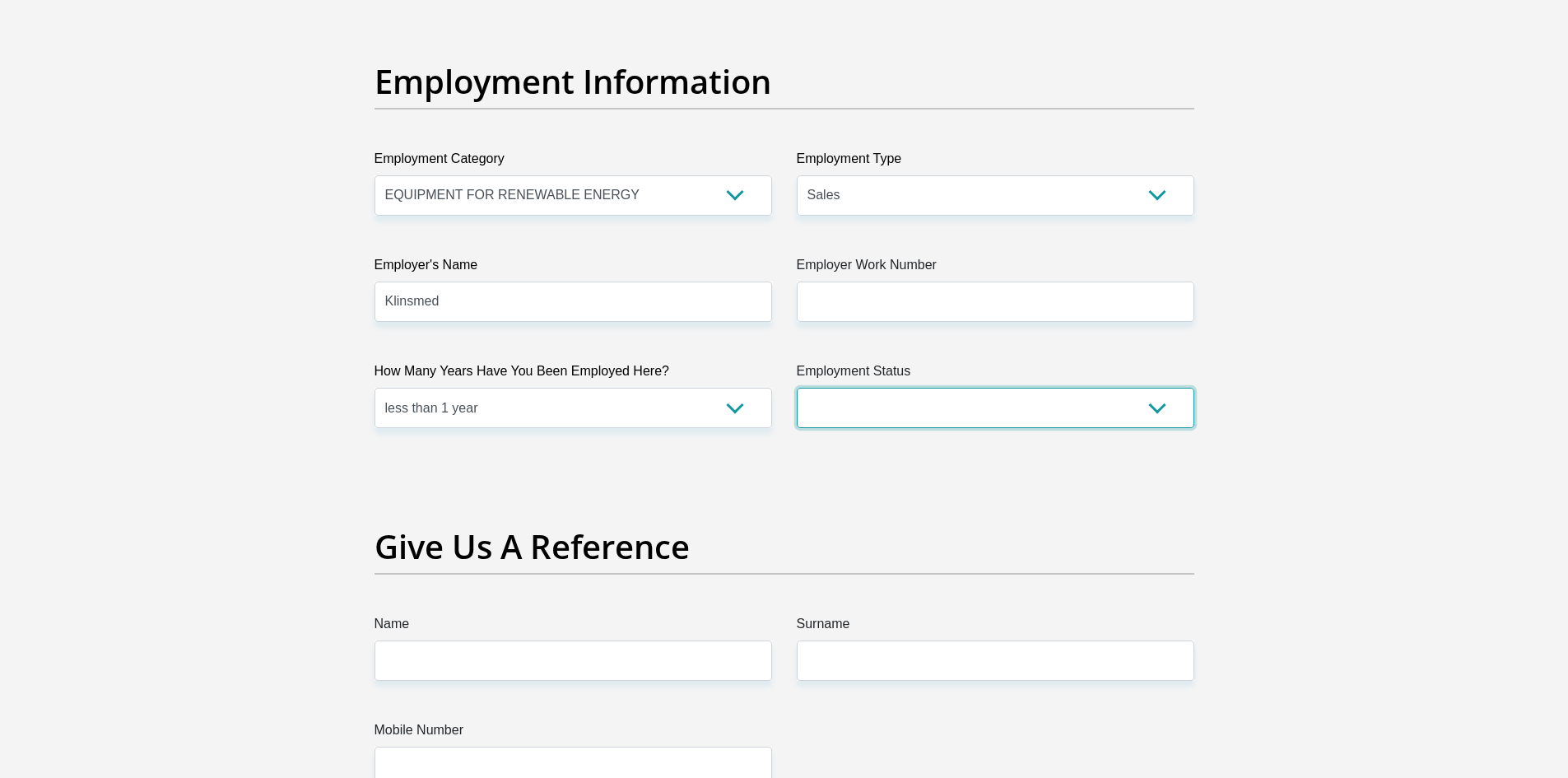
click at [913, 388] on select "Permanent/Full-time Part-time/Casual Contract Worker Self-Employed Housewife Re…" at bounding box center [995, 408] width 397 height 41
select select "1"
click at [797, 388] on select "Permanent/Full-time Part-time/Casual Contract Worker Self-Employed Housewife Re…" at bounding box center [995, 408] width 397 height 41
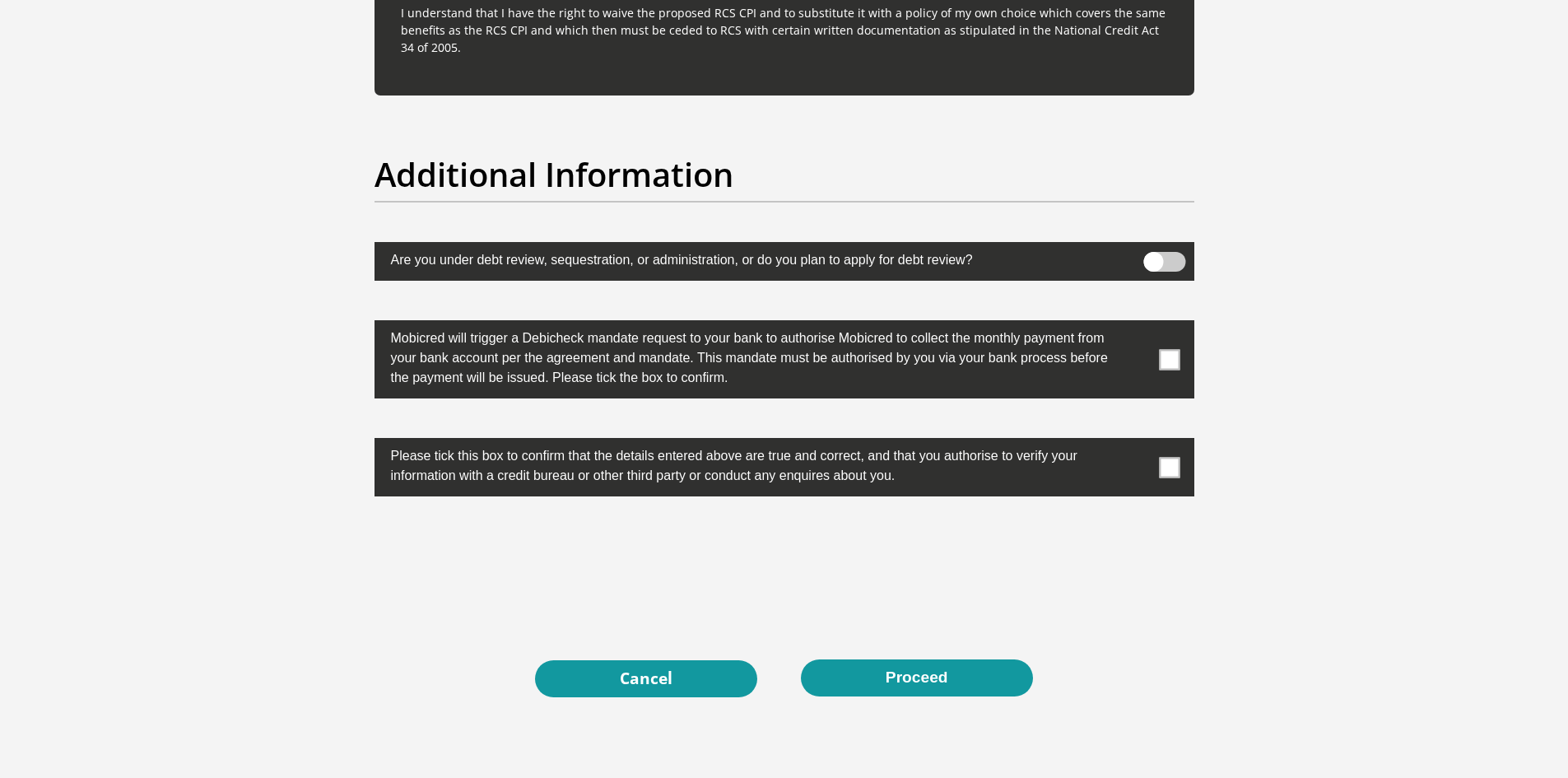
scroll to position [5128, 0]
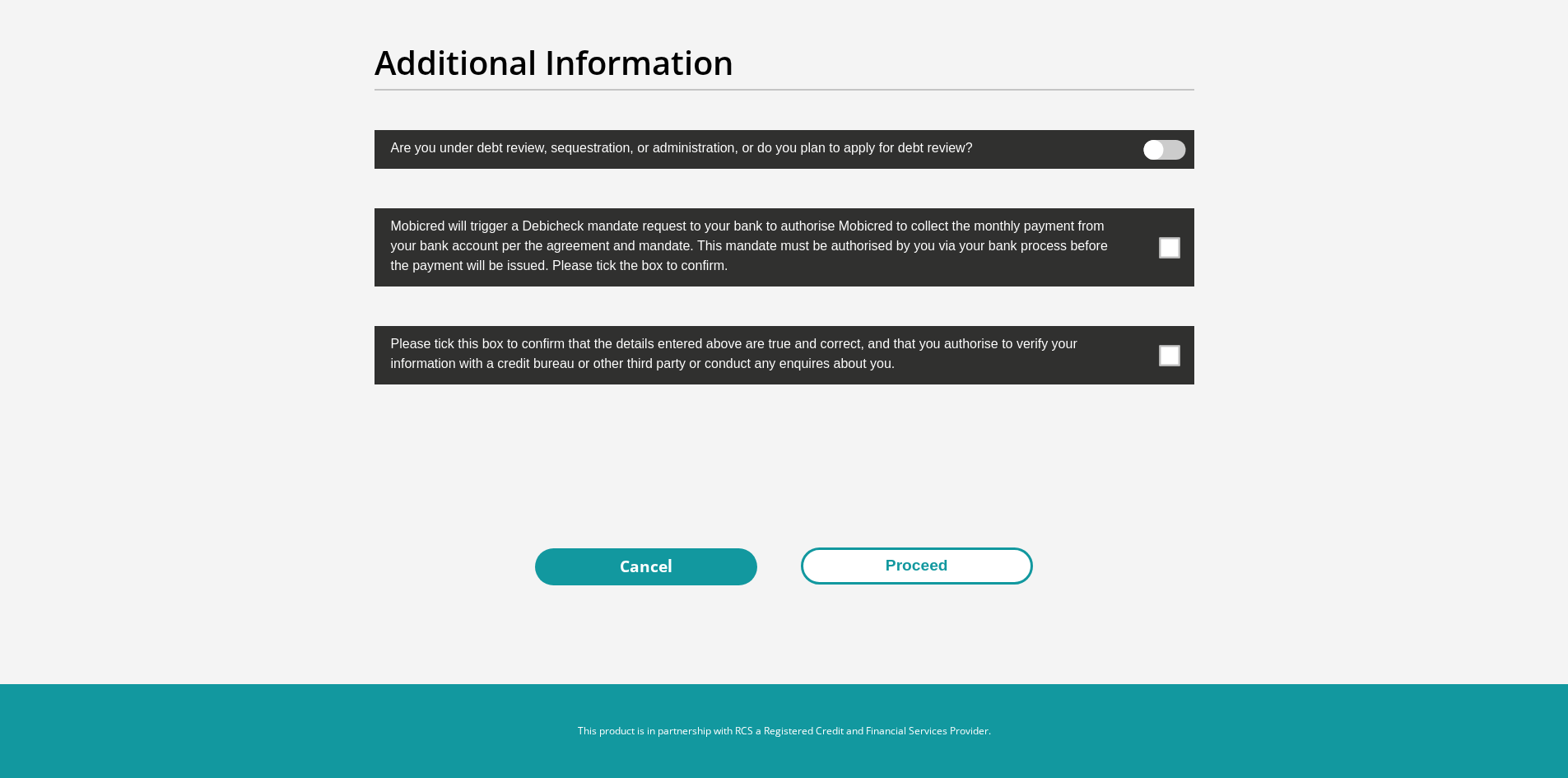
click at [891, 556] on button "Proceed" at bounding box center [918, 566] width 233 height 37
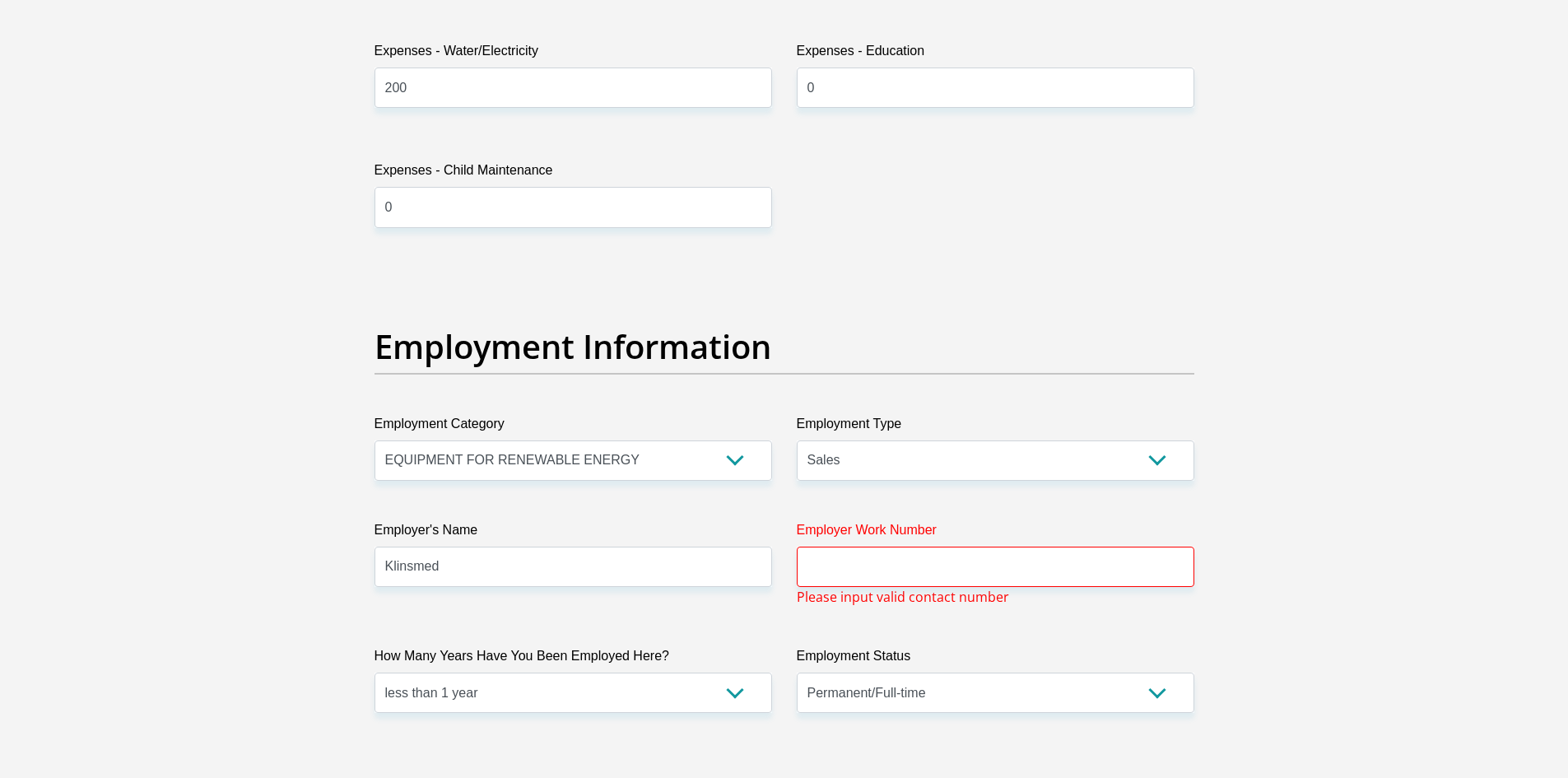
scroll to position [2705, 0]
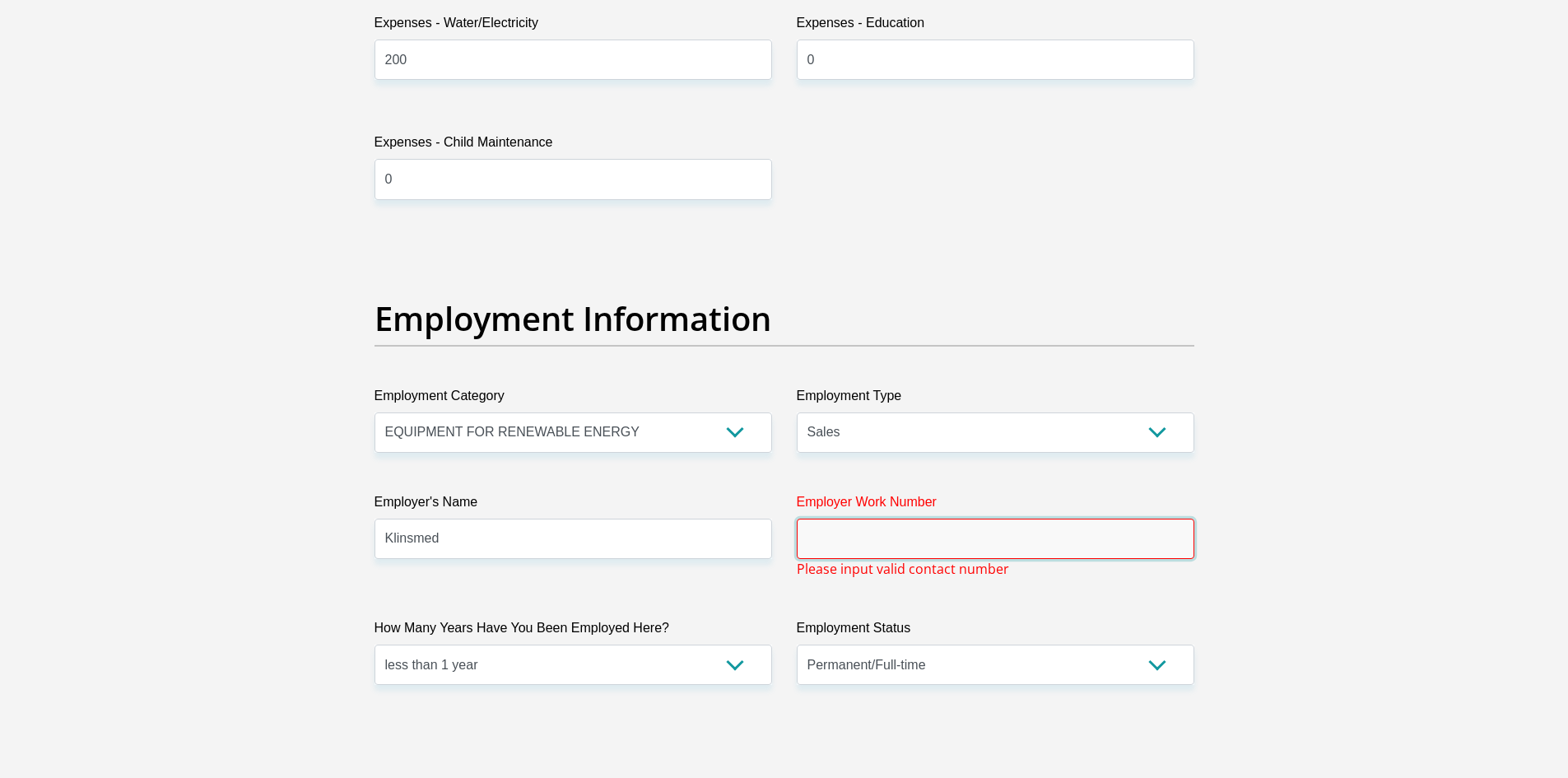
click at [890, 555] on input "Employer Work Number" at bounding box center [995, 539] width 397 height 41
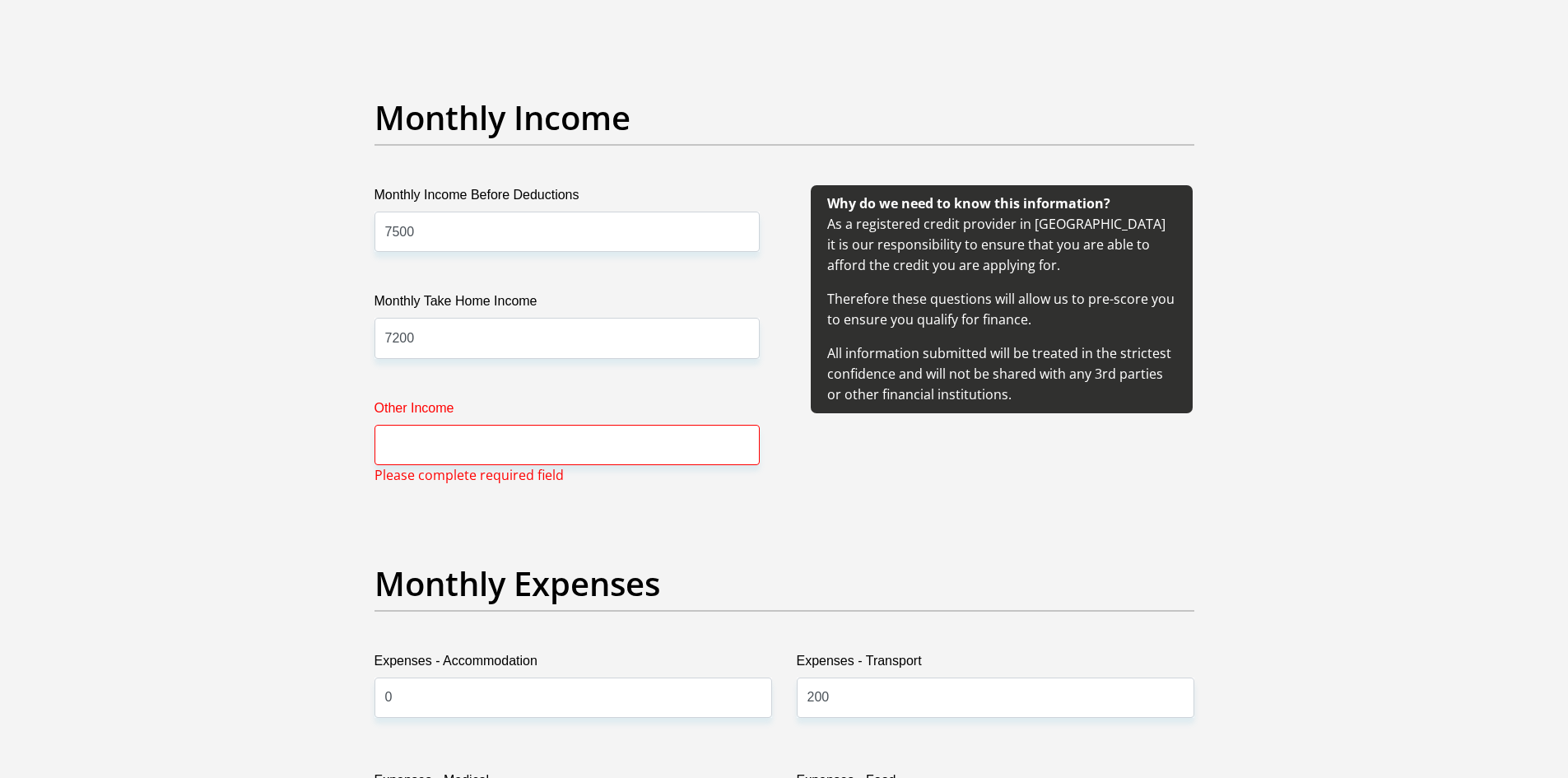
scroll to position [1799, 0]
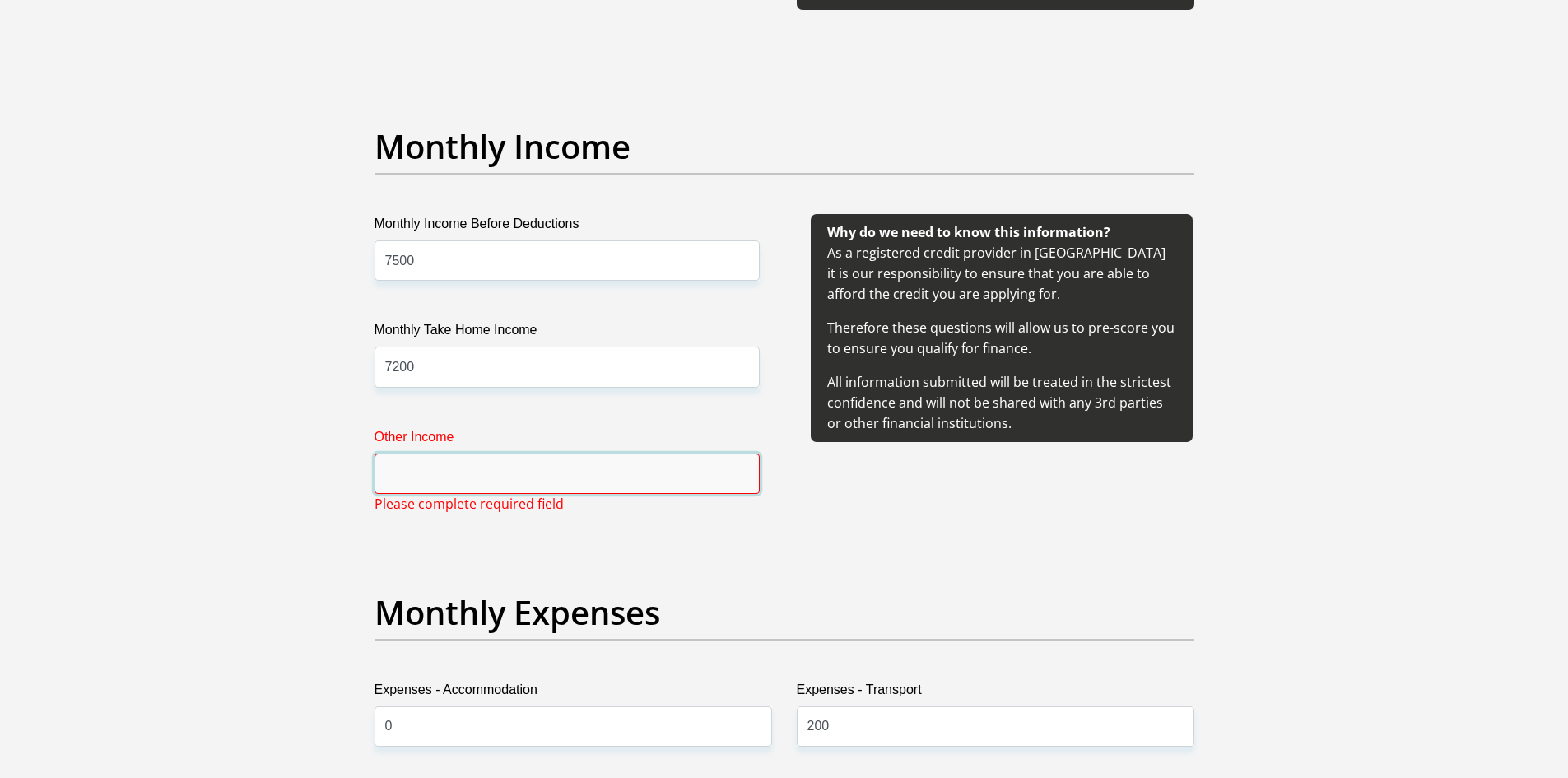
click at [716, 481] on input "Other Income" at bounding box center [568, 474] width 386 height 41
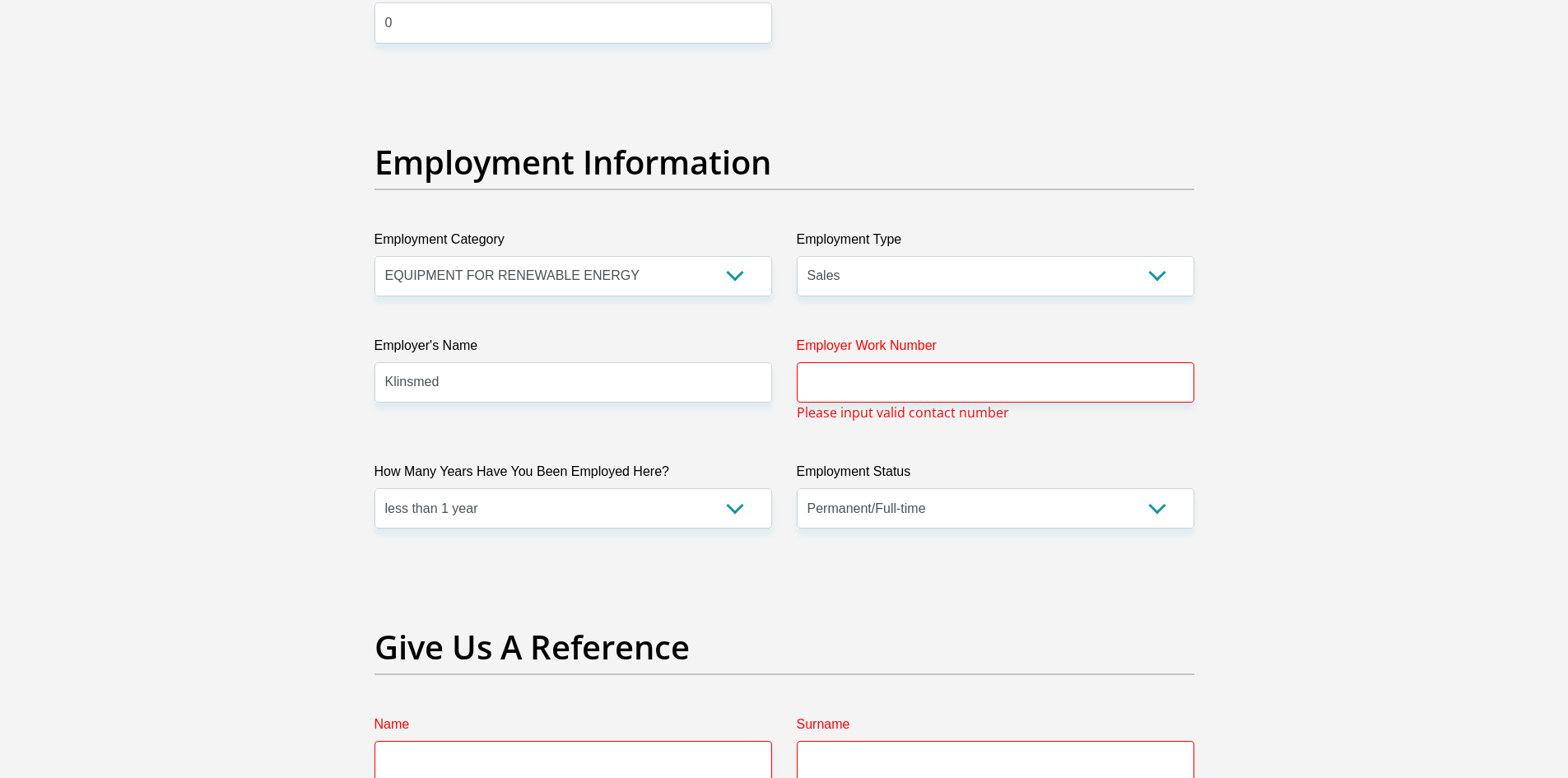
scroll to position [2870, 0]
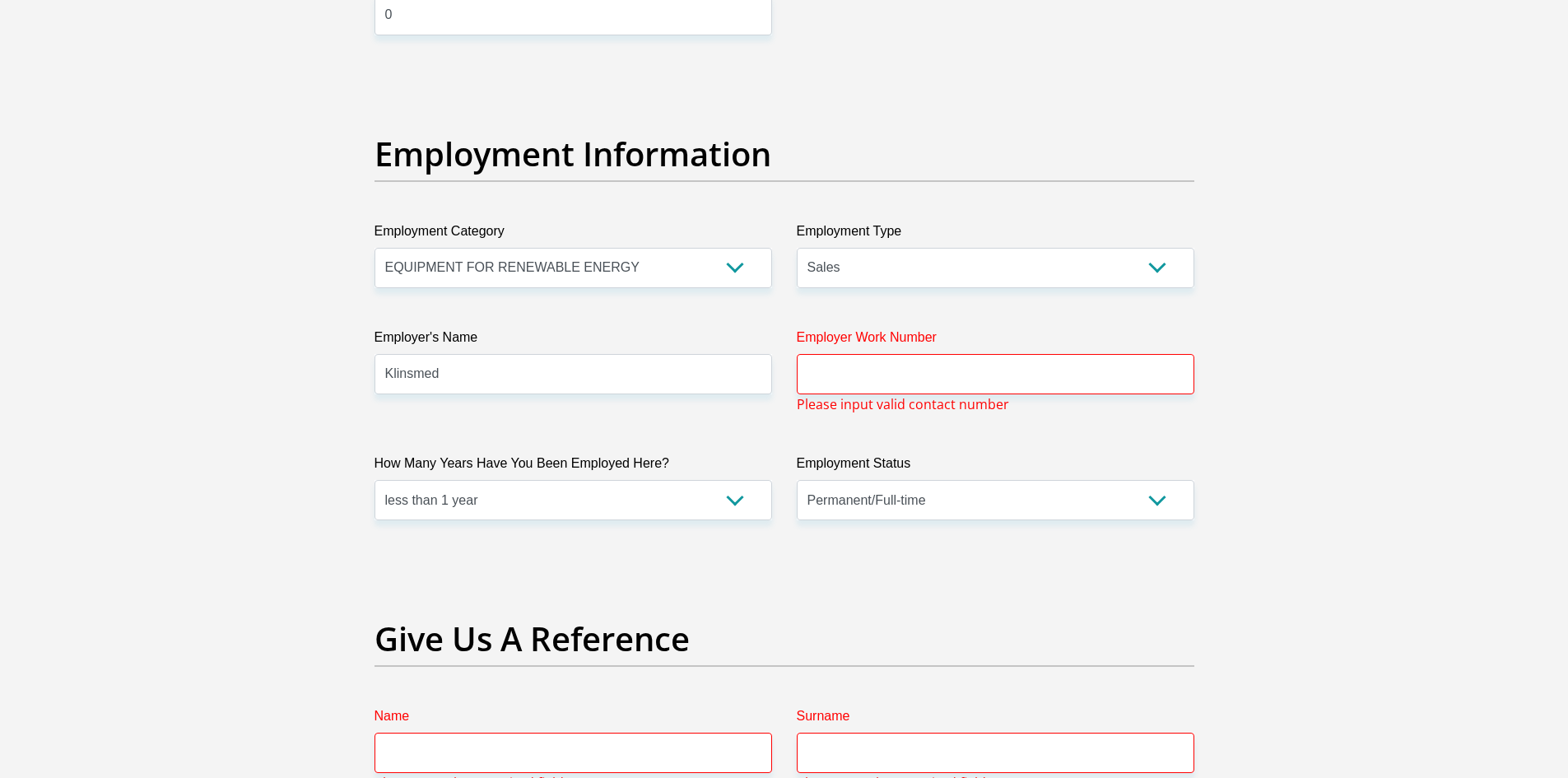
type input "0"
click at [981, 370] on input "Employer Work Number" at bounding box center [995, 374] width 397 height 41
click at [618, 267] on select "AGRICULTURE ALCOHOL & TOBACCO CONSTRUCTION MATERIALS METALLURGY EQUIPMENT FOR R…" at bounding box center [574, 268] width 397 height 41
drag, startPoint x: 863, startPoint y: 140, endPoint x: 850, endPoint y: 194, distance: 55.5
click at [864, 140] on h2 "Employment Information" at bounding box center [785, 153] width 820 height 40
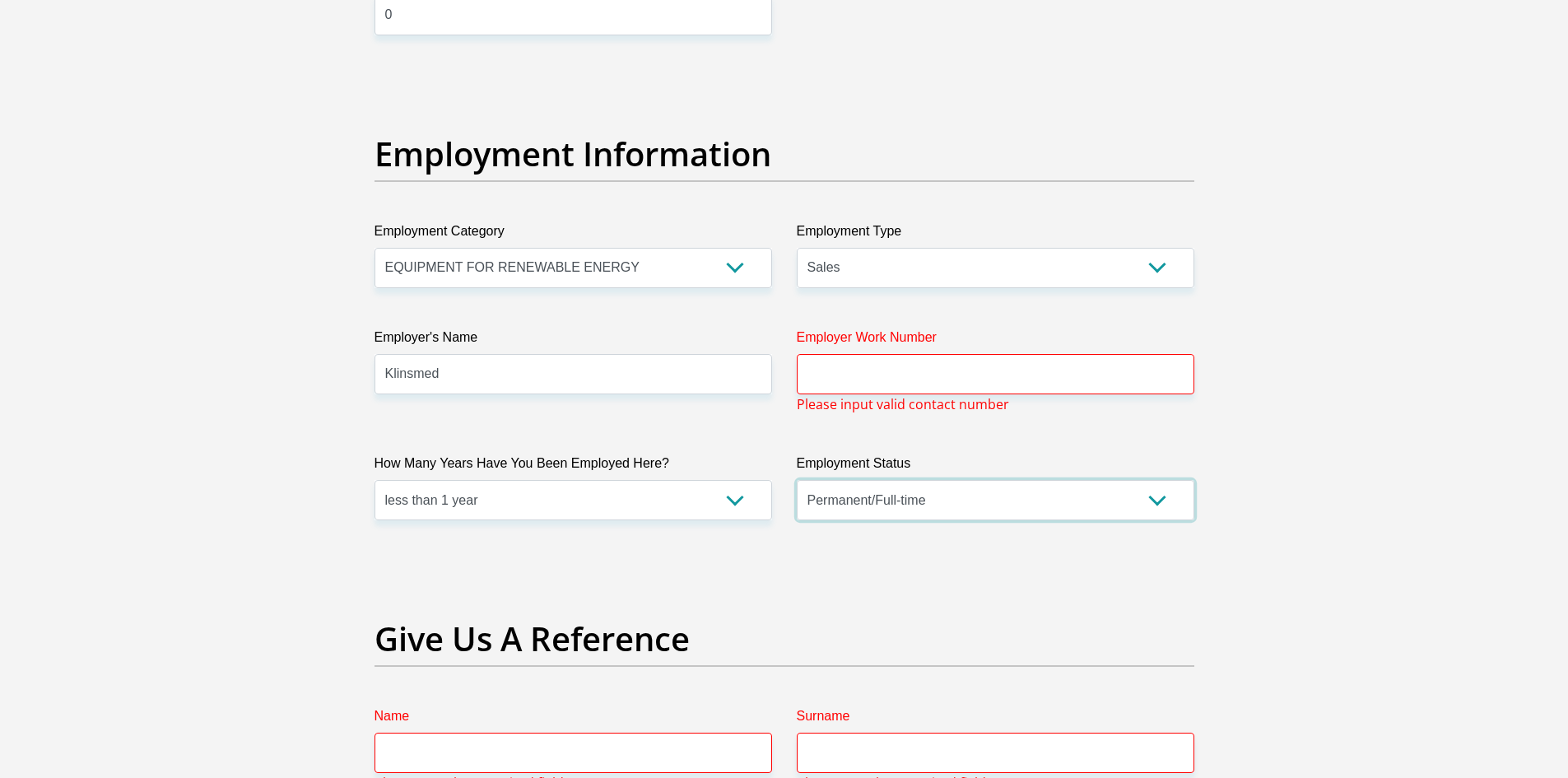
click at [845, 512] on select "Permanent/Full-time Part-time/Casual Contract Worker Self-Employed Housewife Re…" at bounding box center [995, 500] width 397 height 41
drag, startPoint x: 863, startPoint y: 549, endPoint x: 851, endPoint y: 515, distance: 36.1
click at [863, 549] on div "Title Mr Ms Mrs Dr Other First Name Jarryd Surname Naidoo ID Number 07032864380…" at bounding box center [785, 136] width 845 height 5494
click at [688, 267] on select "AGRICULTURE ALCOHOL & TOBACCO CONSTRUCTION MATERIALS METALLURGY EQUIPMENT FOR R…" at bounding box center [574, 268] width 397 height 41
drag, startPoint x: 1230, startPoint y: 644, endPoint x: 1215, endPoint y: 625, distance: 24.2
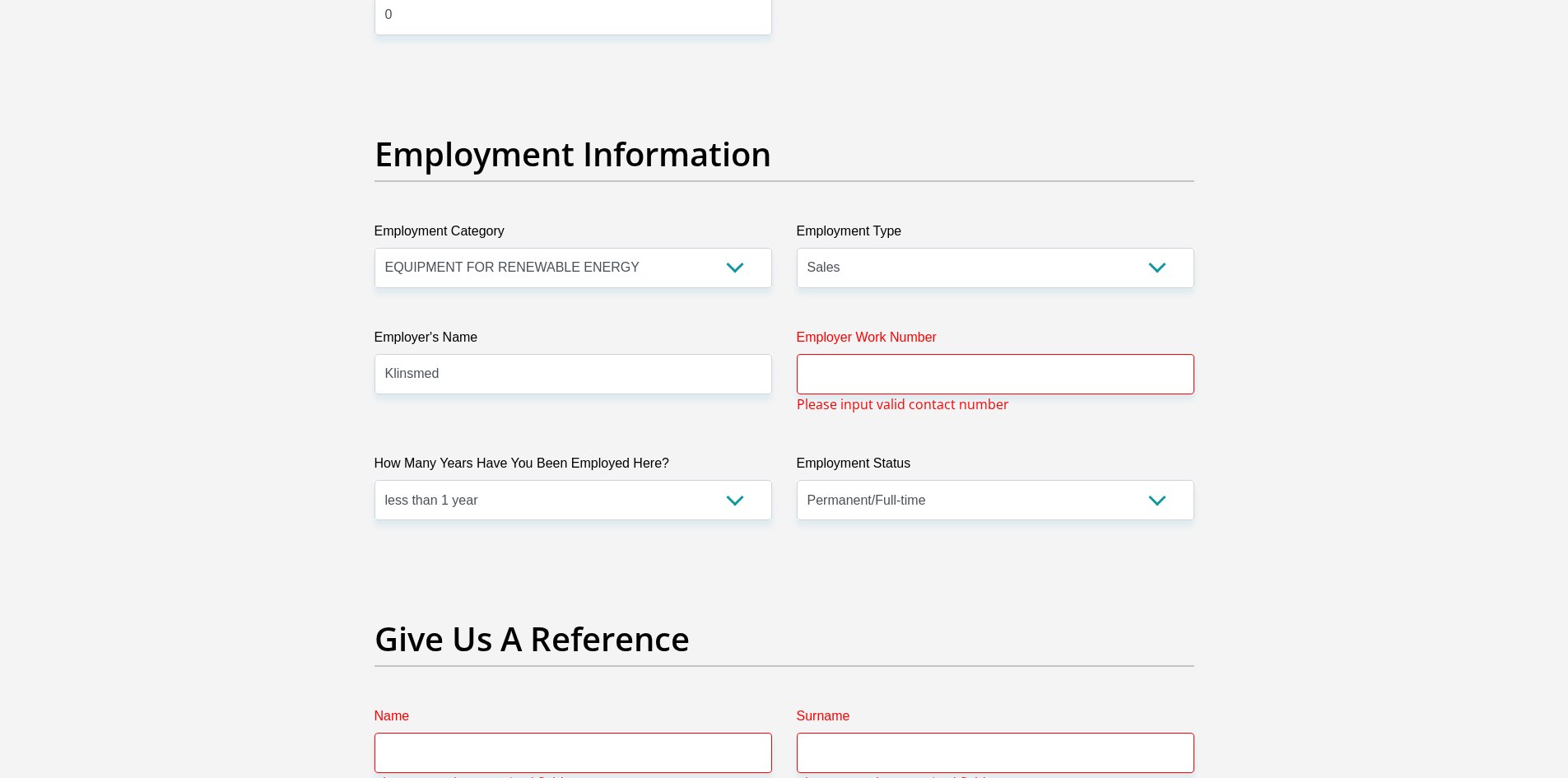
click at [1230, 644] on div "Personal Details Title Mr Ms Mrs Dr Other First Name Jarryd Surname Naidoo ID N…" at bounding box center [784, 140] width 939 height 5758
click at [1051, 266] on select "College/Lecturer Craft Seller Creative Driver Executive Farmer Forces - Non Com…" at bounding box center [995, 268] width 397 height 41
click at [267, 513] on section "Personal Details Title Mr Ms Mrs Dr Other First Name Jarryd Surname Naidoo ID N…" at bounding box center [784, 140] width 1568 height 5876
click at [984, 364] on input "Employer Work Number" at bounding box center [995, 374] width 397 height 41
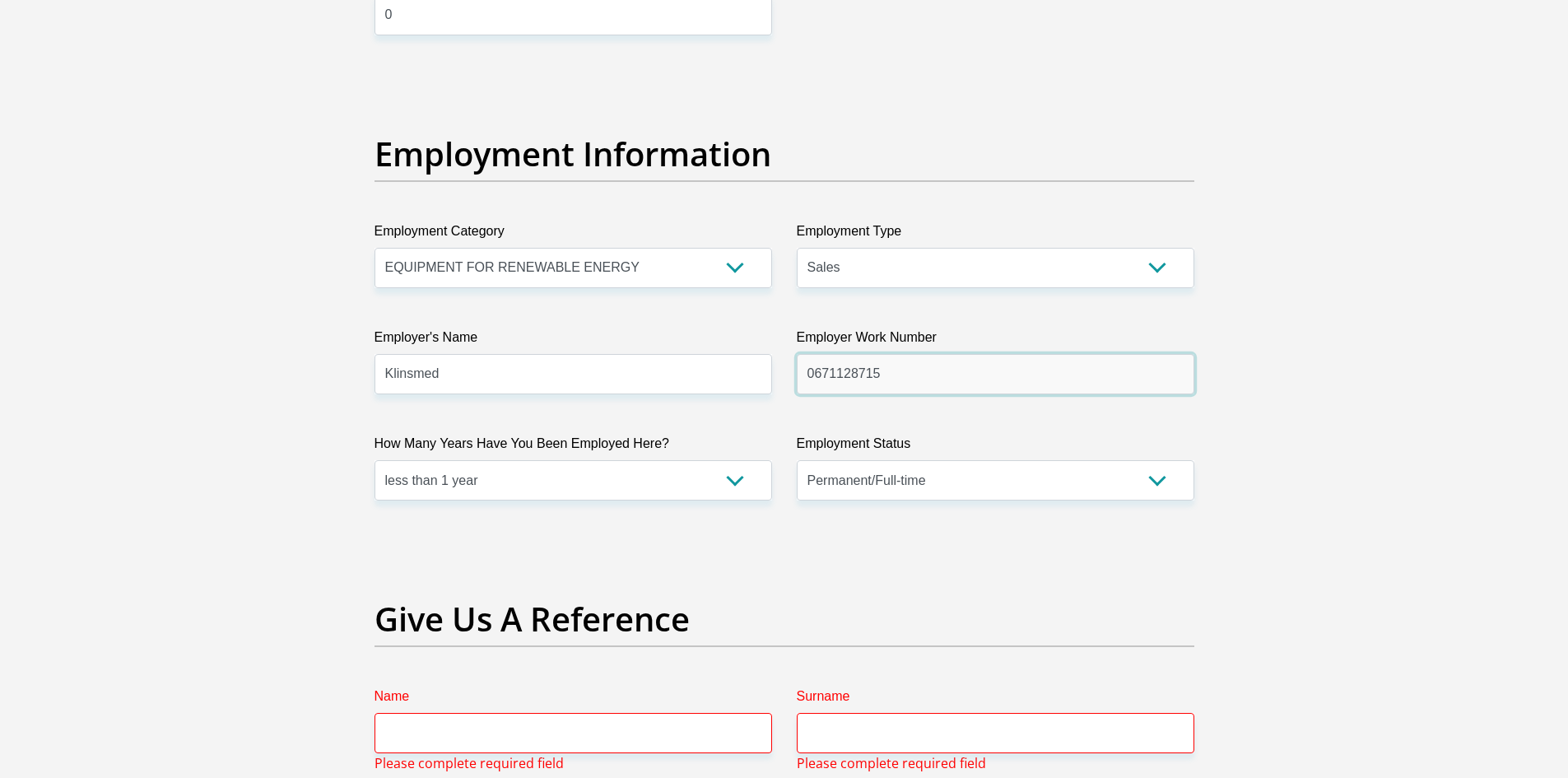
type input "0671128715"
drag, startPoint x: 617, startPoint y: 263, endPoint x: 617, endPoint y: 271, distance: 8.0
click at [617, 263] on select "AGRICULTURE ALCOHOL & TOBACCO CONSTRUCTION MATERIALS METALLURGY EQUIPMENT FOR R…" at bounding box center [574, 268] width 397 height 41
click at [941, 484] on select "Permanent/Full-time Part-time/Casual Contract Worker Self-Employed Housewife Re…" at bounding box center [995, 481] width 397 height 41
click at [797, 460] on select "Permanent/Full-time Part-time/Casual Contract Worker Self-Employed Housewife Re…" at bounding box center [995, 481] width 397 height 41
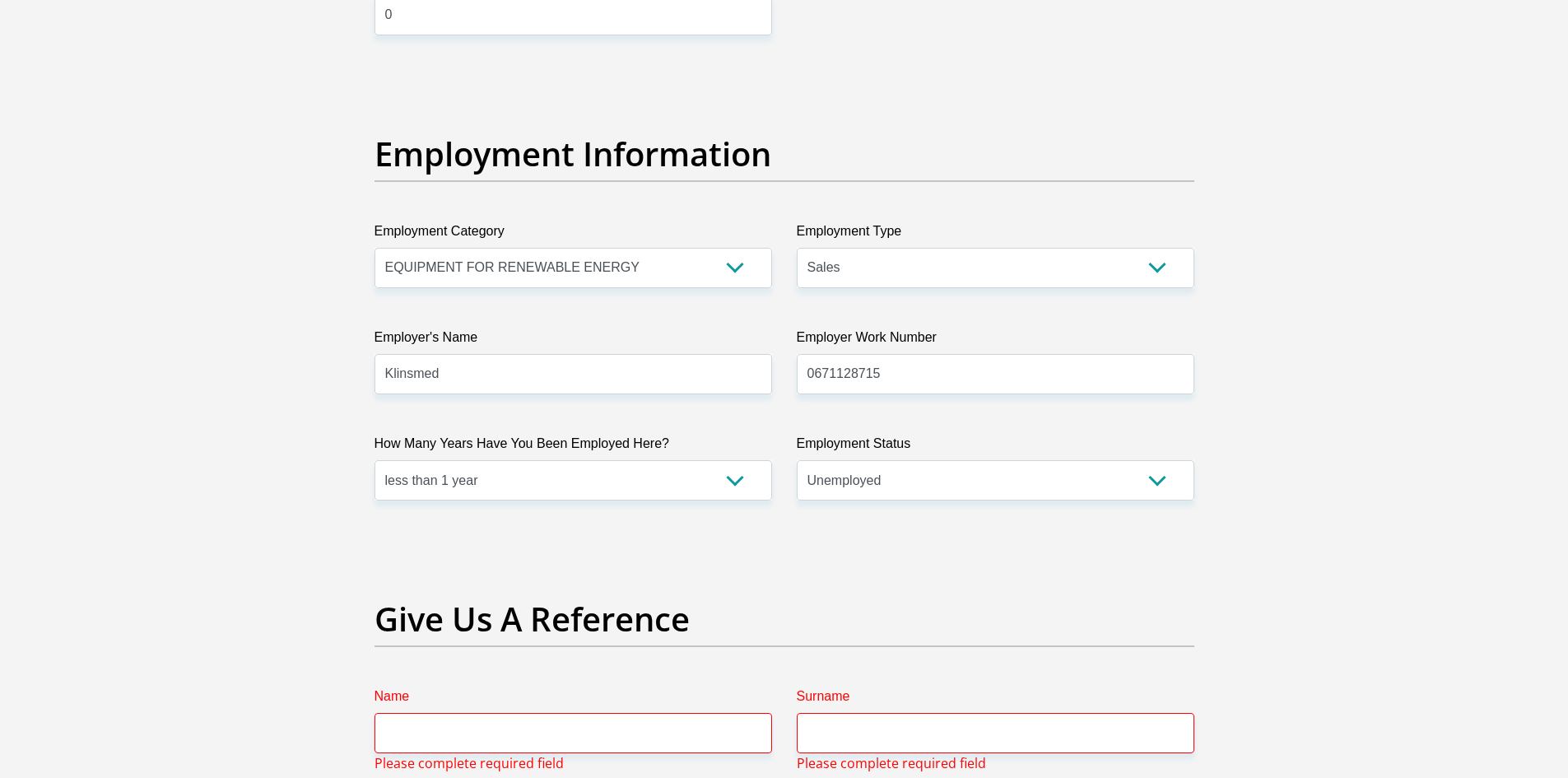
click at [947, 470] on div "Title Mr Ms Mrs Dr Other First Name Jarryd Surname Naidoo ID Number 07032864380…" at bounding box center [785, 126] width 845 height 5474
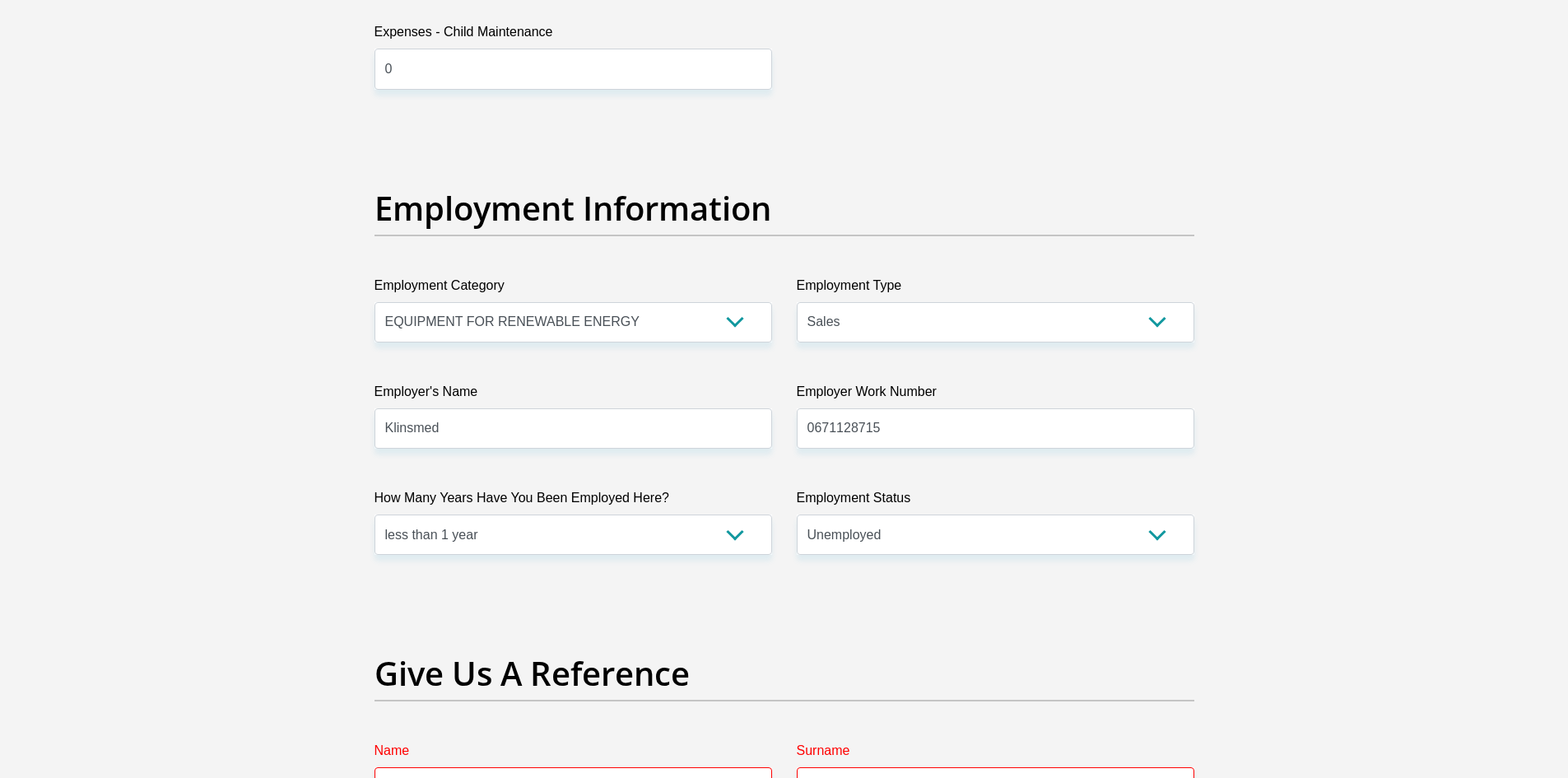
scroll to position [2777, 0]
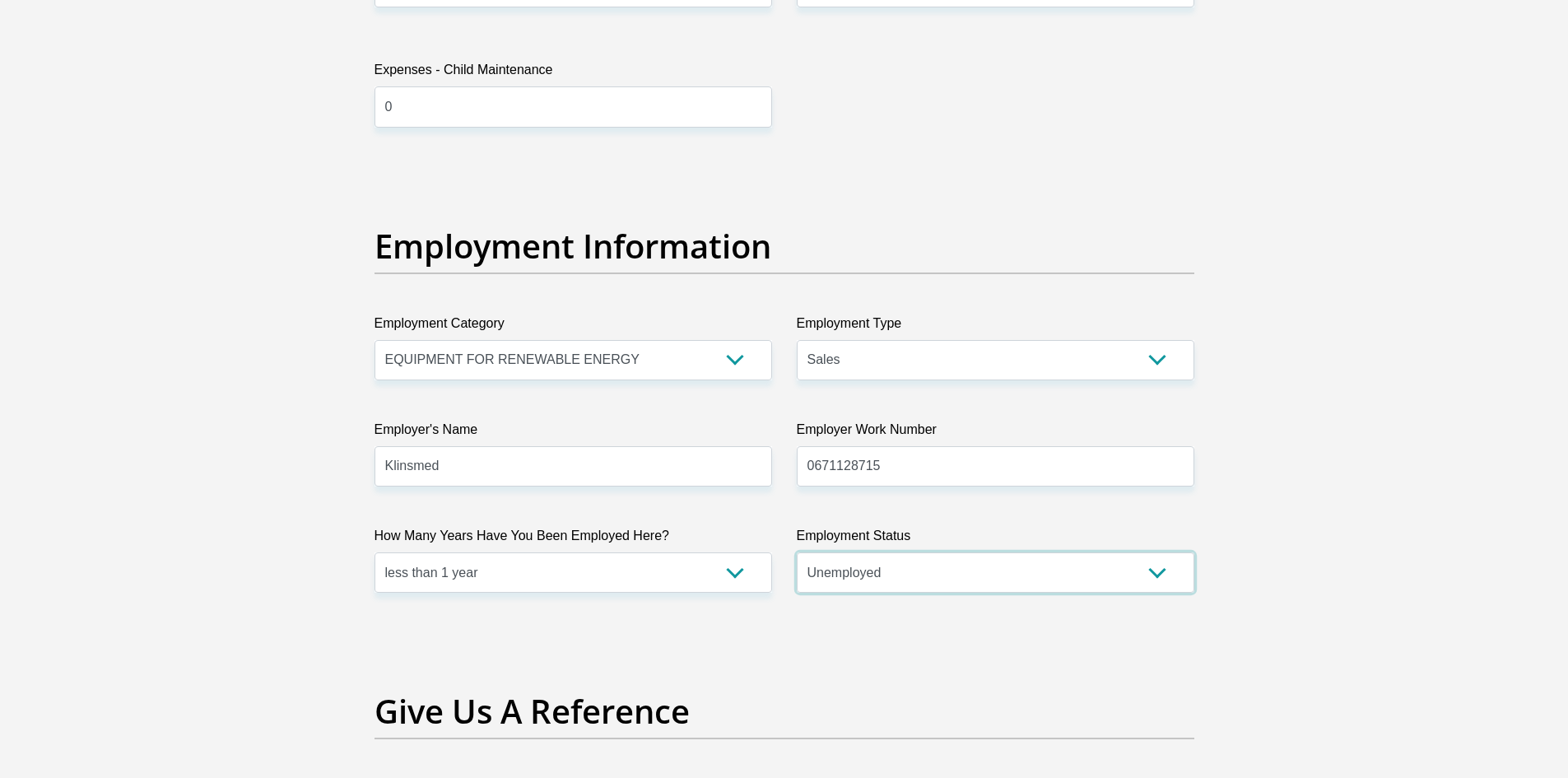
click at [909, 567] on select "Permanent/Full-time Part-time/Casual Contract Worker Self-Employed Housewife Re…" at bounding box center [995, 573] width 397 height 41
select select "1"
click at [797, 552] on select "Permanent/Full-time Part-time/Casual Contract Worker Self-Employed Housewife Re…" at bounding box center [995, 573] width 397 height 41
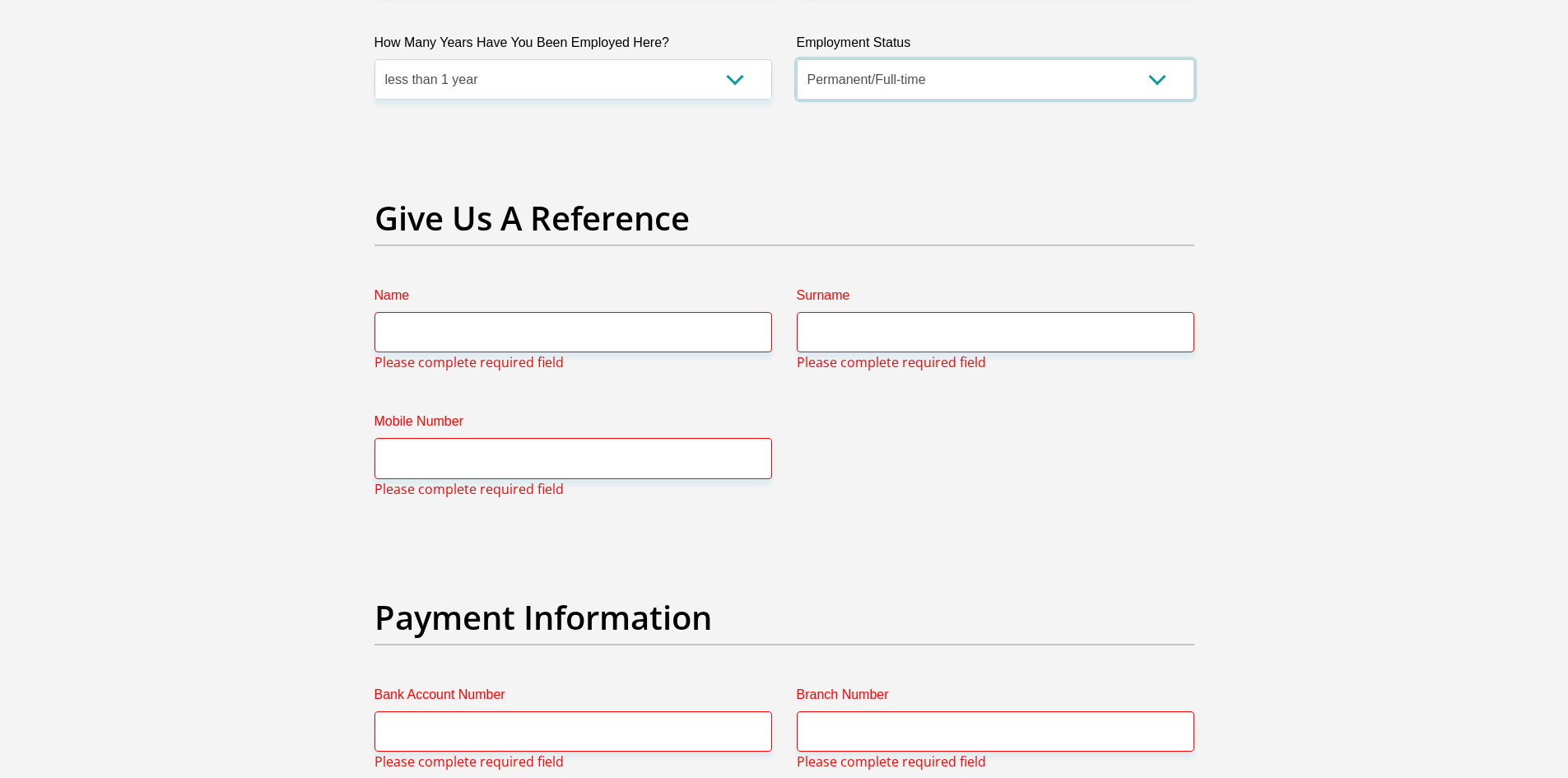
scroll to position [3271, 0]
drag, startPoint x: 494, startPoint y: 319, endPoint x: 549, endPoint y: 353, distance: 64.7
click at [496, 323] on input "Name" at bounding box center [574, 331] width 397 height 41
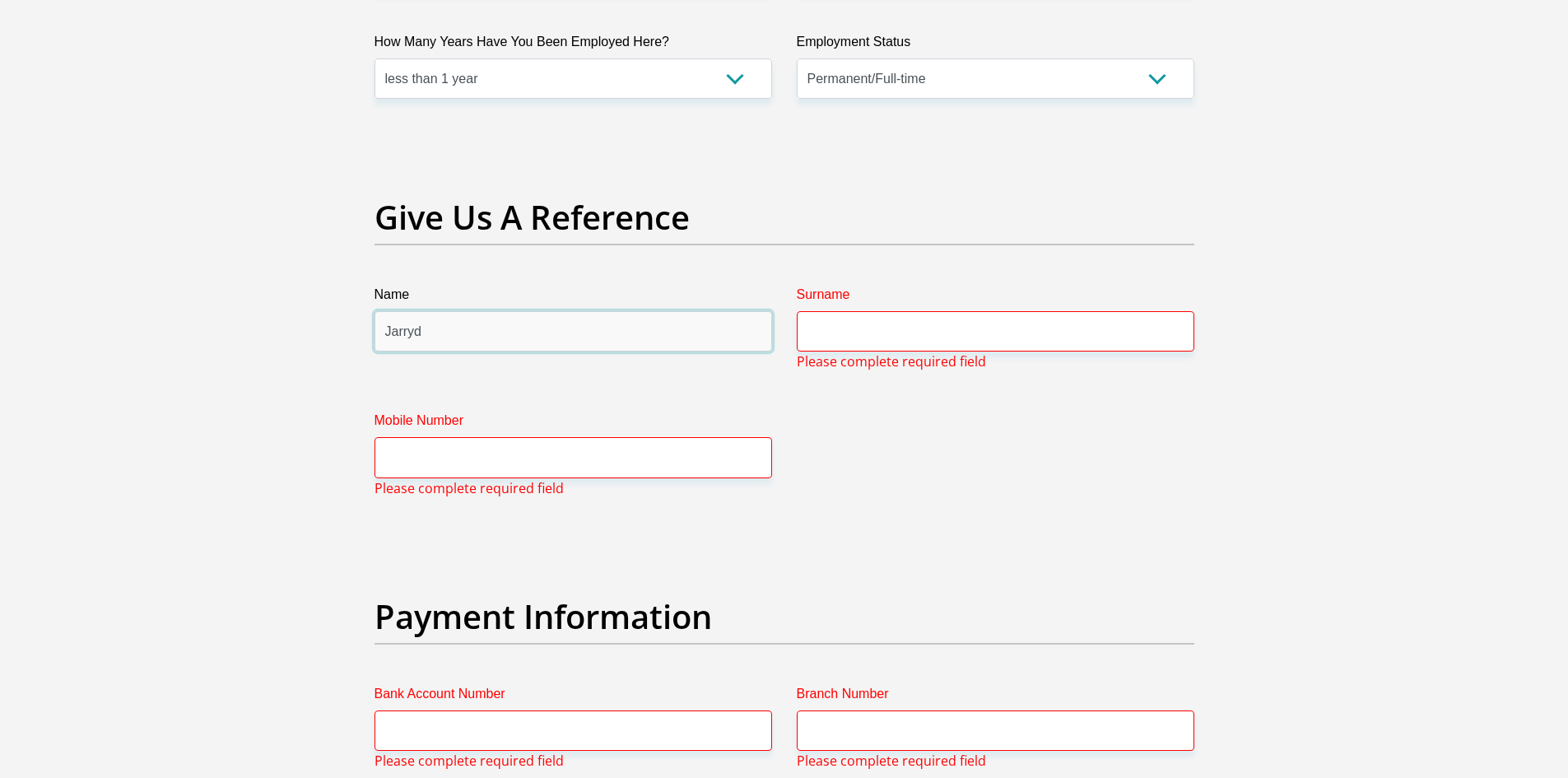
type input "Jarryd"
click at [870, 335] on input "Surname" at bounding box center [995, 331] width 397 height 41
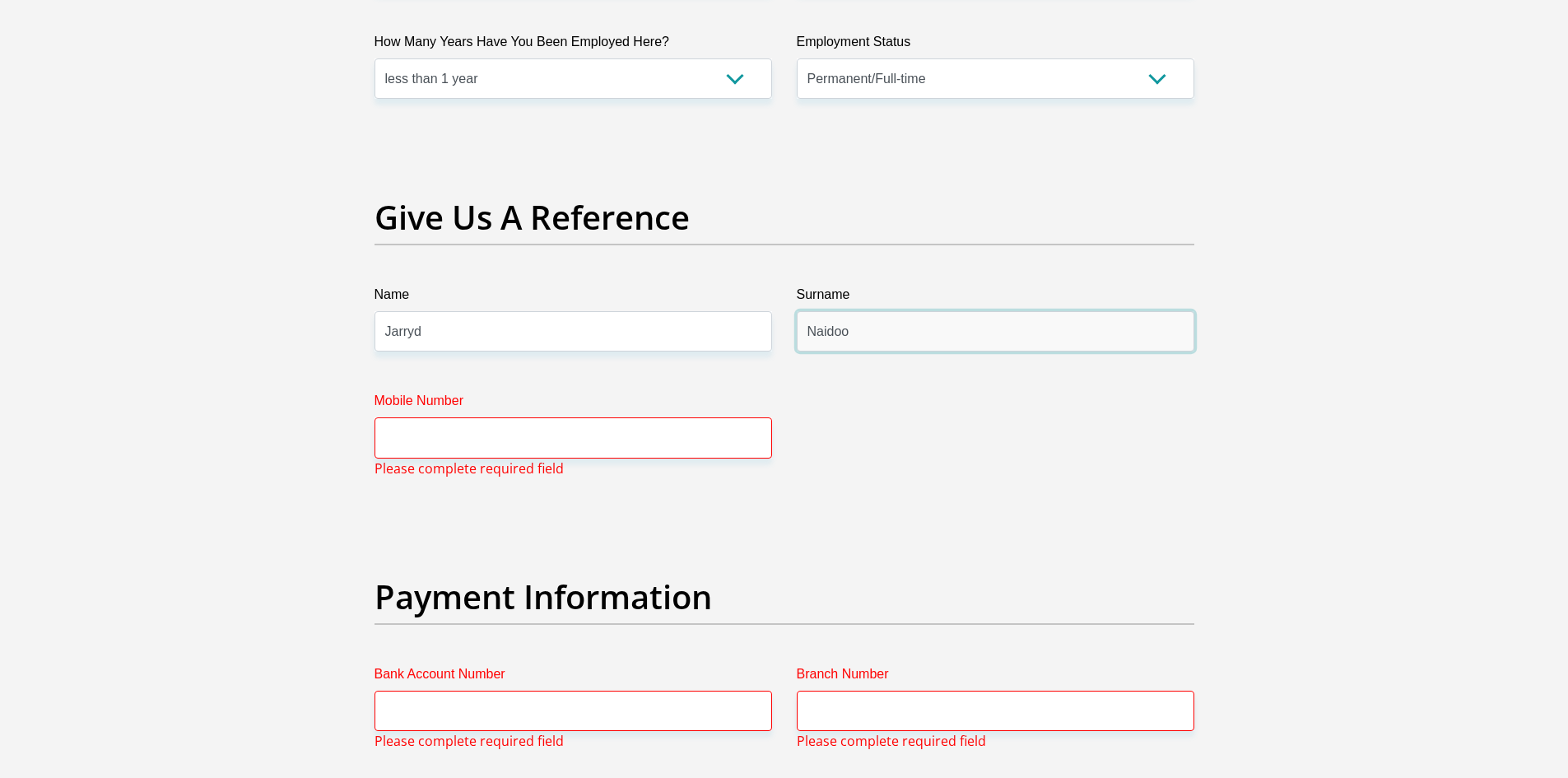
type input "Naidoo"
click at [585, 443] on input "Mobile Number" at bounding box center [574, 438] width 397 height 41
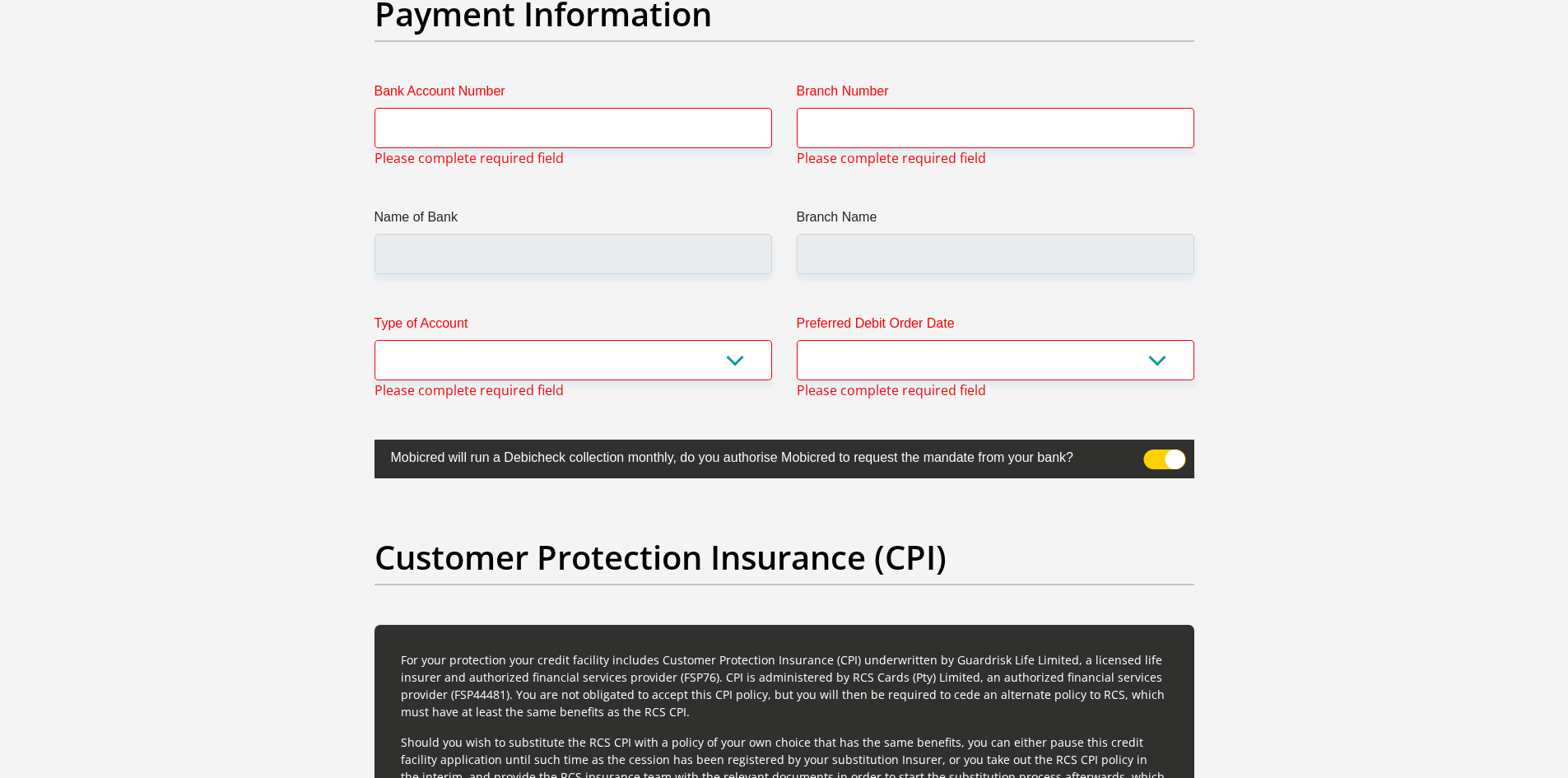
scroll to position [3683, 0]
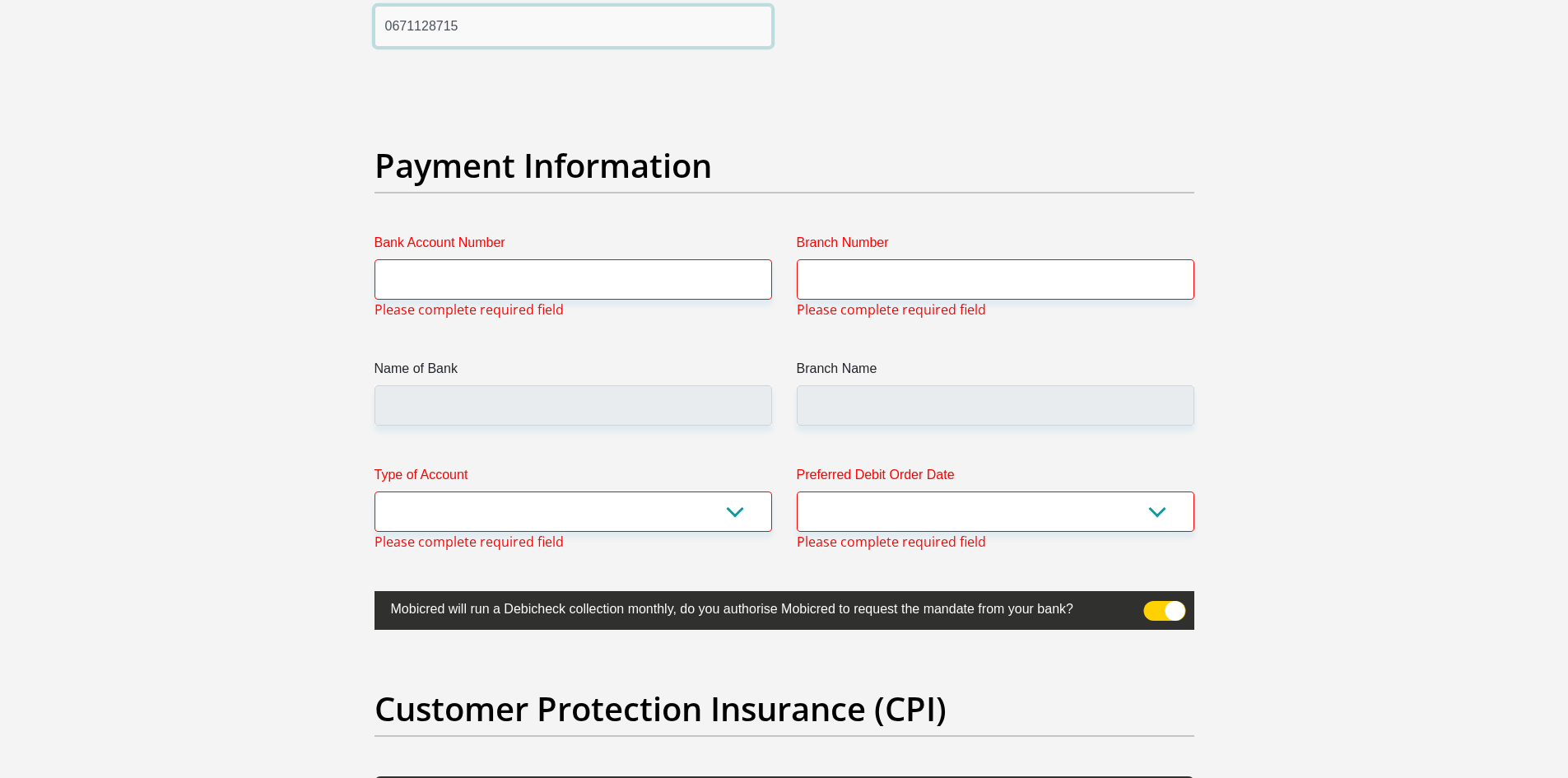
type input "0671128715"
click at [577, 283] on input "Bank Account Number" at bounding box center [574, 280] width 397 height 41
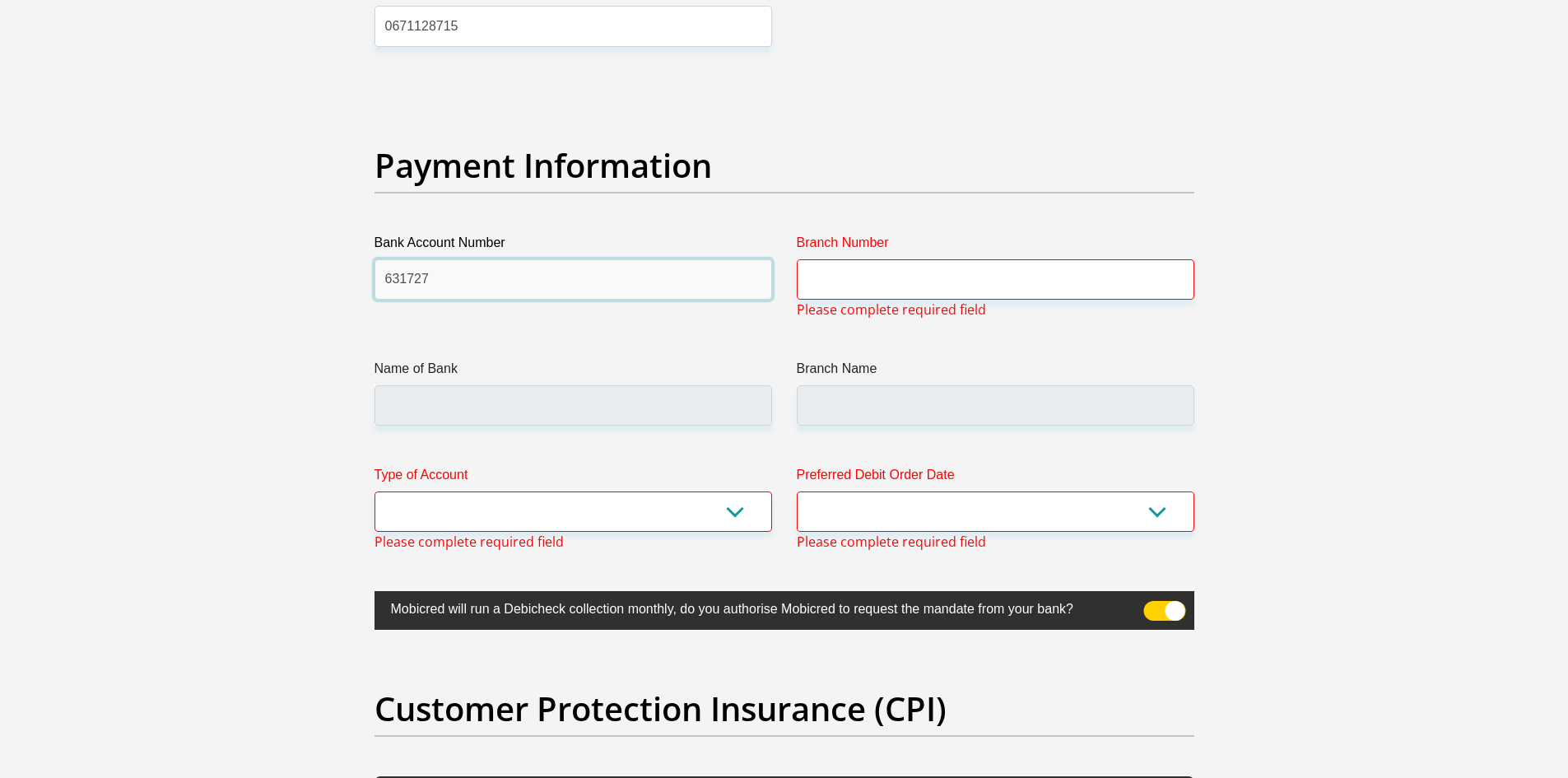
type input "6317277"
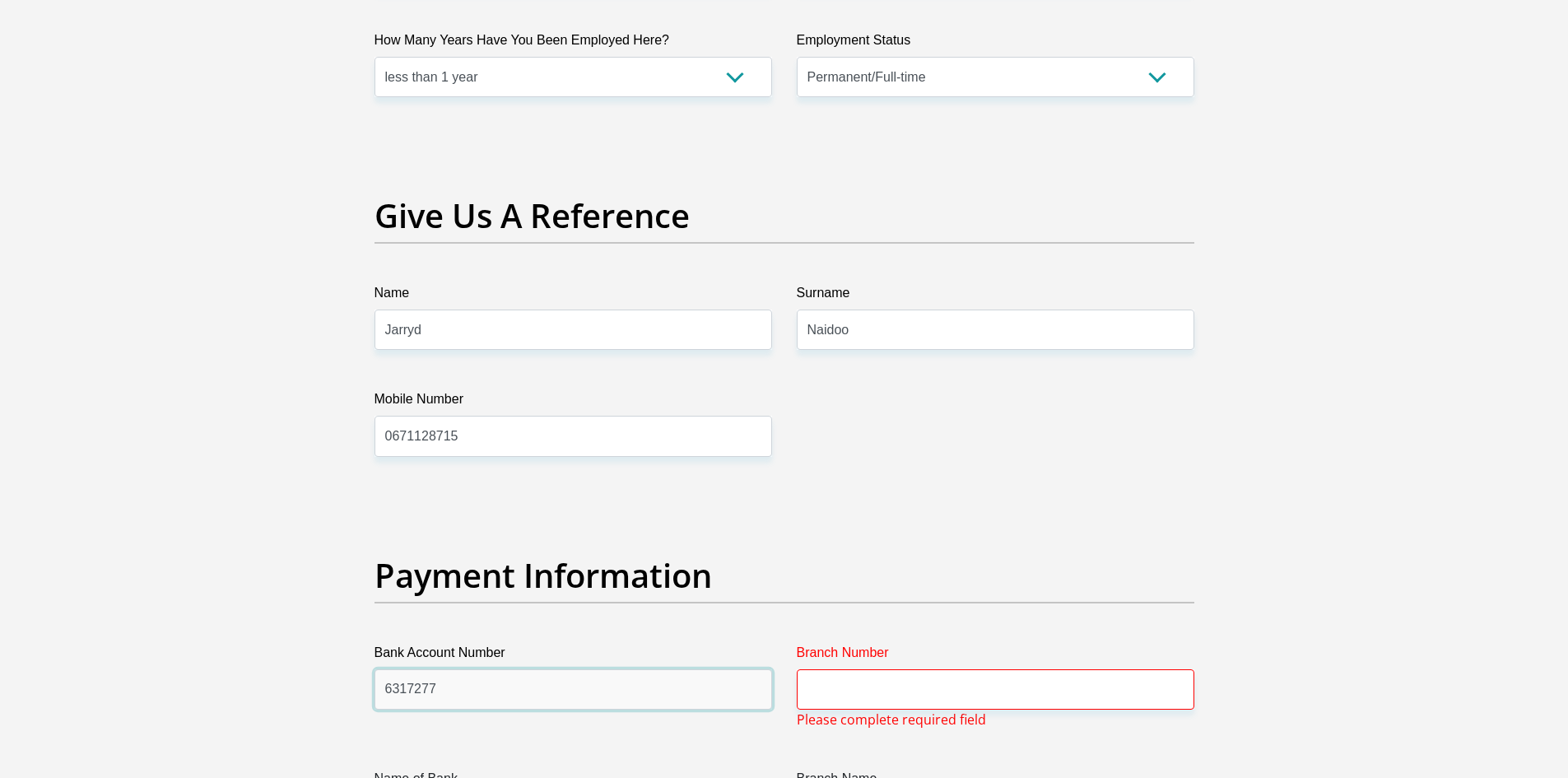
scroll to position [3271, 0]
